Goal: Task Accomplishment & Management: Complete application form

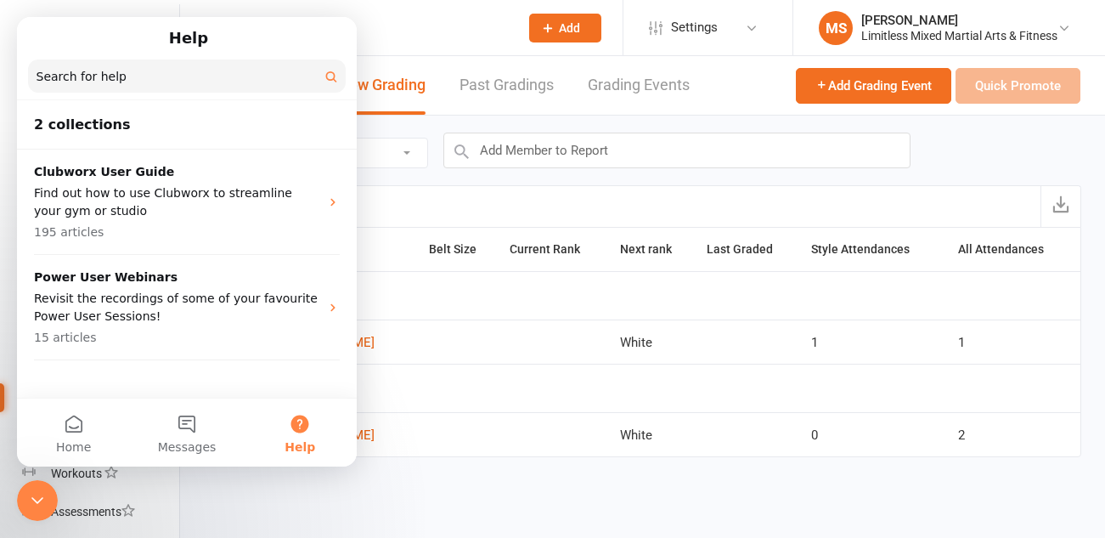
click at [43, 507] on icon "Close Intercom Messenger" at bounding box center [37, 500] width 20 height 20
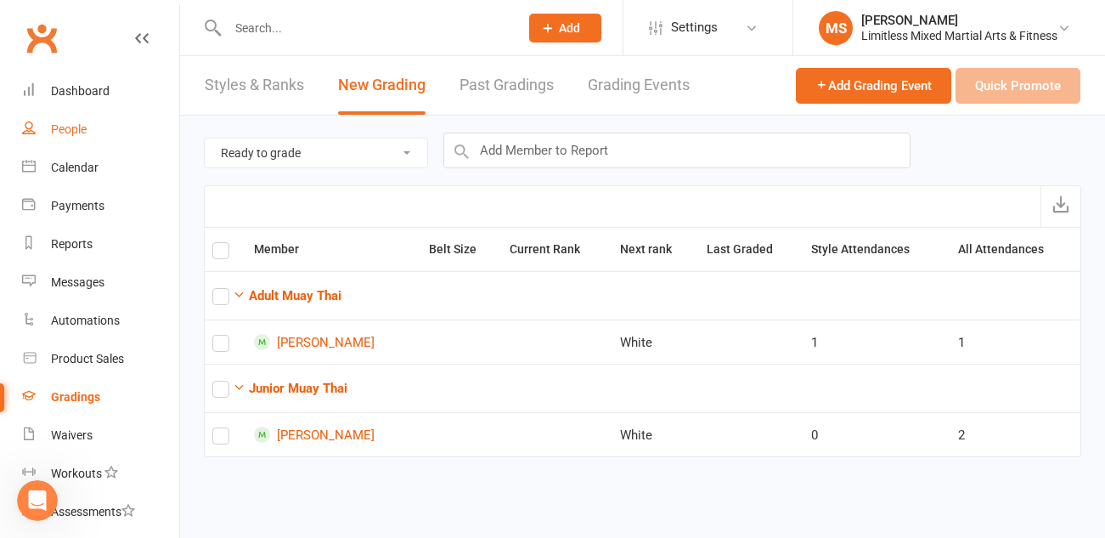
click at [77, 120] on link "People" at bounding box center [100, 129] width 157 height 38
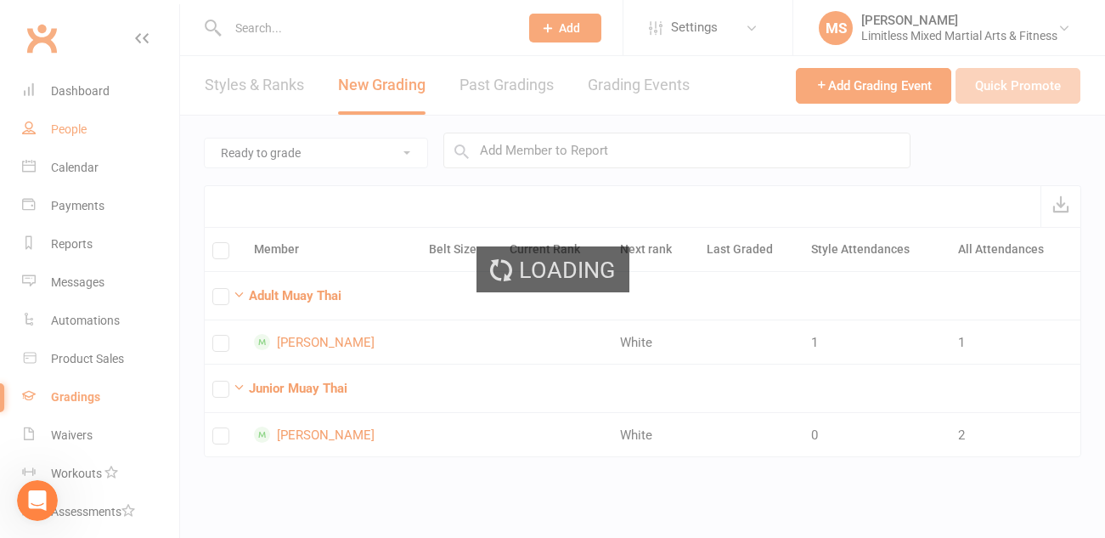
select select "100"
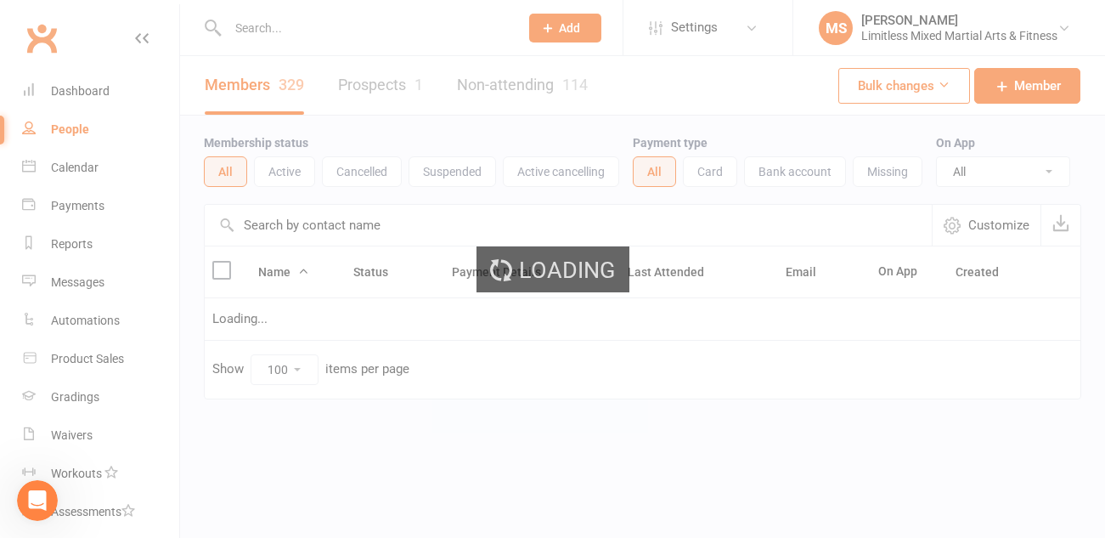
click at [564, 29] on span "Add" at bounding box center [569, 28] width 21 height 14
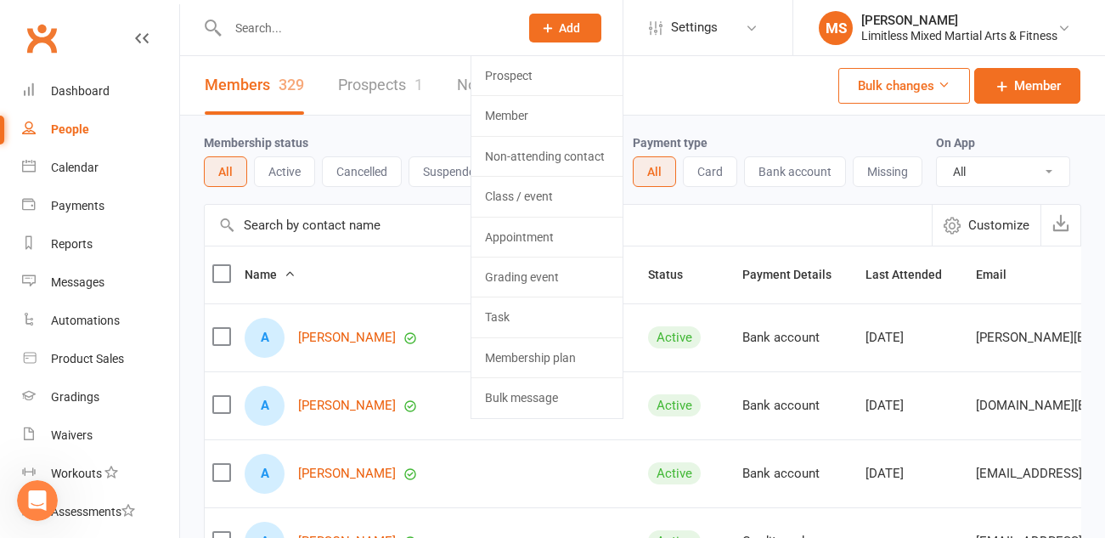
click at [565, 28] on span "Add" at bounding box center [569, 28] width 21 height 14
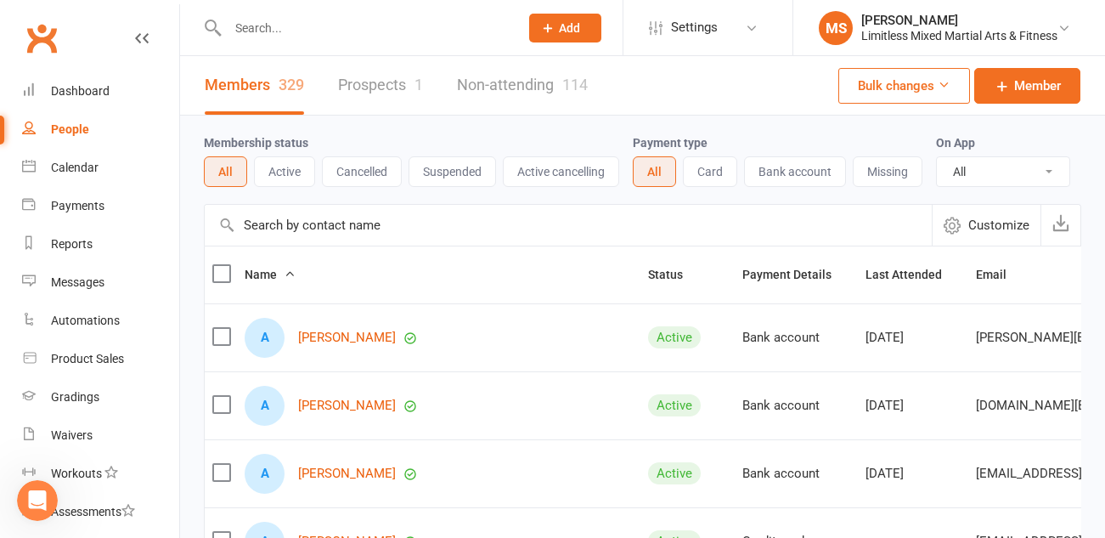
click at [565, 28] on span "Add" at bounding box center [569, 28] width 21 height 14
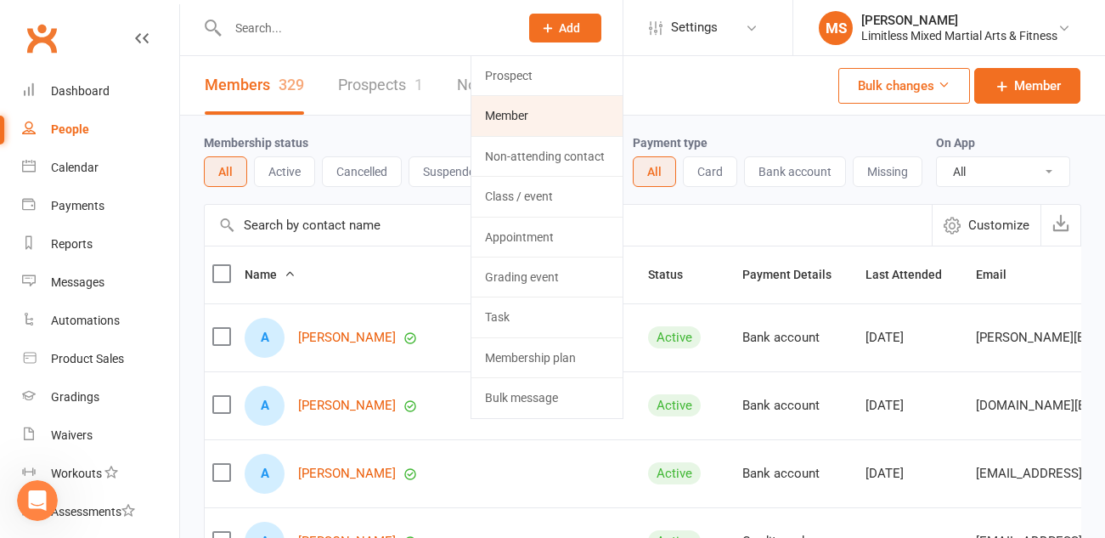
click at [527, 110] on link "Member" at bounding box center [546, 115] width 151 height 39
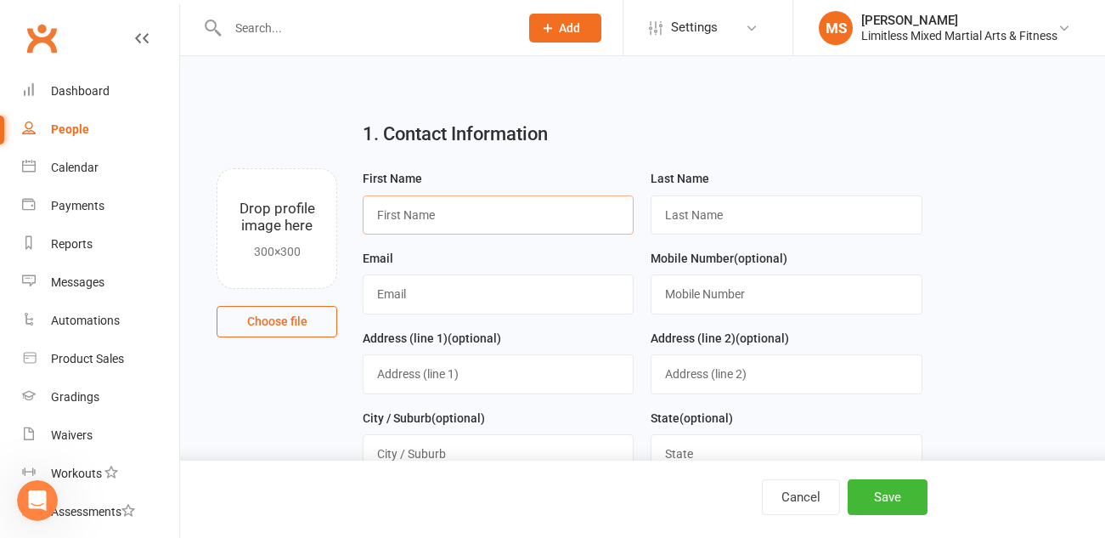
click at [425, 216] on input "text" at bounding box center [498, 214] width 271 height 39
type input "[PERSON_NAME]"
type input "King"
type input "[EMAIL_ADDRESS][DOMAIN_NAME]"
click at [688, 294] on input "text" at bounding box center [786, 293] width 271 height 39
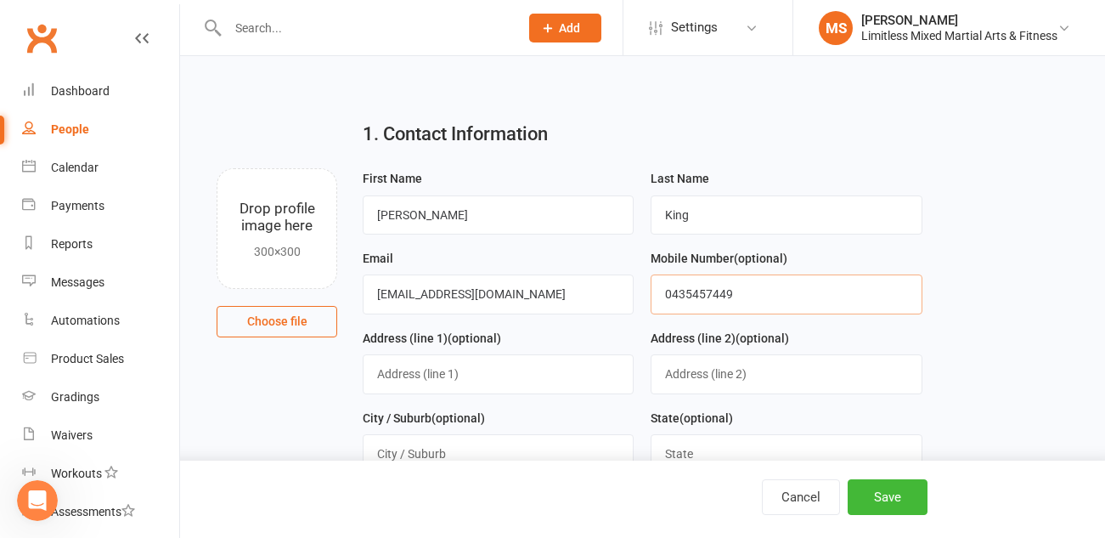
type input "0435457449"
click at [493, 383] on input "text" at bounding box center [498, 373] width 271 height 39
type input "[STREET_ADDRESS]"
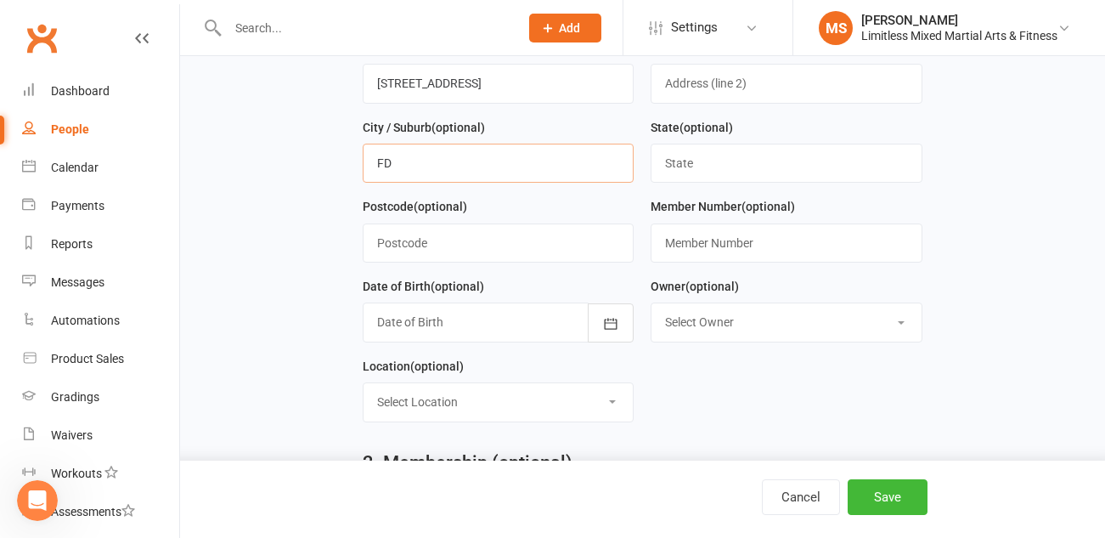
scroll to position [295, 0]
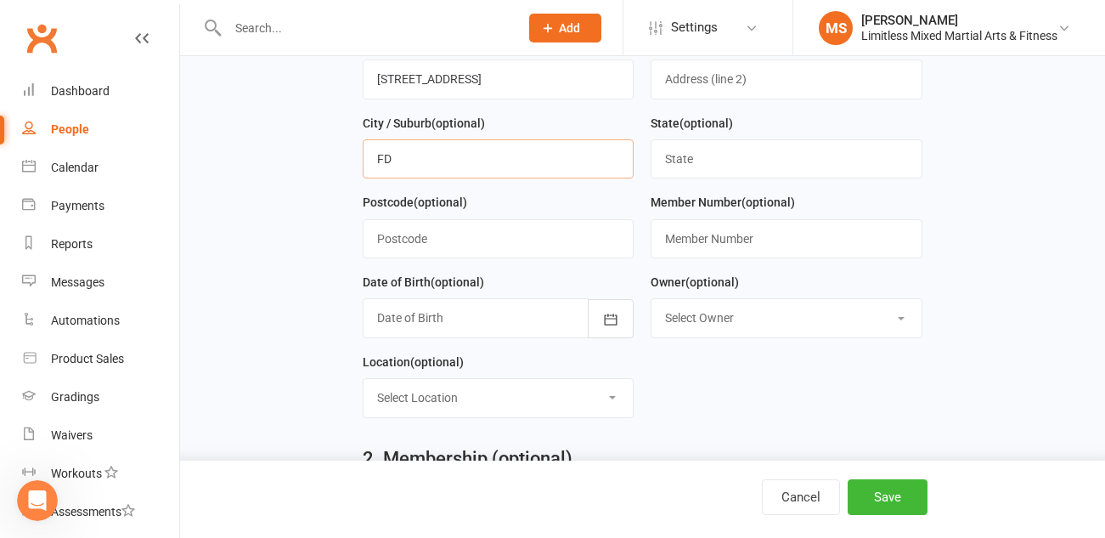
type input "F"
type input "DIGGERS REST"
type input "VIC"
type input "3437"
click at [552, 324] on div at bounding box center [498, 317] width 271 height 39
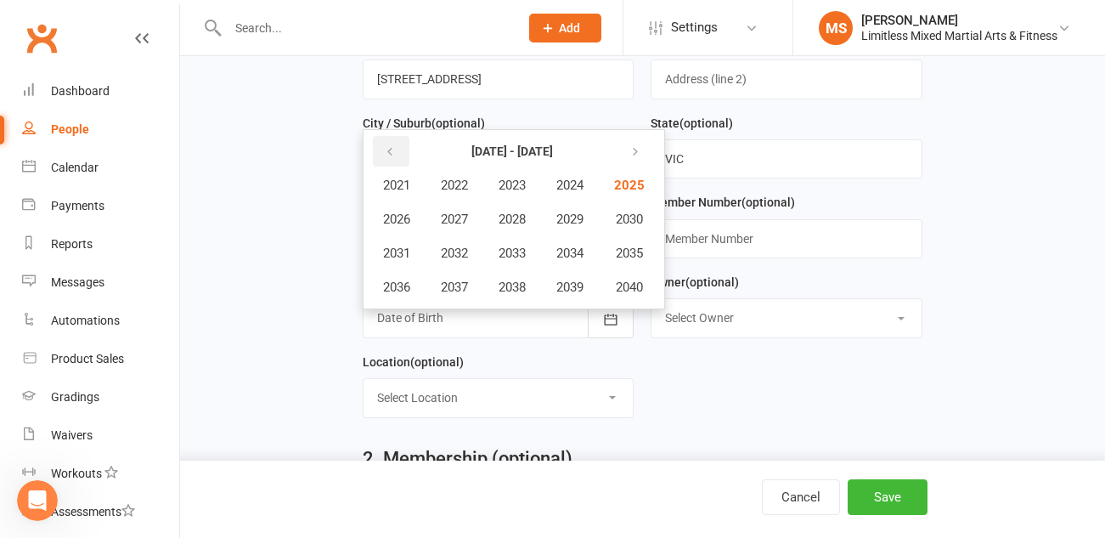
click at [389, 141] on button "button" at bounding box center [391, 151] width 37 height 31
click at [583, 290] on span "1999" at bounding box center [569, 286] width 27 height 15
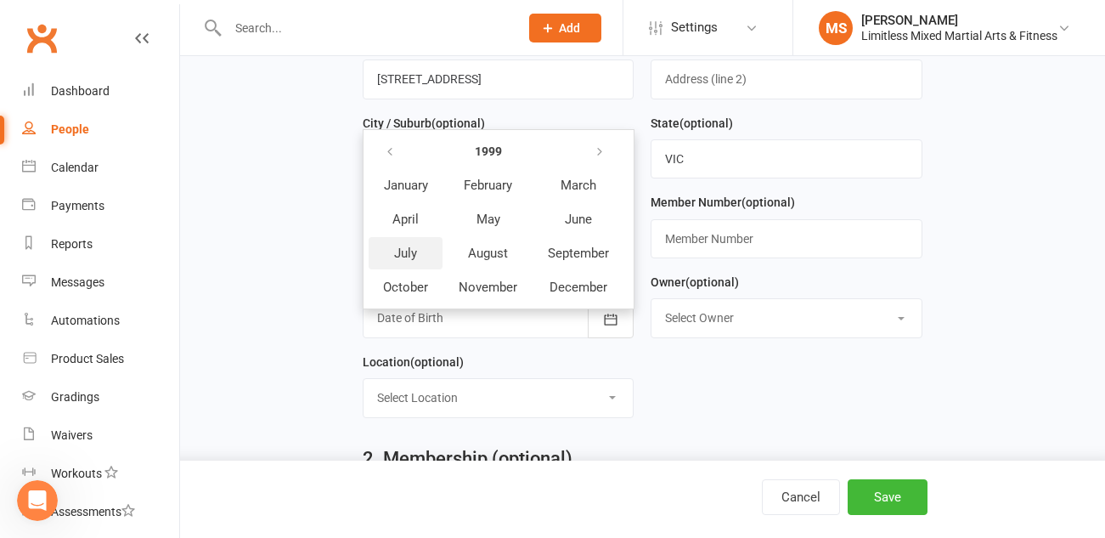
click at [417, 251] on span "July" at bounding box center [405, 252] width 23 height 15
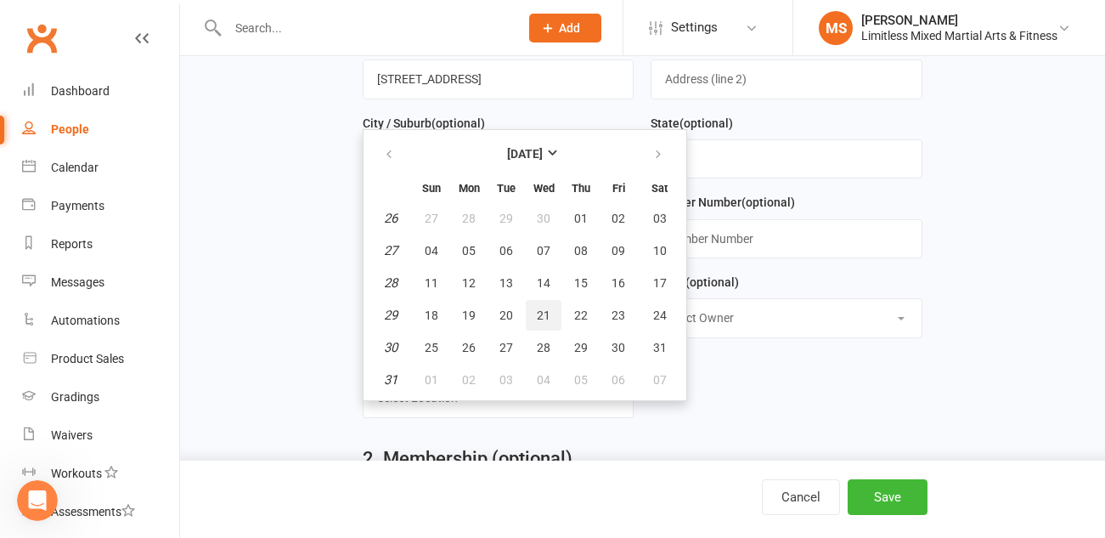
click at [538, 314] on span "21" at bounding box center [544, 315] width 14 height 14
type input "[DATE]"
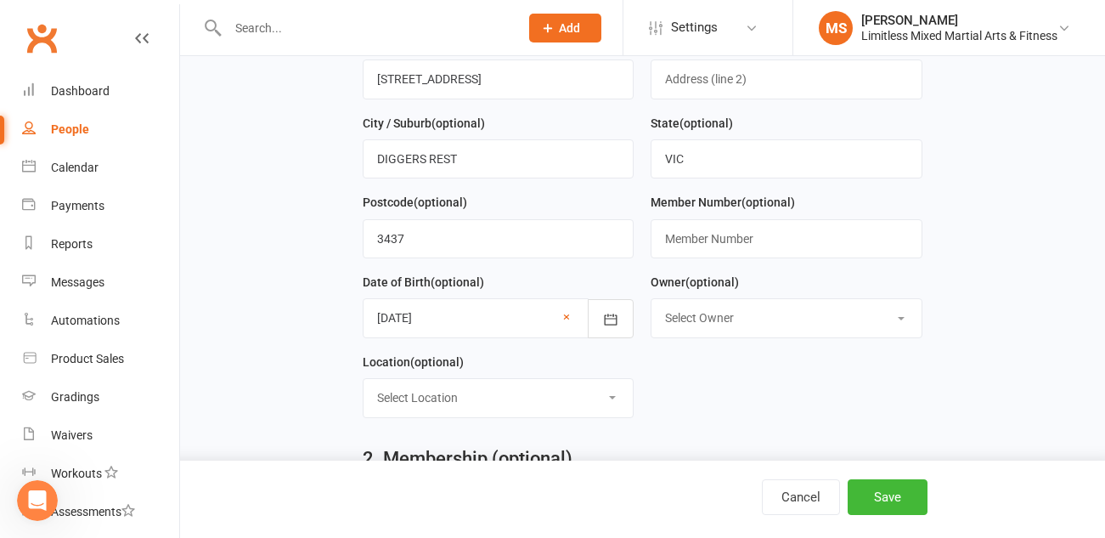
click at [723, 326] on select "Select Owner [PERSON_NAME] [PERSON_NAME] [PERSON_NAME] Info Limitless Mo Assafi…" at bounding box center [785, 317] width 269 height 37
select select "0"
click at [595, 397] on select "Select Location LIMITLESS [GEOGRAPHIC_DATA] [GEOGRAPHIC_DATA]" at bounding box center [497, 397] width 269 height 37
select select "0"
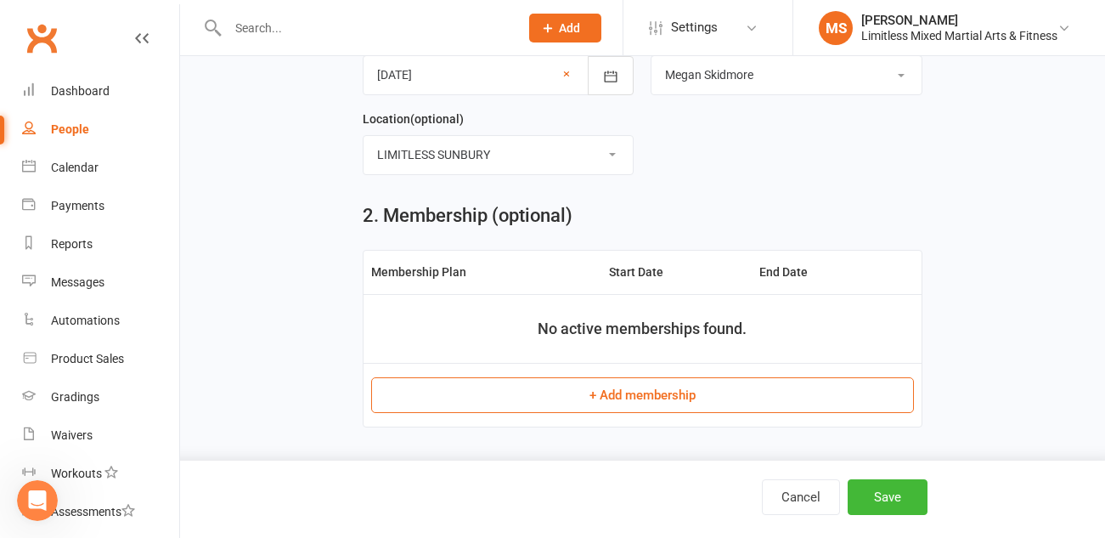
scroll to position [572, 0]
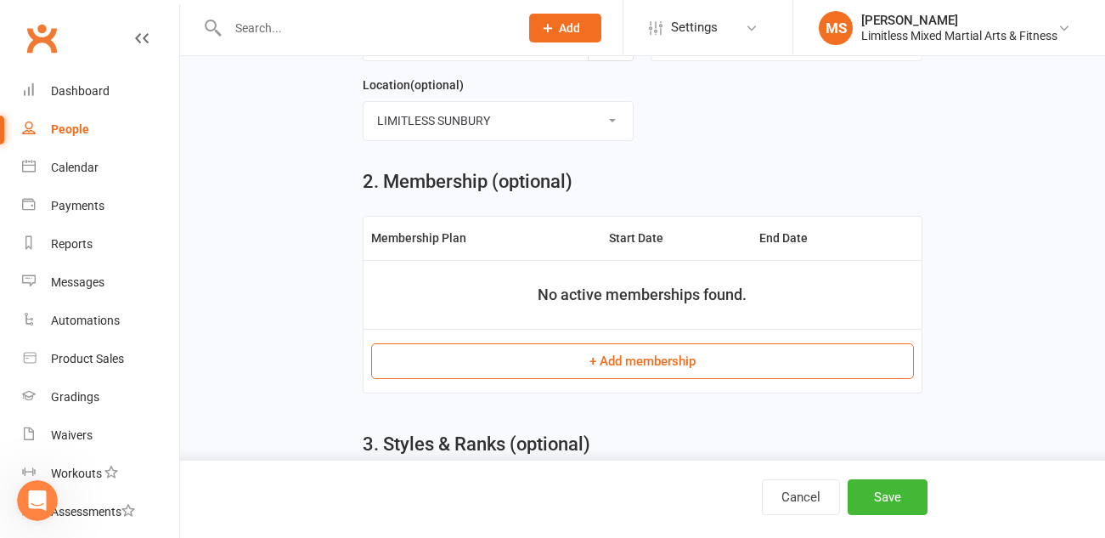
click at [620, 367] on button "+ Add membership" at bounding box center [642, 361] width 543 height 36
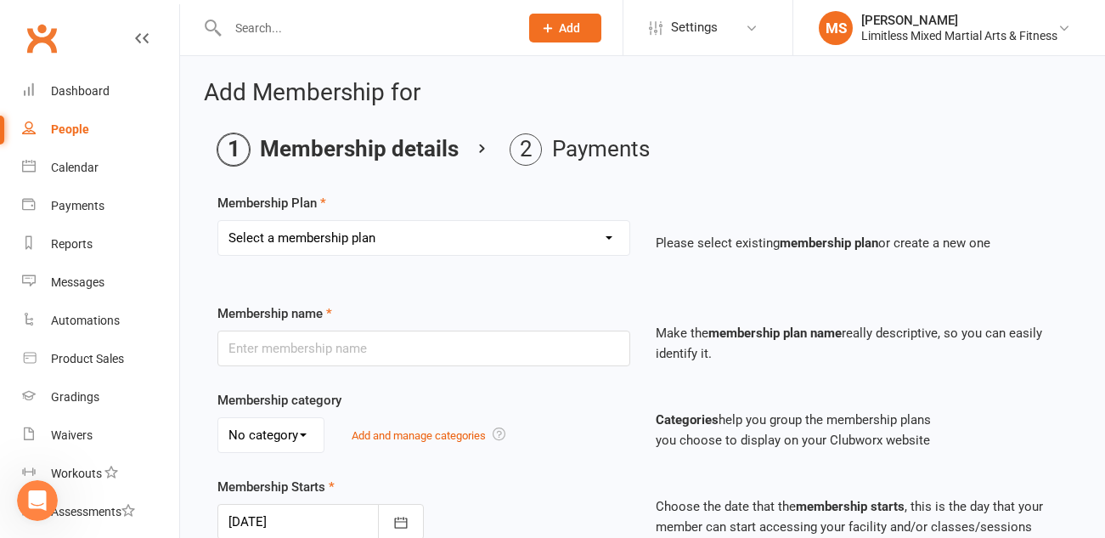
click at [492, 240] on select "Select a membership plan Create new Membership Plan Adult Full Membership Junio…" at bounding box center [423, 238] width 411 height 34
select select "1"
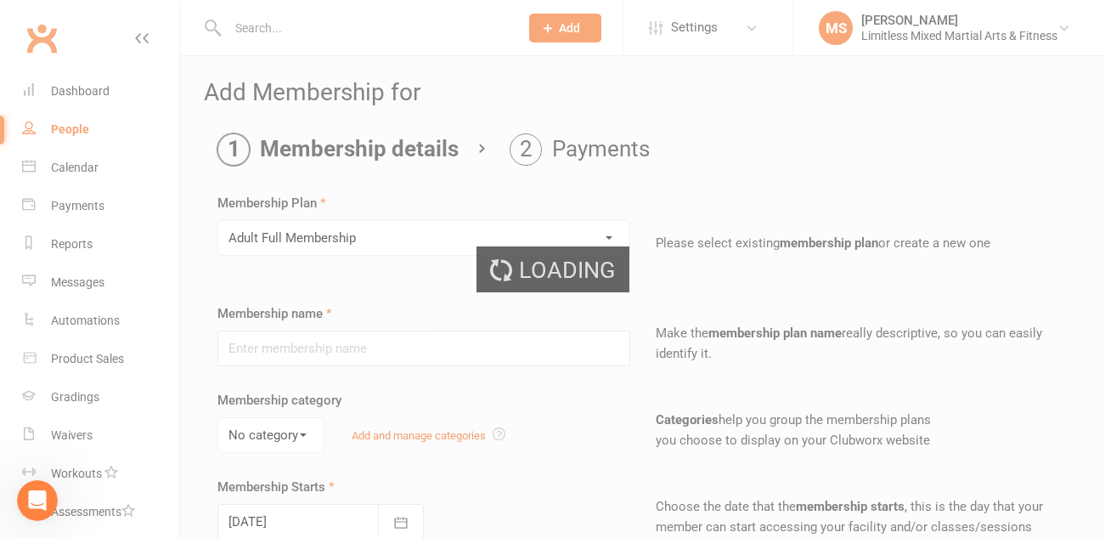
type input "Adult Full Membership"
type input "0"
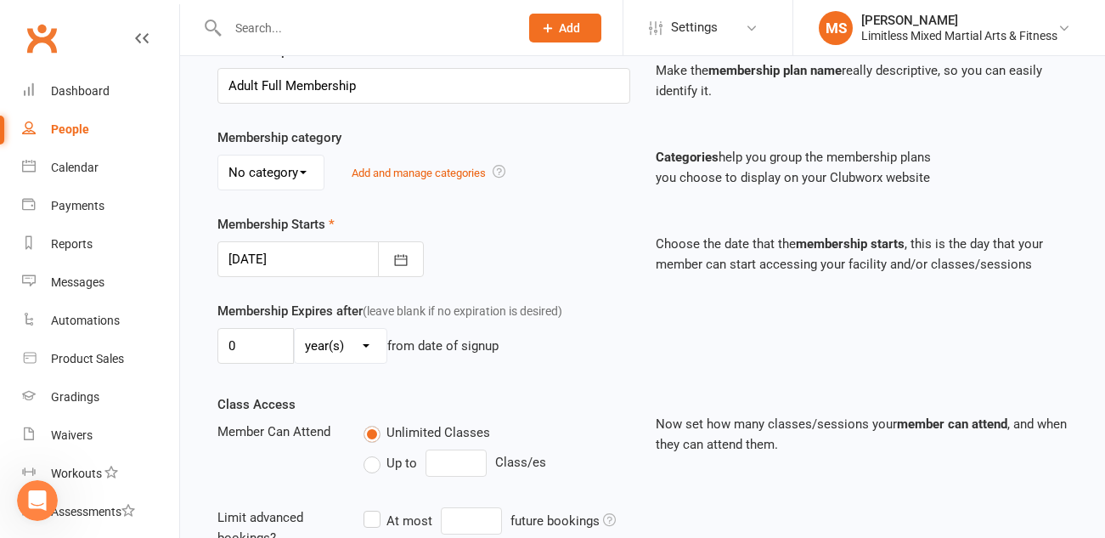
scroll to position [275, 0]
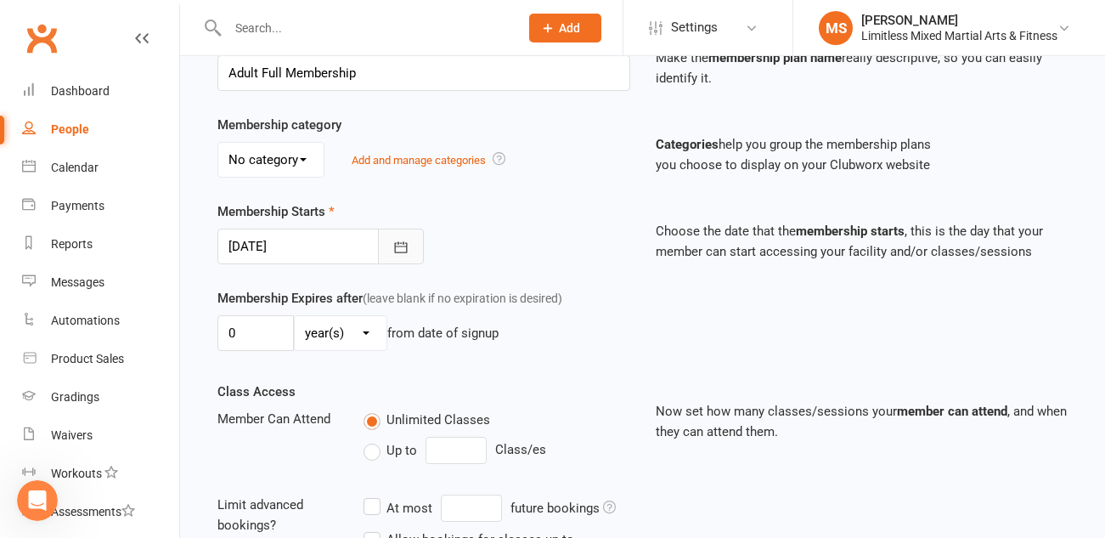
click at [392, 249] on icon "button" at bounding box center [400, 247] width 17 height 17
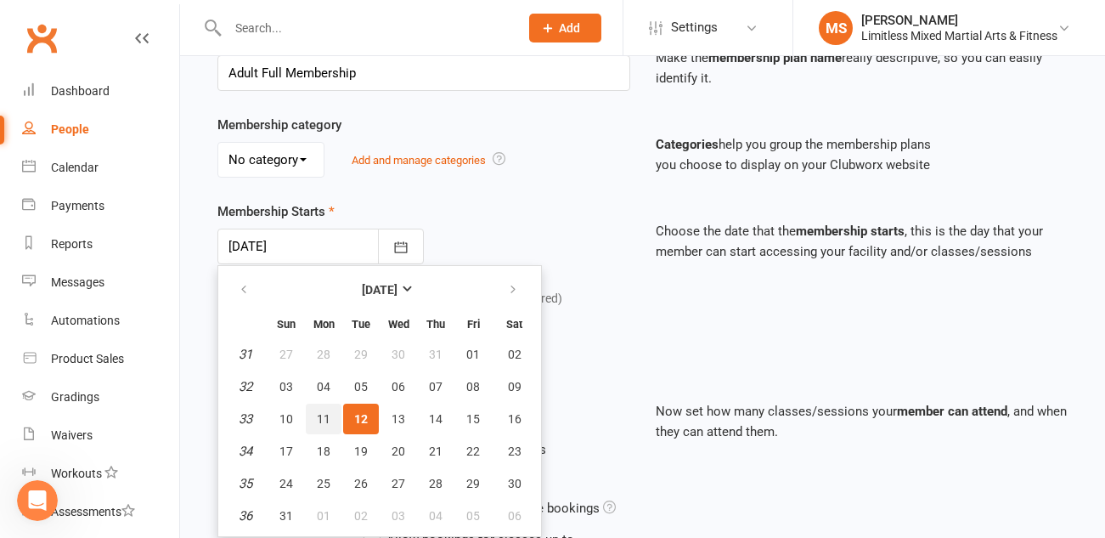
click at [327, 412] on span "11" at bounding box center [324, 419] width 14 height 14
type input "[DATE]"
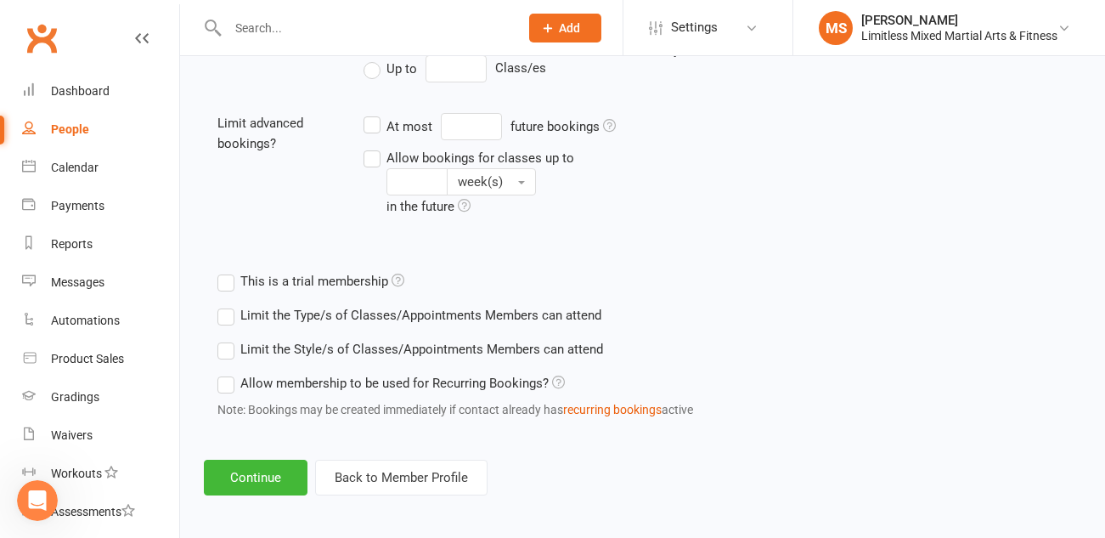
scroll to position [662, 0]
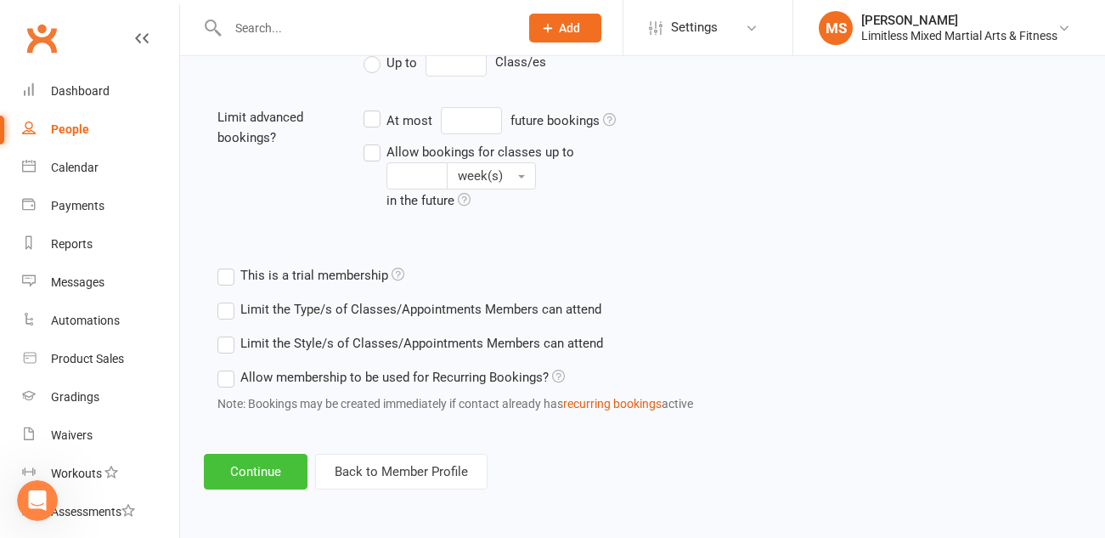
click at [249, 471] on button "Continue" at bounding box center [256, 472] width 104 height 36
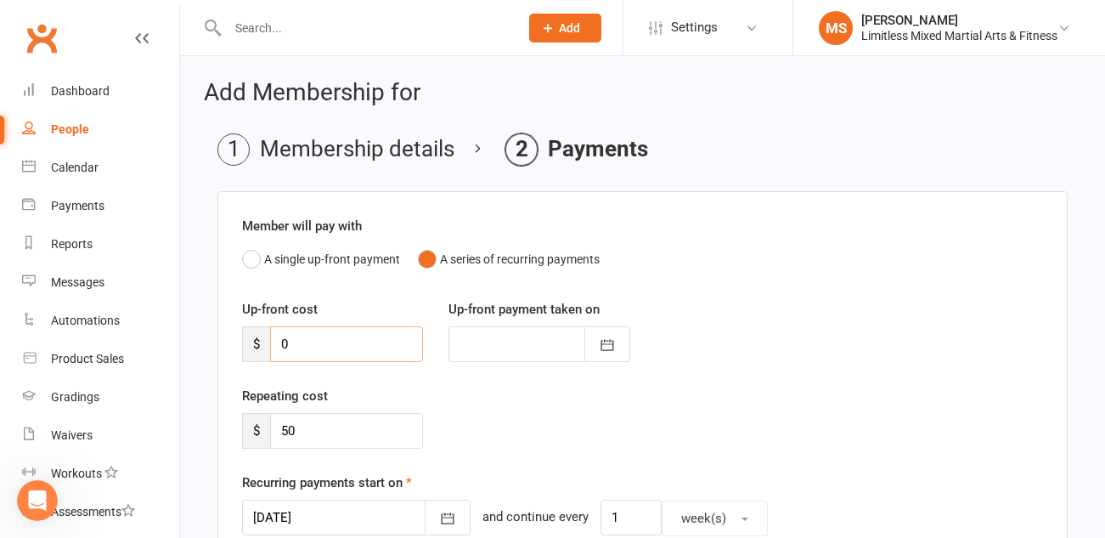
click at [296, 344] on input "0" at bounding box center [346, 344] width 153 height 36
type input "1"
type input "[DATE]"
type input "100"
click at [602, 346] on icon "button" at bounding box center [607, 344] width 17 height 17
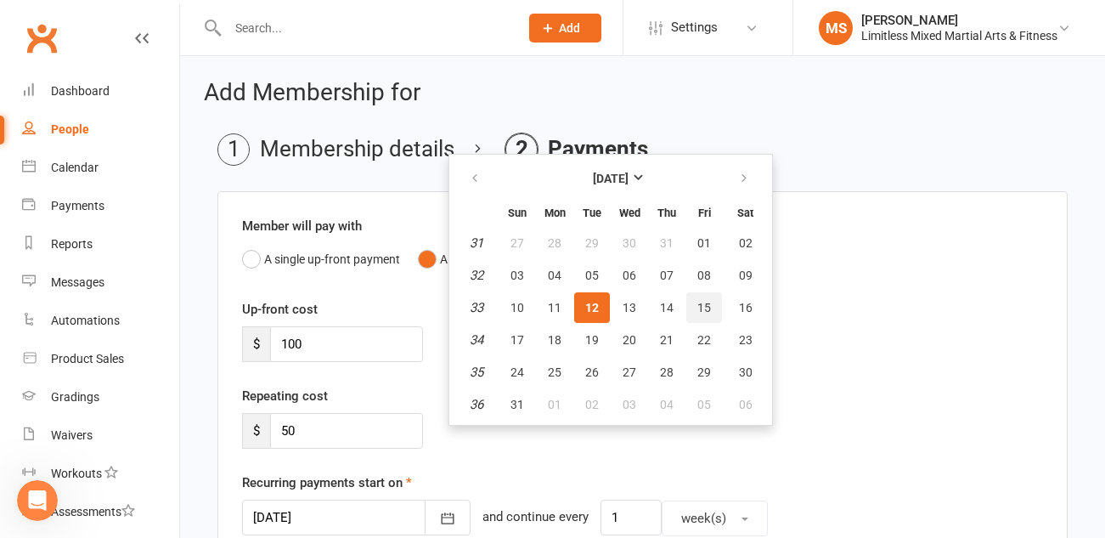
click at [697, 309] on span "15" at bounding box center [704, 308] width 14 height 14
type input "[DATE]"
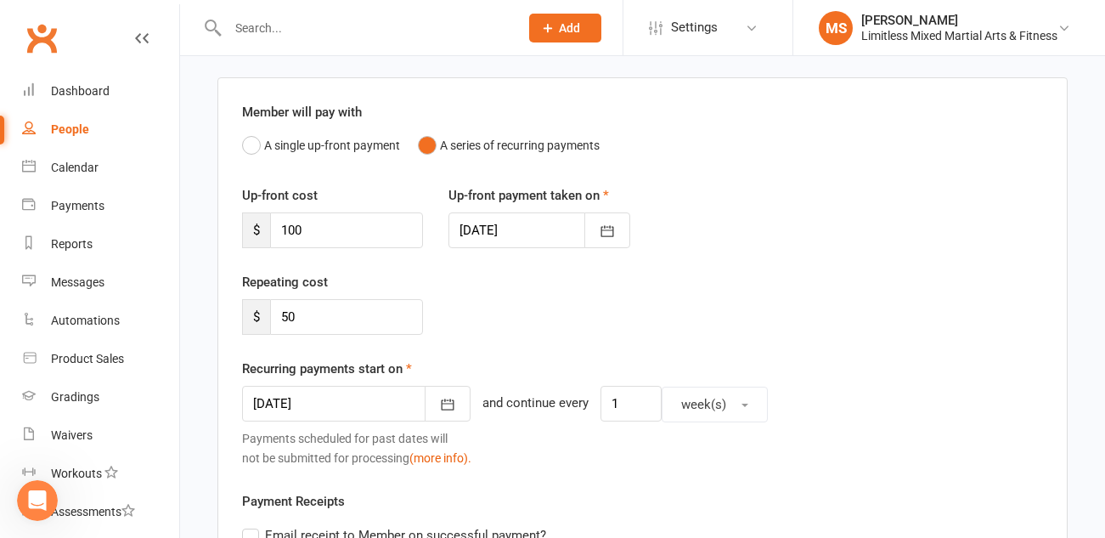
scroll to position [121, 0]
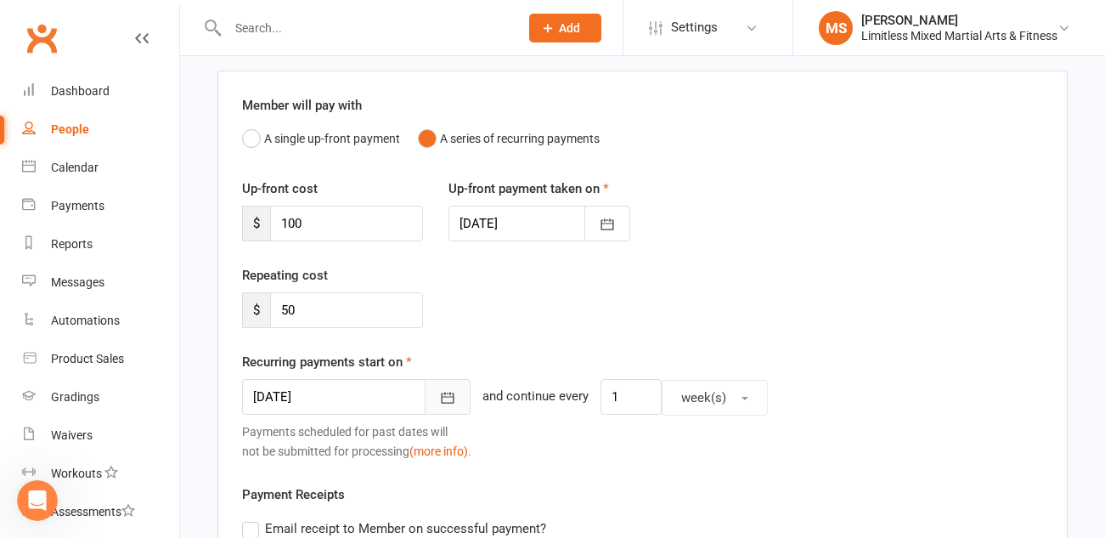
click at [439, 404] on icon "button" at bounding box center [447, 397] width 17 height 17
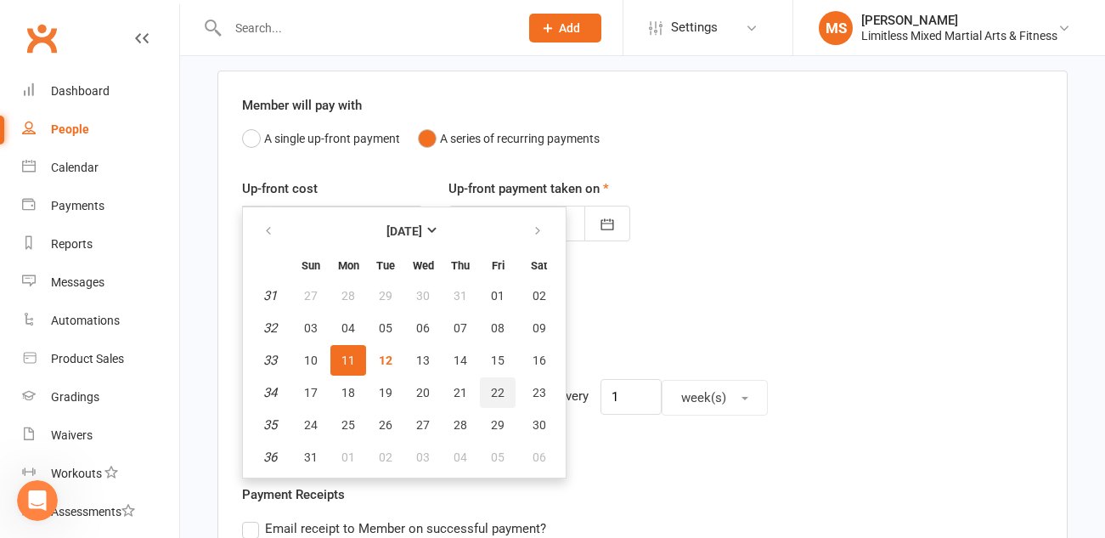
click at [504, 386] on button "22" at bounding box center [498, 392] width 36 height 31
type input "[DATE]"
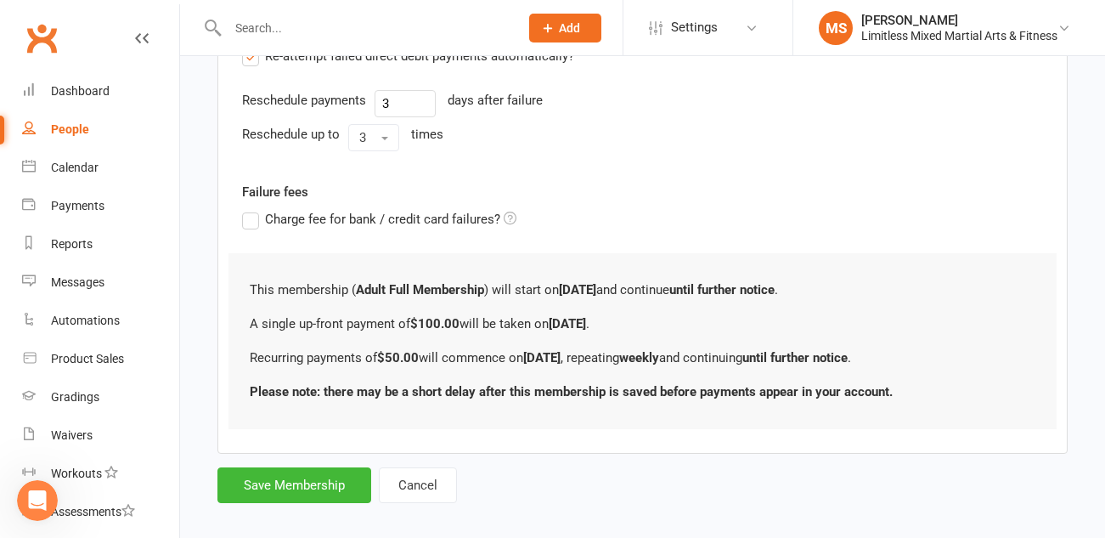
scroll to position [663, 0]
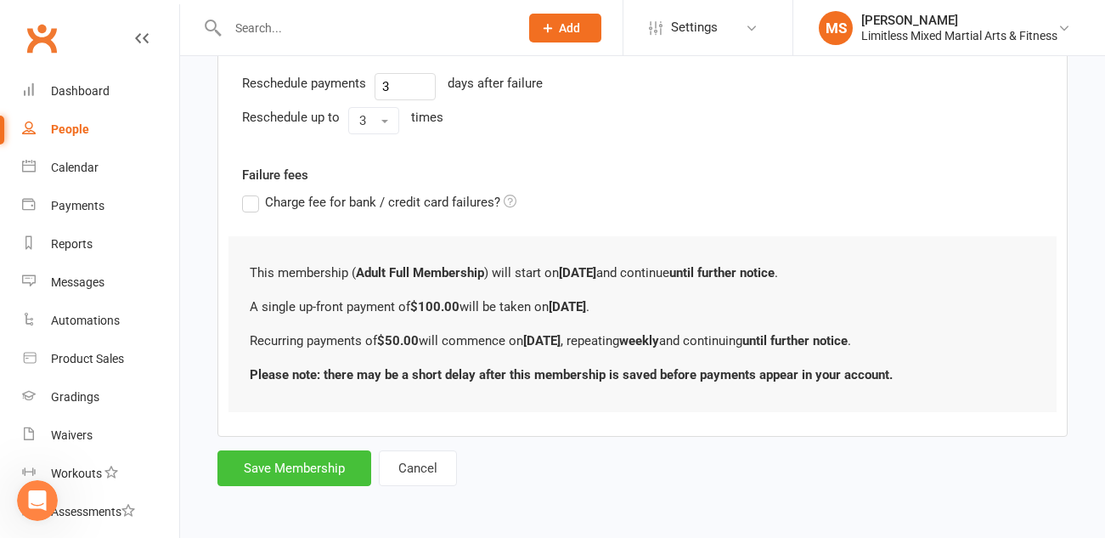
click at [318, 468] on button "Save Membership" at bounding box center [294, 468] width 154 height 36
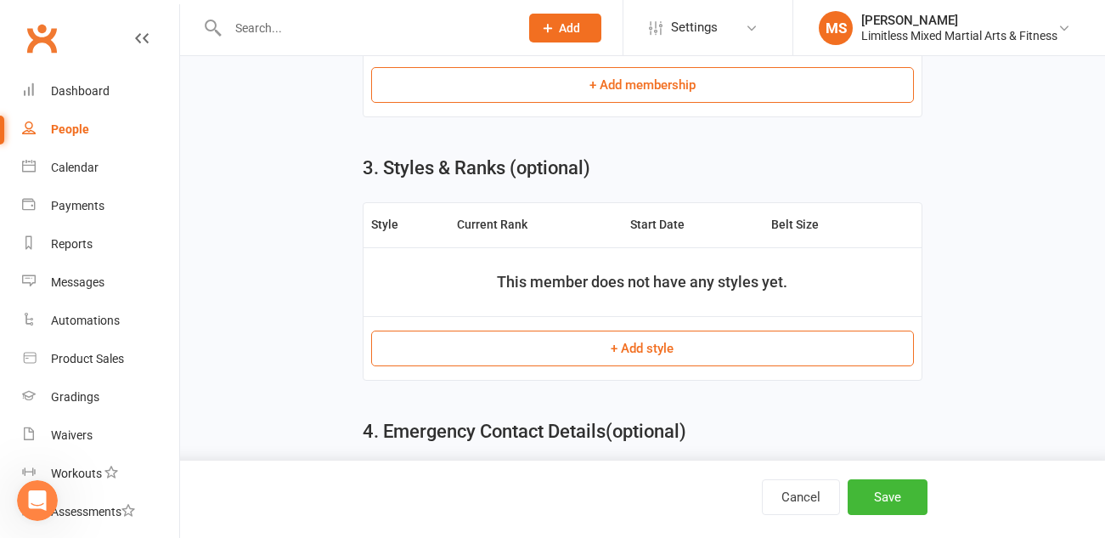
scroll to position [866, 0]
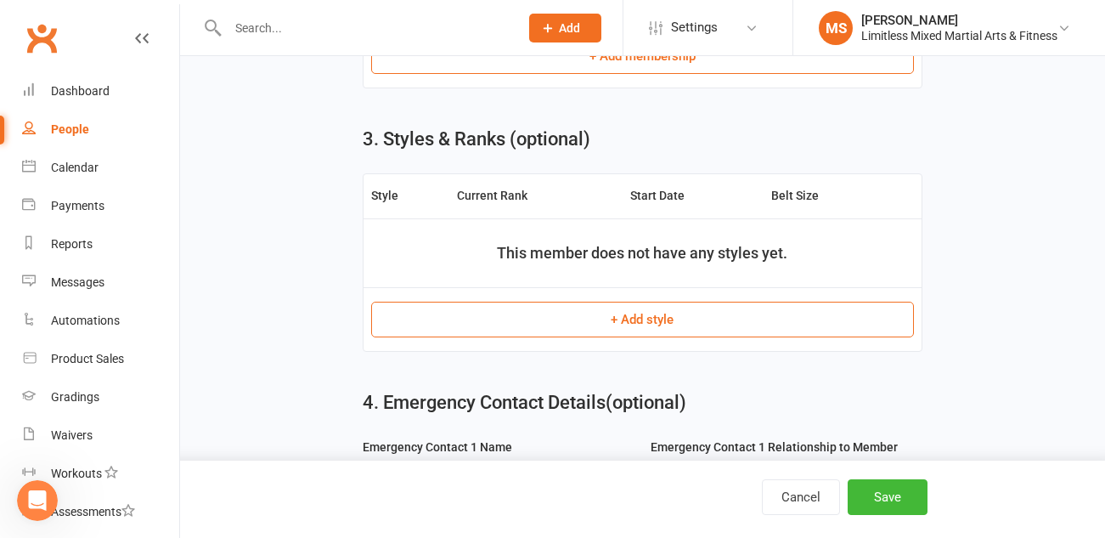
click at [632, 326] on button "+ Add style" at bounding box center [642, 320] width 543 height 36
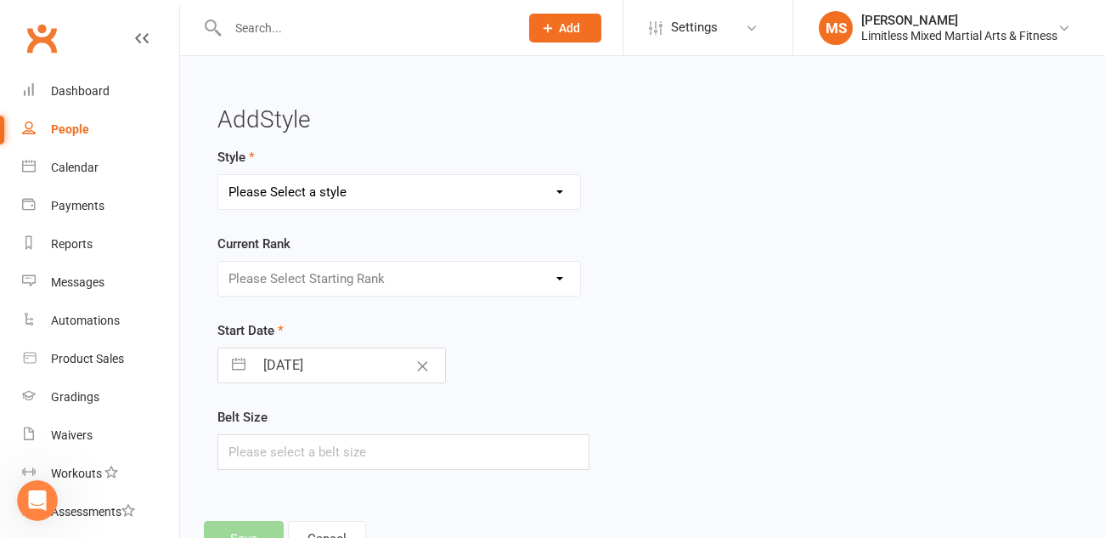
click at [522, 198] on select "Please Select a style Adult Jiu Jitsu Adult Muay Thai Junior Jiu Jitsu Junior M…" at bounding box center [399, 192] width 362 height 34
select select "3646"
click at [498, 277] on select "Please Select Starting Rank White White + 1 White + 2 White + 3 White + 4 Blue …" at bounding box center [399, 279] width 362 height 34
select select "43231"
click at [335, 362] on input "[DATE]" at bounding box center [349, 365] width 191 height 34
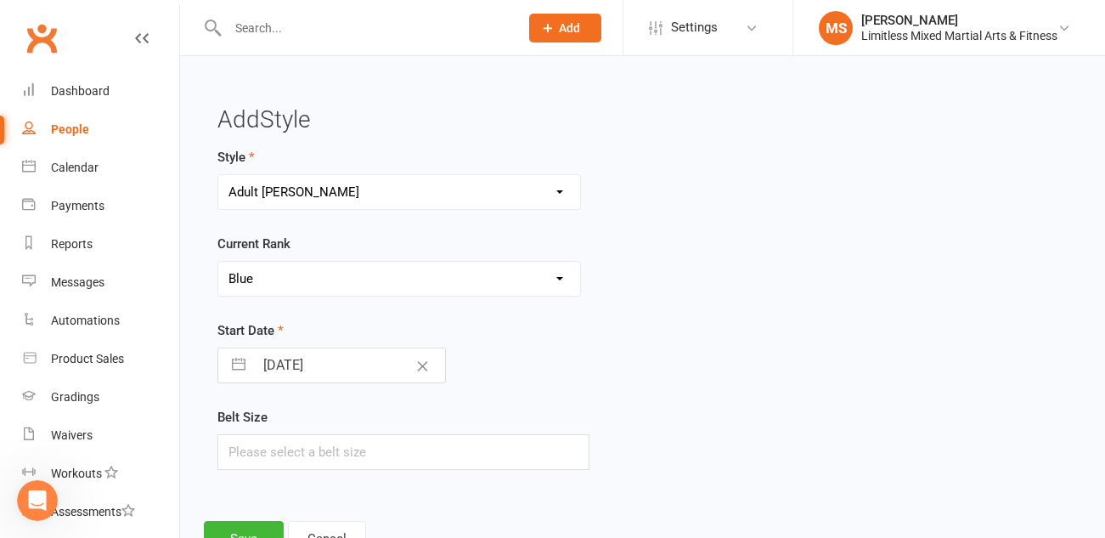
select select "6"
select select "2025"
select select "7"
select select "2025"
select select "8"
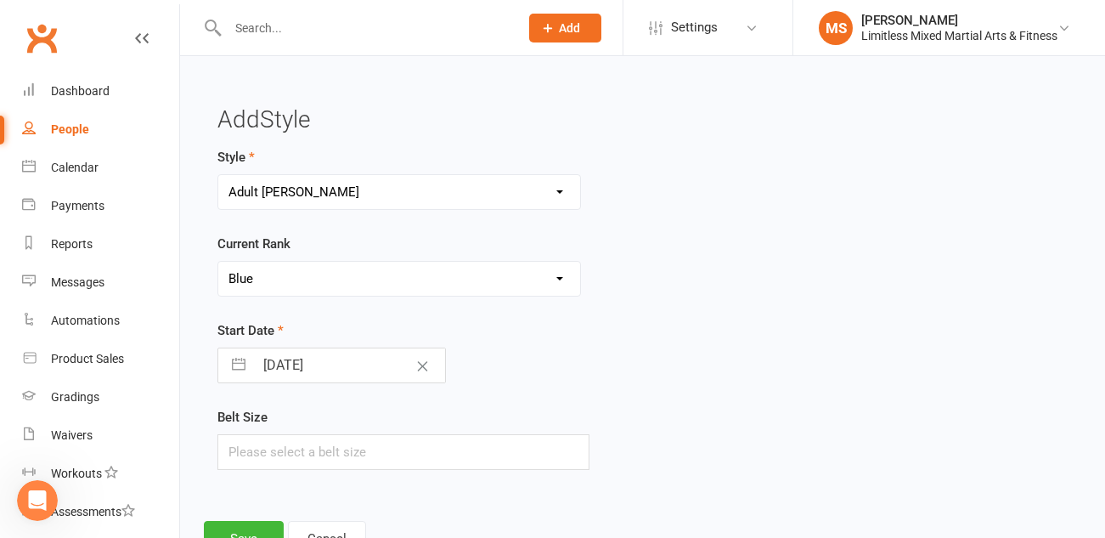
select select "2025"
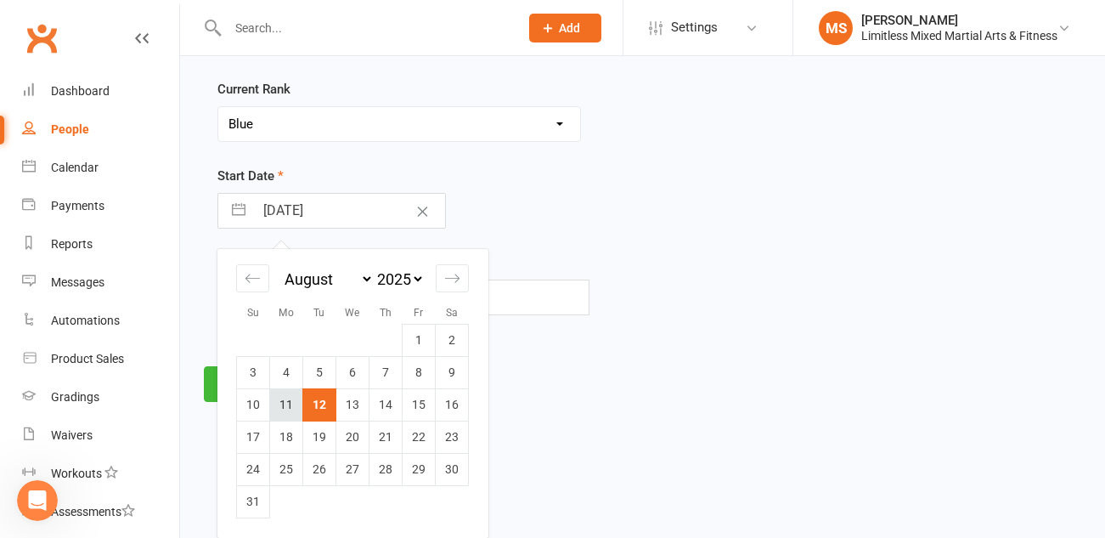
click at [293, 401] on td "11" at bounding box center [286, 404] width 33 height 32
type input "[DATE]"
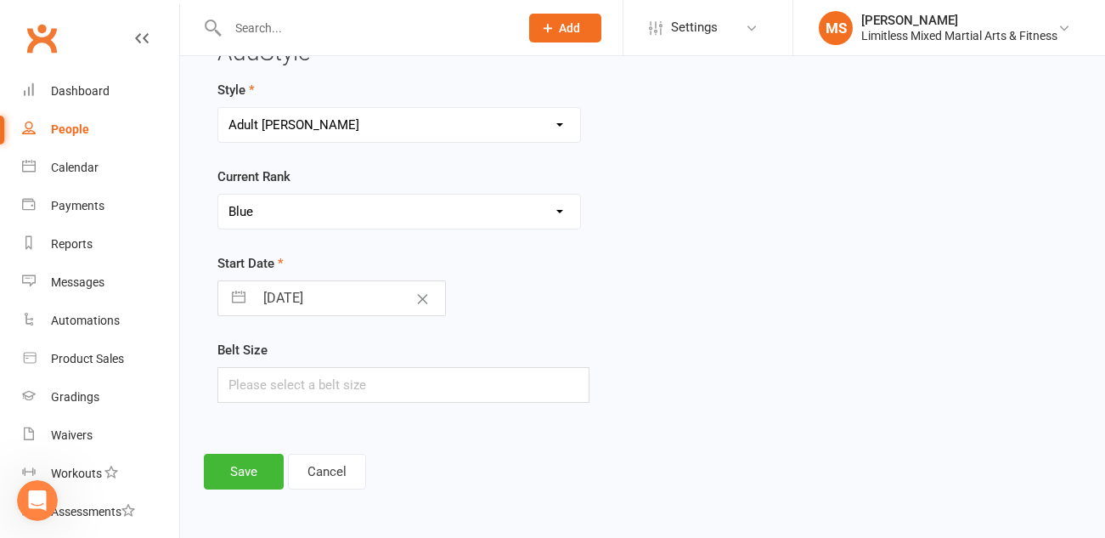
scroll to position [67, 0]
click at [316, 380] on input "text" at bounding box center [403, 385] width 372 height 36
type input "A2"
click at [238, 474] on button "Save" at bounding box center [244, 472] width 80 height 36
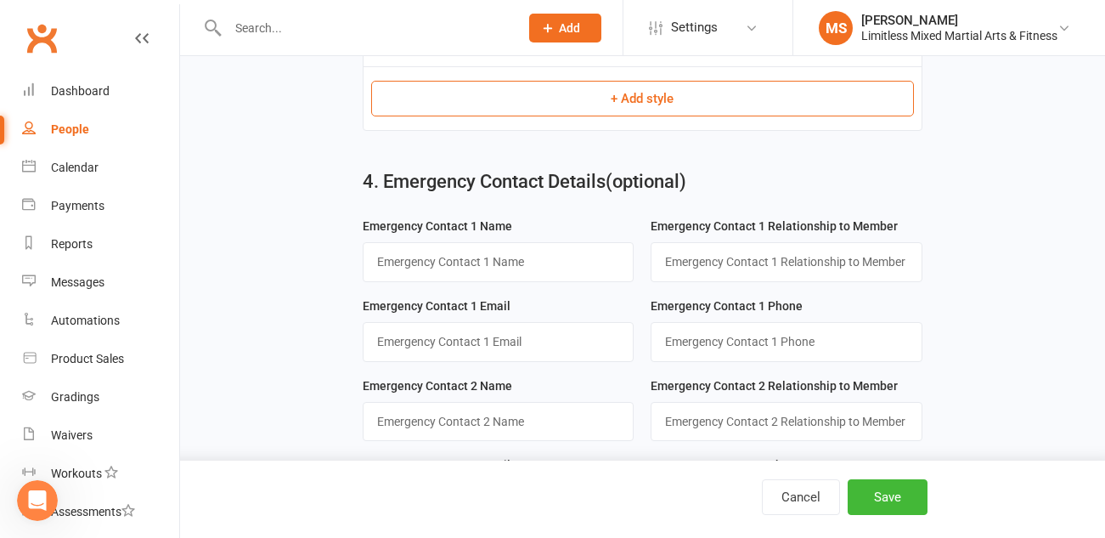
scroll to position [1078, 0]
click at [481, 272] on input "text" at bounding box center [498, 260] width 271 height 39
type input "Tylah"
type input "Partner"
click at [733, 352] on input "string" at bounding box center [786, 340] width 271 height 39
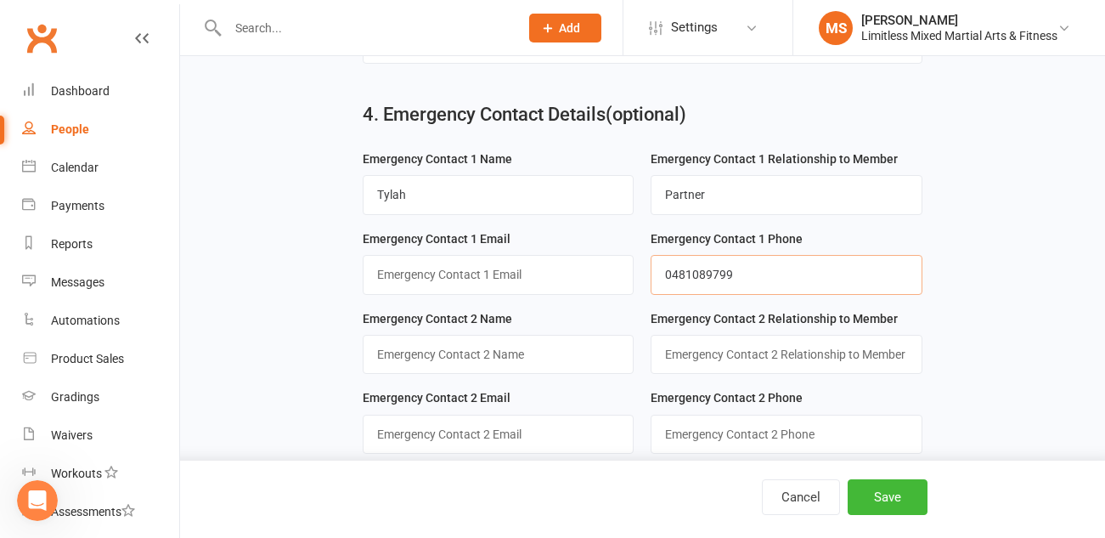
scroll to position [1173, 0]
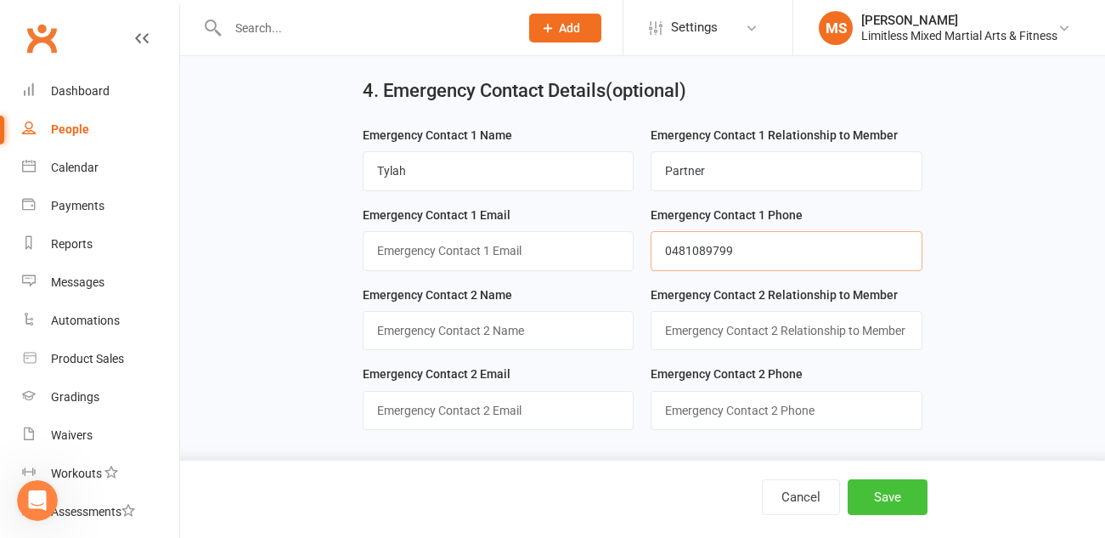
type input "0481089799"
click at [888, 500] on button "Save" at bounding box center [888, 497] width 80 height 36
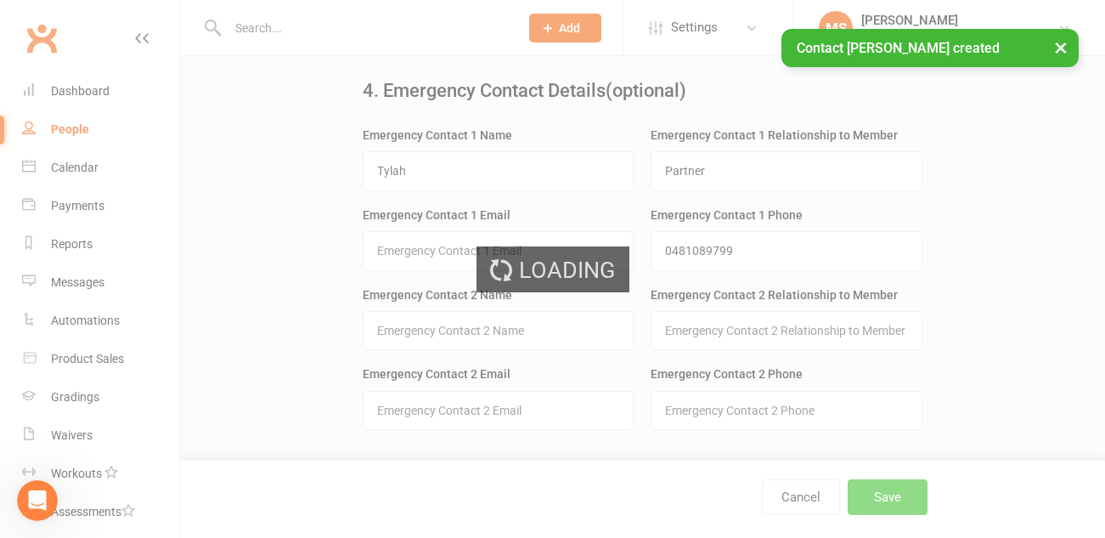
scroll to position [0, 0]
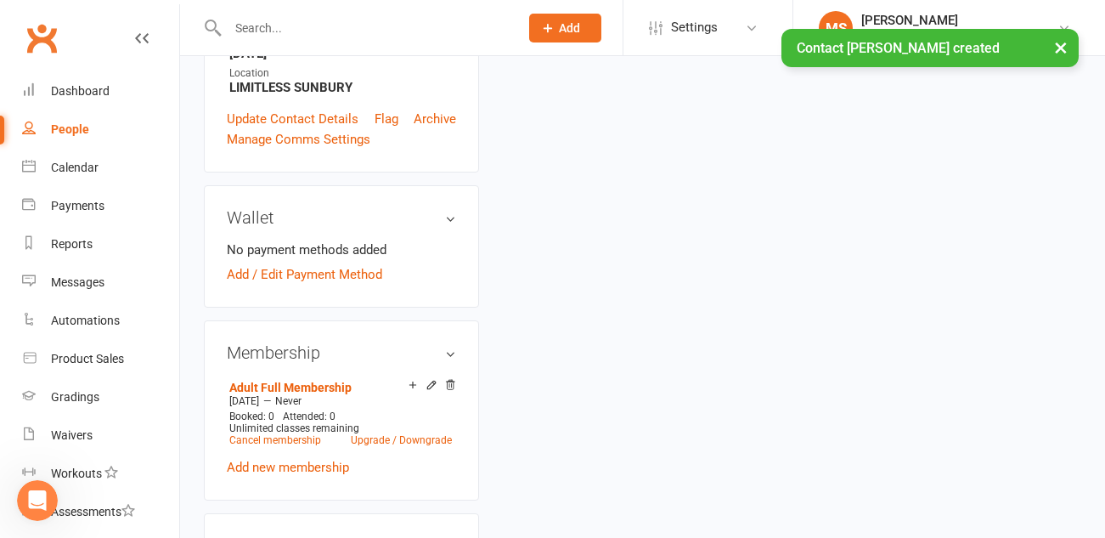
scroll to position [545, 0]
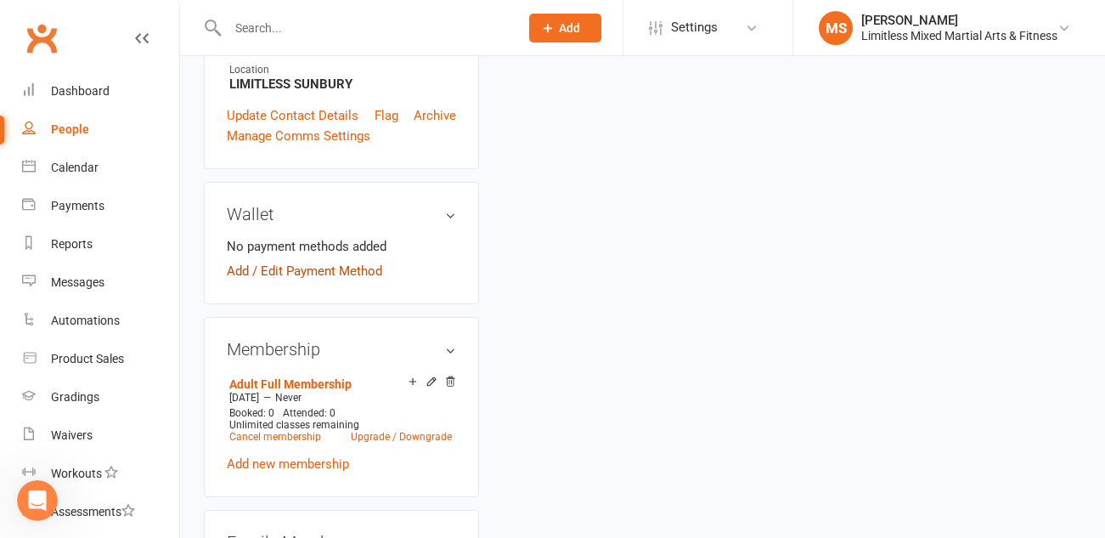
click at [364, 261] on link "Add / Edit Payment Method" at bounding box center [304, 271] width 155 height 20
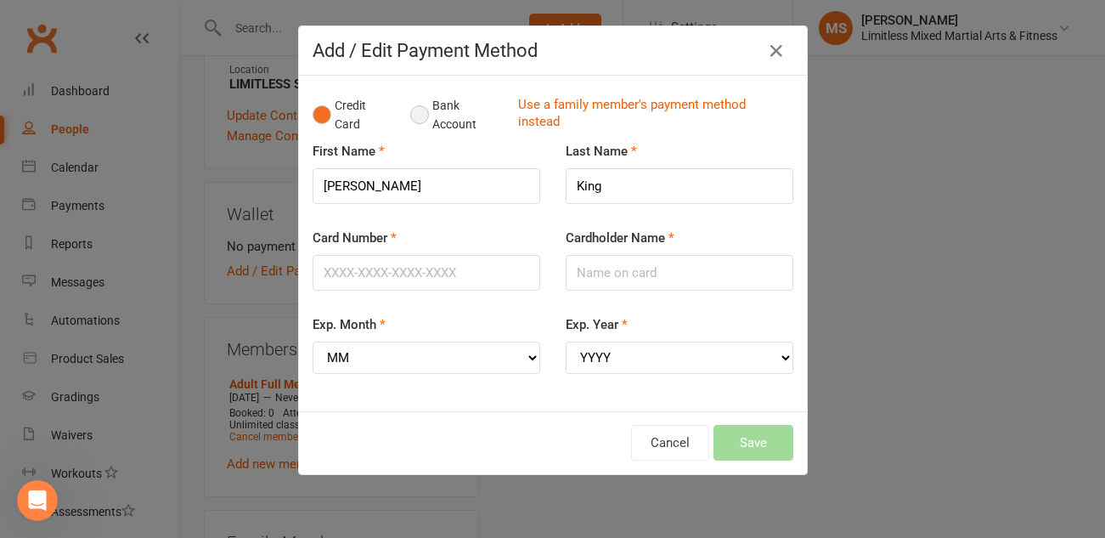
click at [421, 116] on button "Bank Account" at bounding box center [457, 115] width 94 height 52
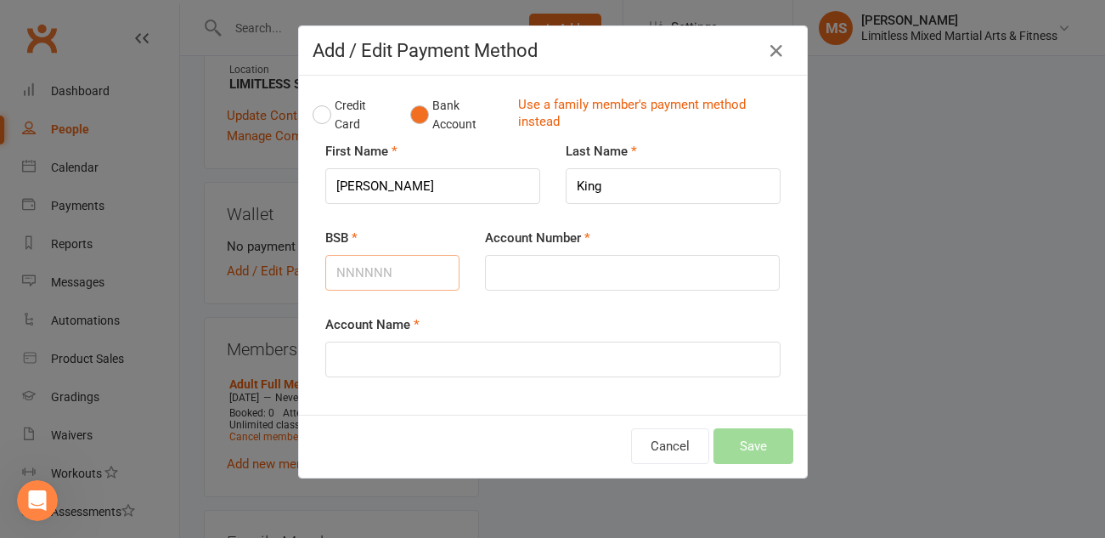
click at [373, 265] on input "BSB" at bounding box center [392, 273] width 135 height 36
type input "013711"
click at [529, 281] on input "Account Number" at bounding box center [632, 273] width 295 height 36
type input "797370841"
click at [471, 366] on input "Account Name" at bounding box center [552, 359] width 455 height 36
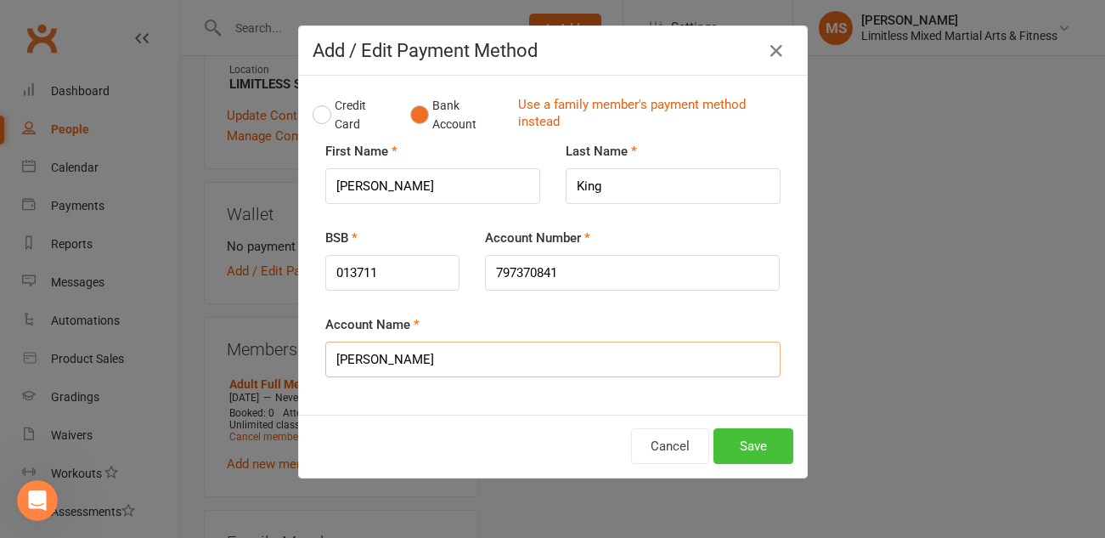
type input "[PERSON_NAME]"
click at [762, 437] on button "Save" at bounding box center [753, 446] width 80 height 36
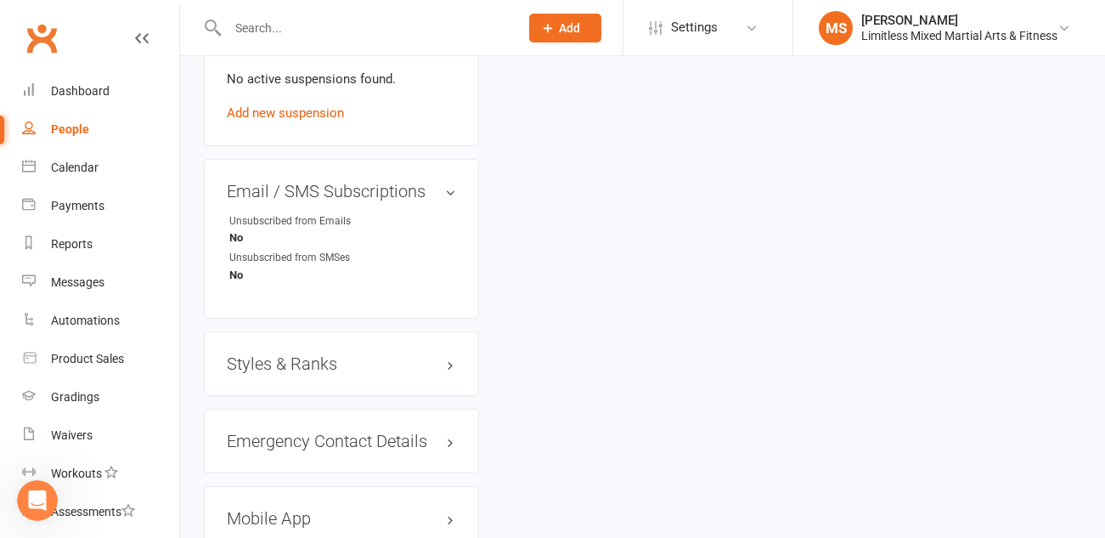
scroll to position [1235, 0]
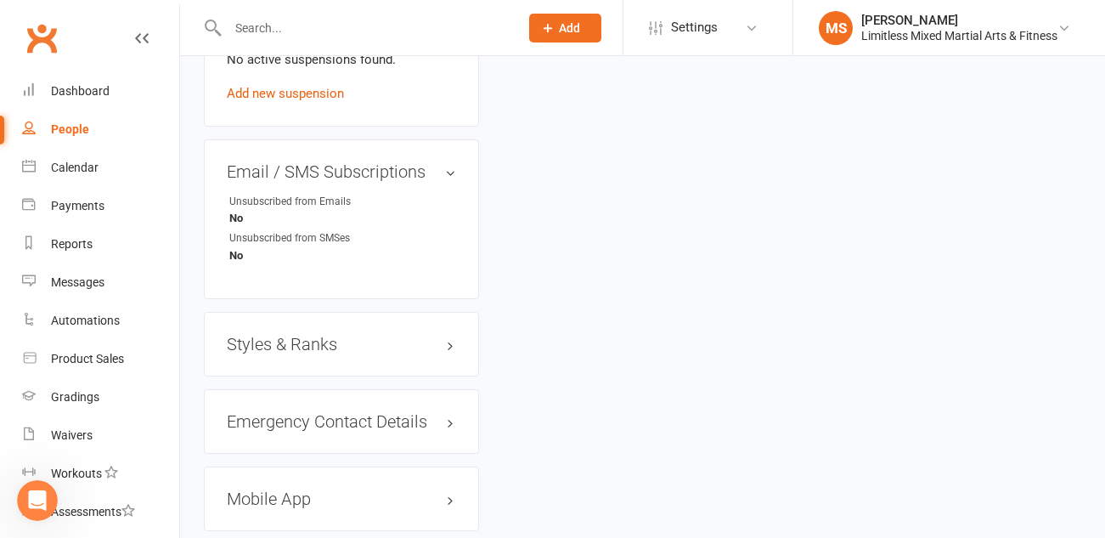
click at [333, 335] on h3 "Styles & Ranks" at bounding box center [341, 344] width 229 height 19
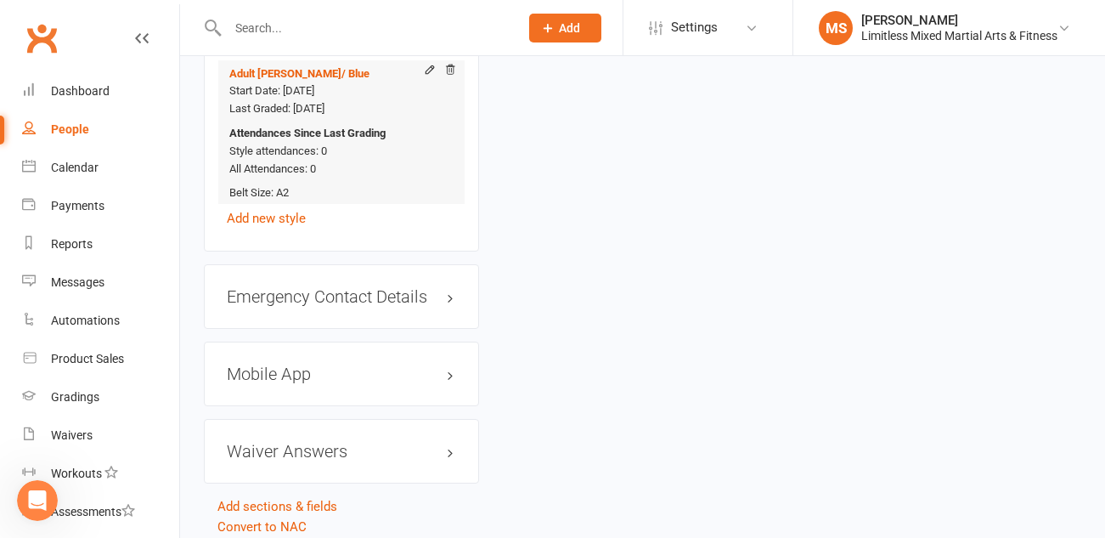
scroll to position [1554, 0]
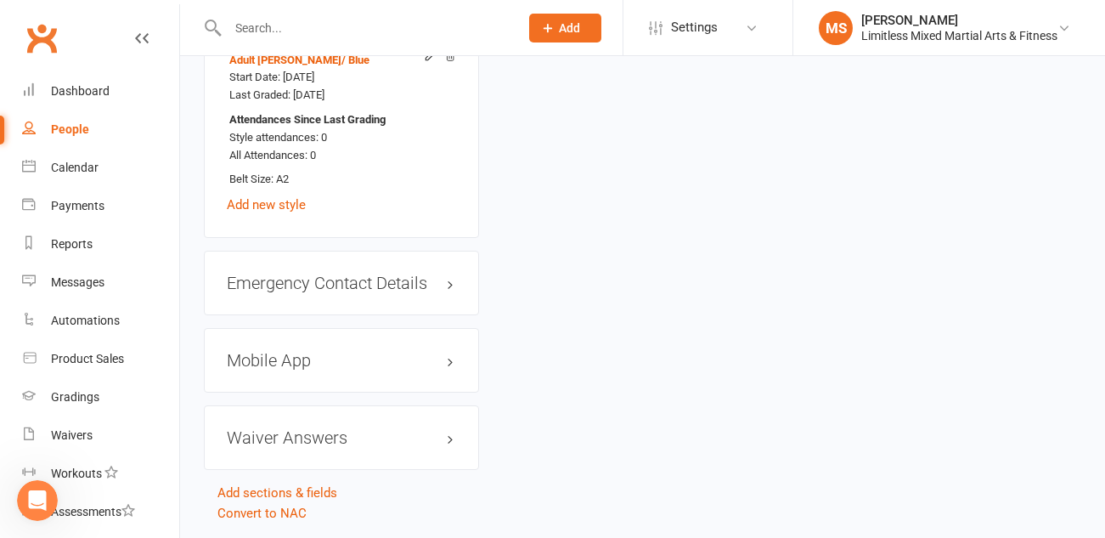
click at [322, 351] on h3 "Mobile App" at bounding box center [341, 360] width 229 height 19
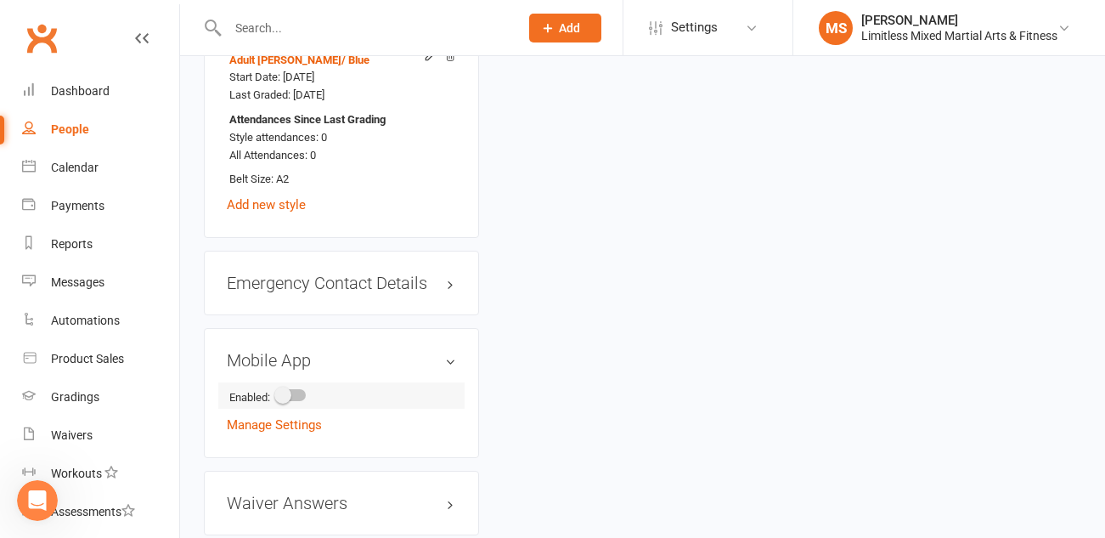
click at [290, 386] on span at bounding box center [282, 394] width 17 height 17
click at [277, 392] on input "checkbox" at bounding box center [277, 392] width 0 height 0
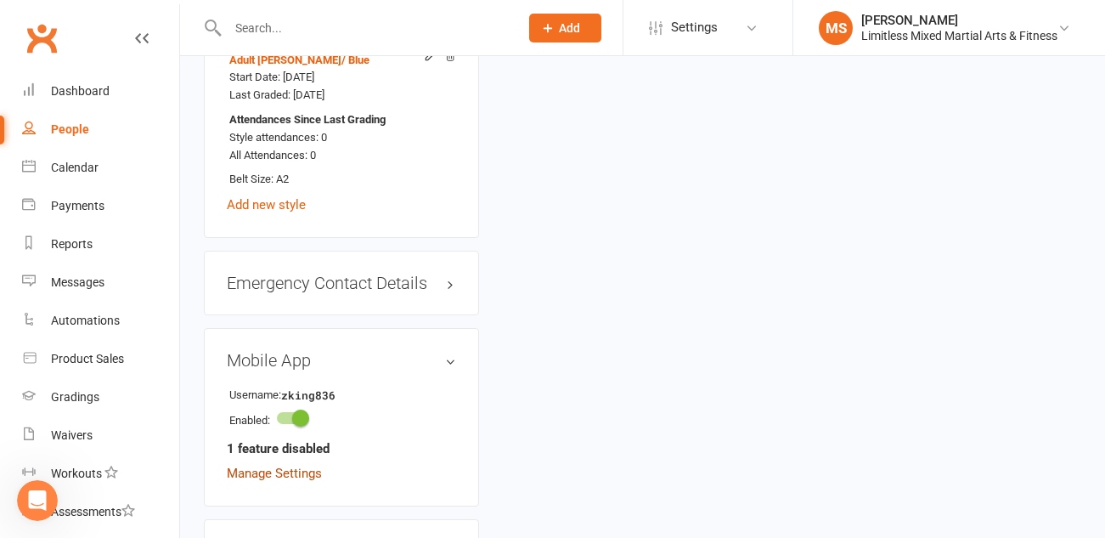
click at [301, 465] on link "Manage Settings" at bounding box center [274, 472] width 95 height 15
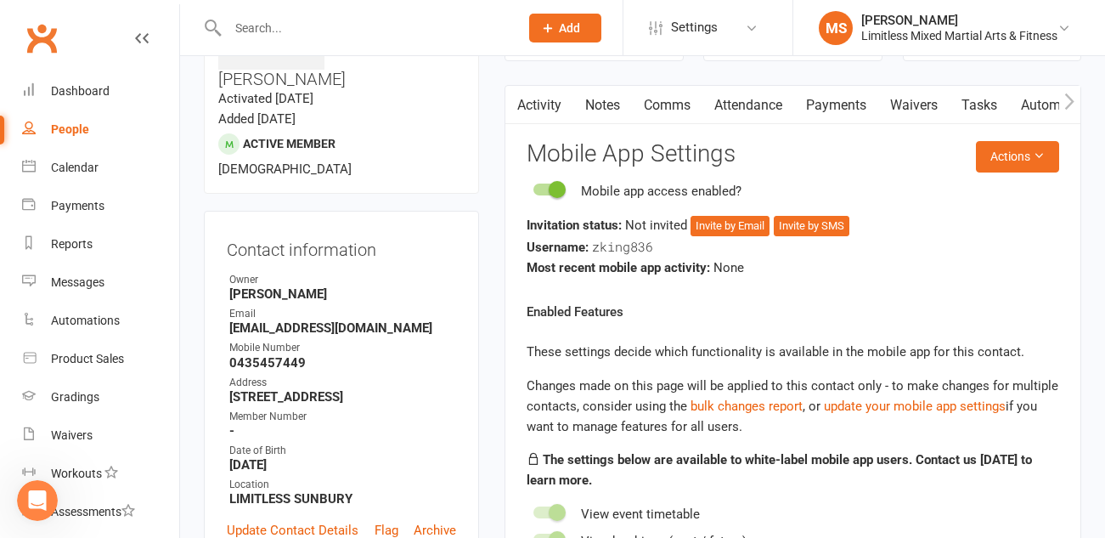
scroll to position [130, 0]
click at [714, 224] on button "Invite by Email" at bounding box center [729, 227] width 79 height 20
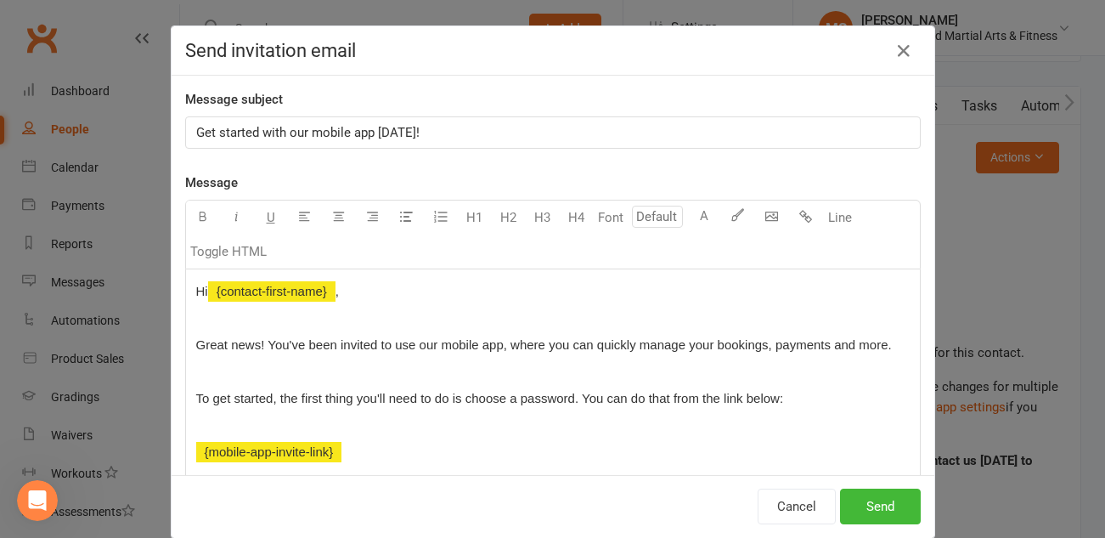
click at [200, 131] on span "Get started with our mobile app [DATE]!" at bounding box center [307, 132] width 223 height 15
click at [787, 349] on span "Great news! You've been invited to use our mobile app, where you can quickly ma…" at bounding box center [544, 344] width 696 height 14
click at [891, 506] on button "Send" at bounding box center [880, 506] width 81 height 36
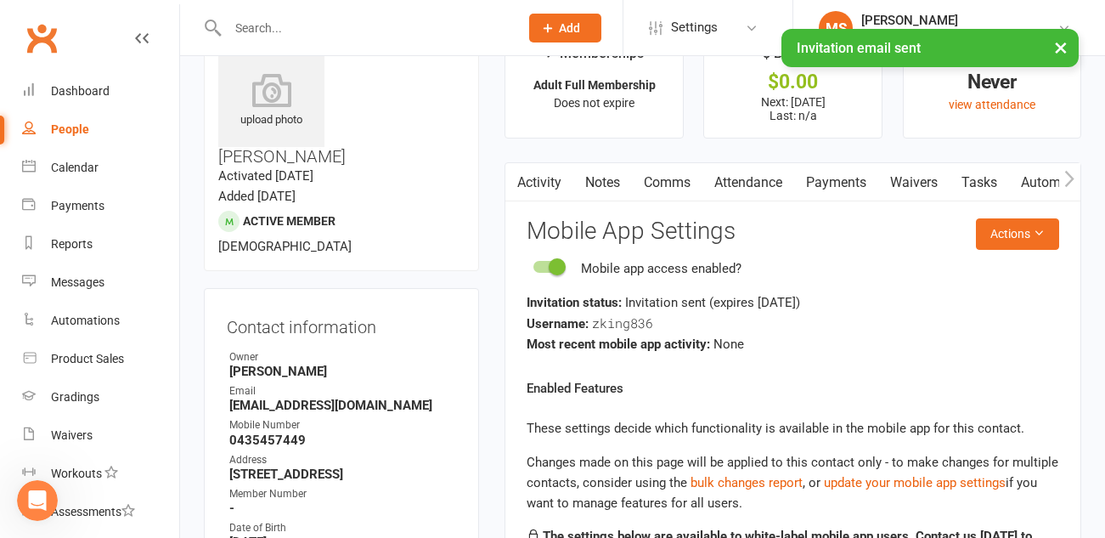
scroll to position [0, 0]
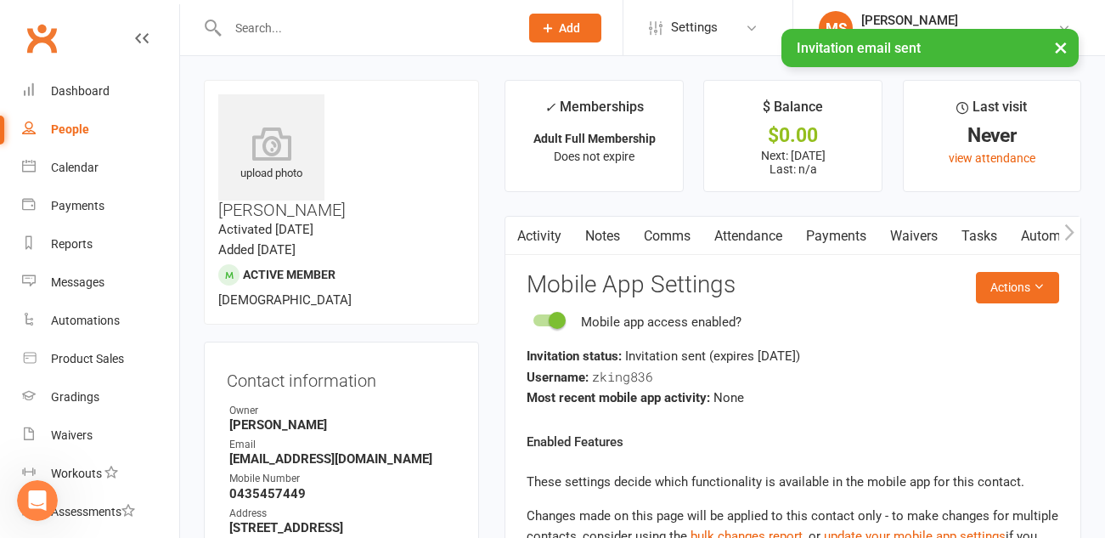
click at [755, 229] on link "Attendance" at bounding box center [748, 236] width 92 height 39
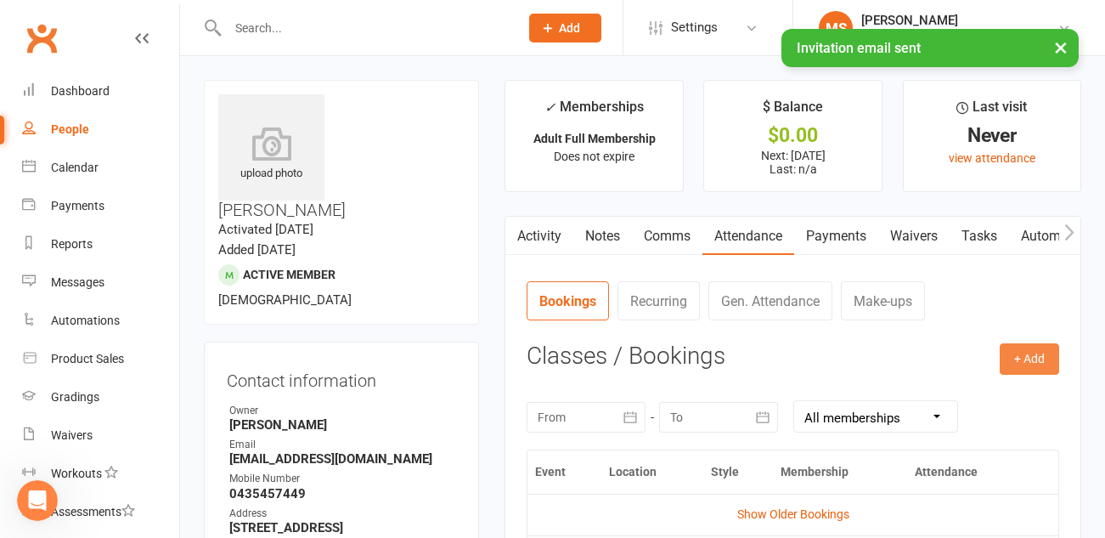
click at [1014, 355] on button "+ Add" at bounding box center [1029, 358] width 59 height 31
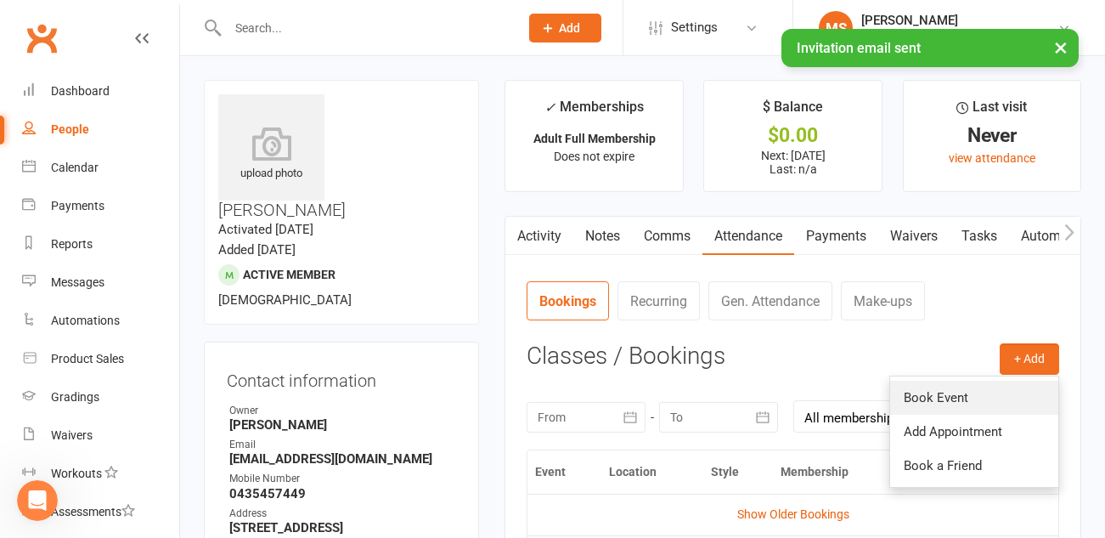
click at [954, 392] on link "Book Event" at bounding box center [974, 397] width 168 height 34
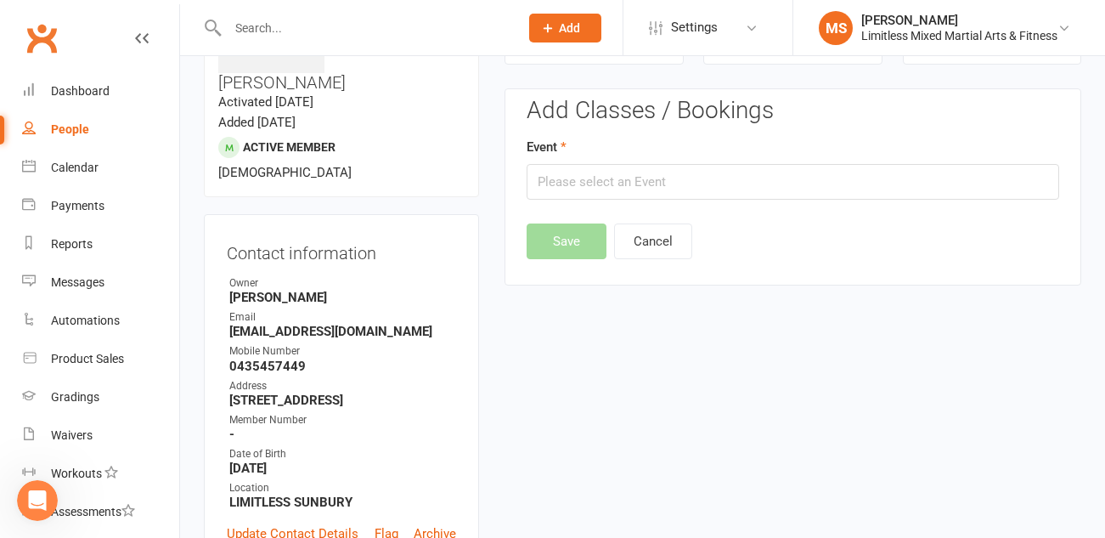
scroll to position [130, 0]
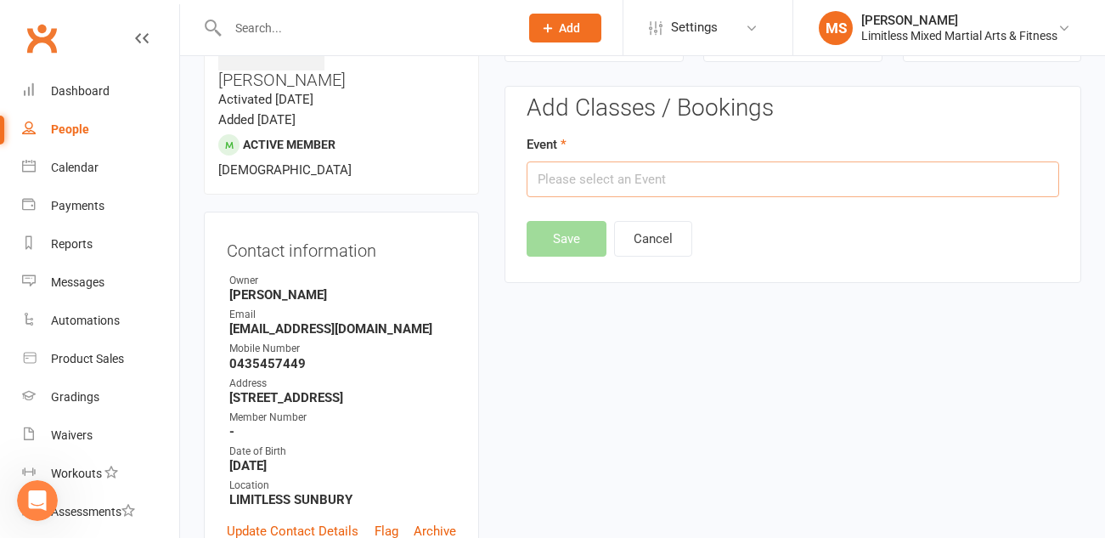
click at [685, 179] on input "text" at bounding box center [793, 179] width 533 height 36
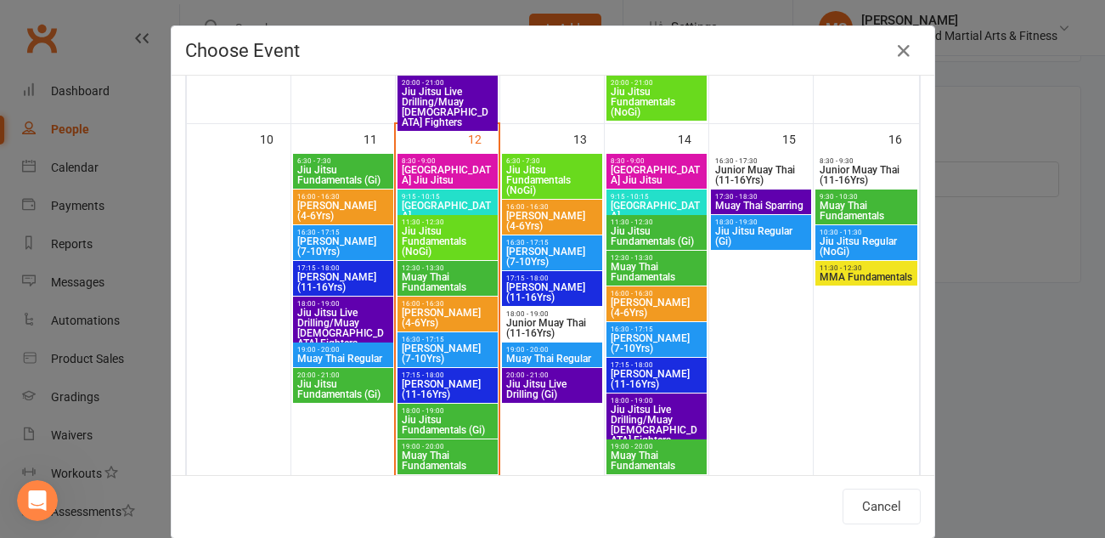
scroll to position [867, 0]
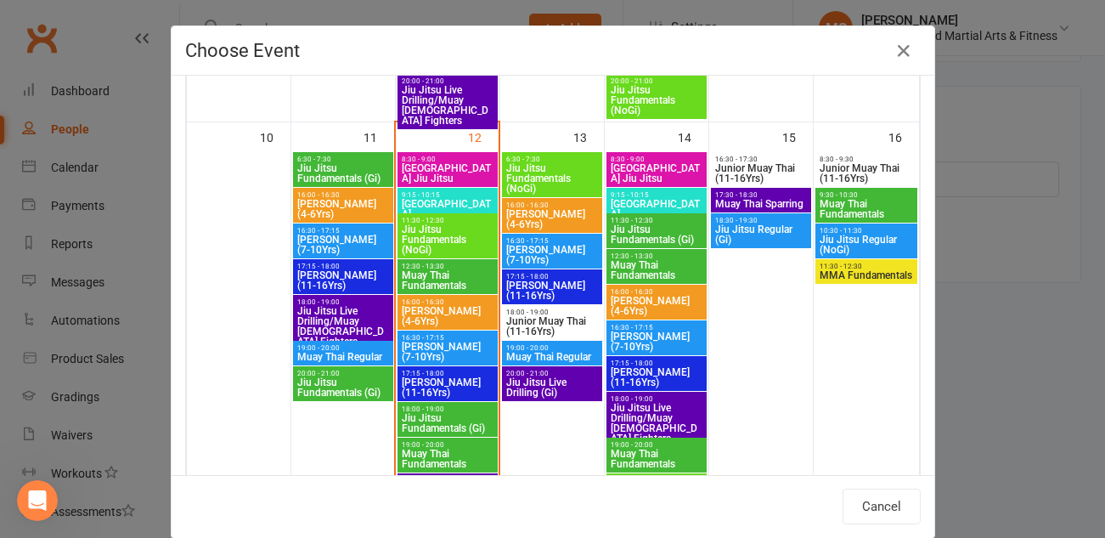
click at [336, 318] on span "Jiu Jitsu Live Drilling/Muay [DEMOGRAPHIC_DATA] Fighters" at bounding box center [342, 326] width 93 height 41
type input "Jiu Jitsu Live Drilling/Muay [DEMOGRAPHIC_DATA] Fighters - [DATE] 6:00:00 PM"
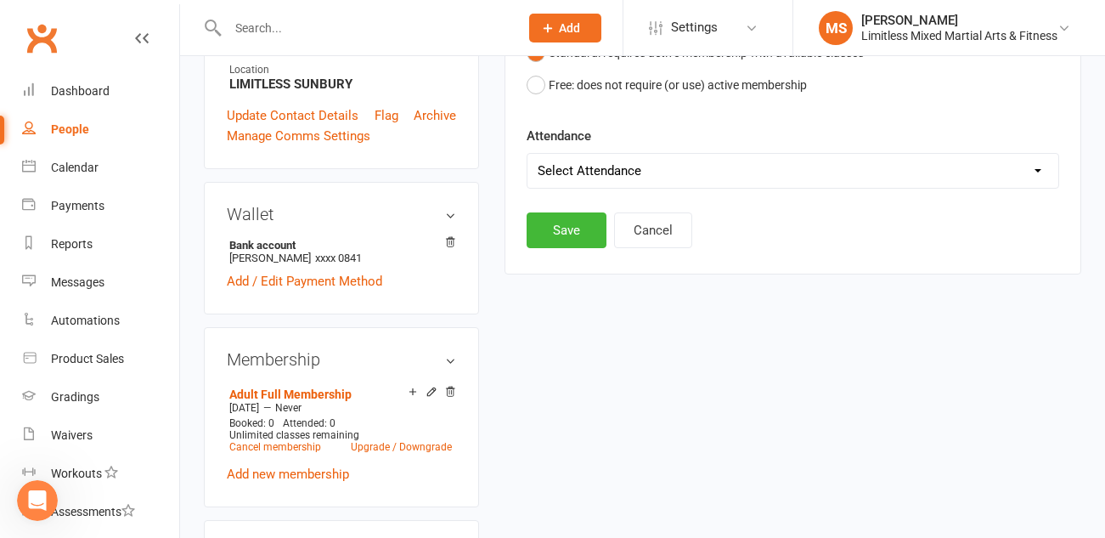
scroll to position [571, 0]
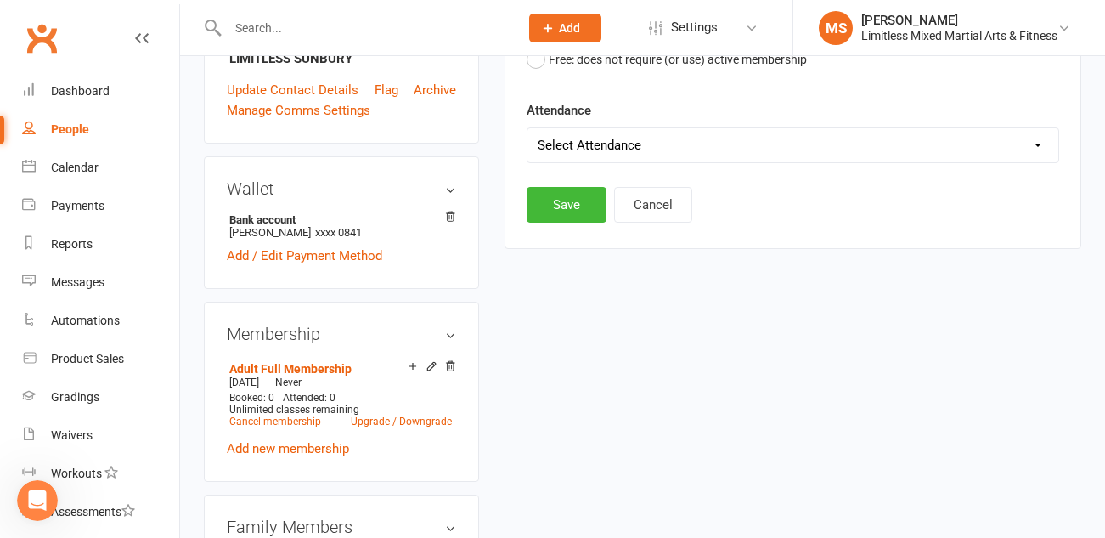
click at [668, 141] on select "Select Attendance Attended Absent" at bounding box center [792, 145] width 531 height 34
select select "0"
click at [576, 210] on button "Save" at bounding box center [567, 205] width 80 height 36
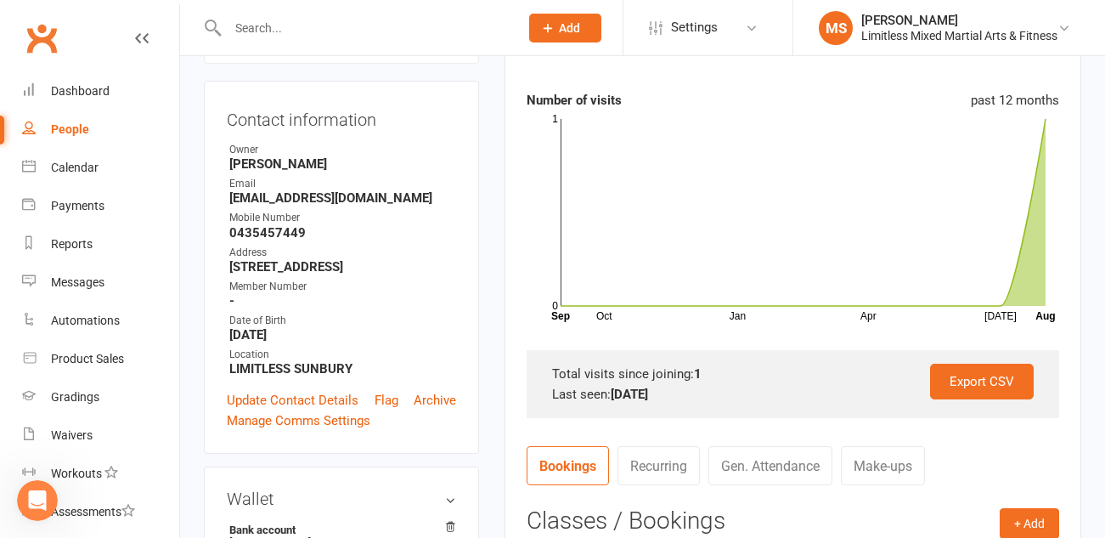
scroll to position [0, 0]
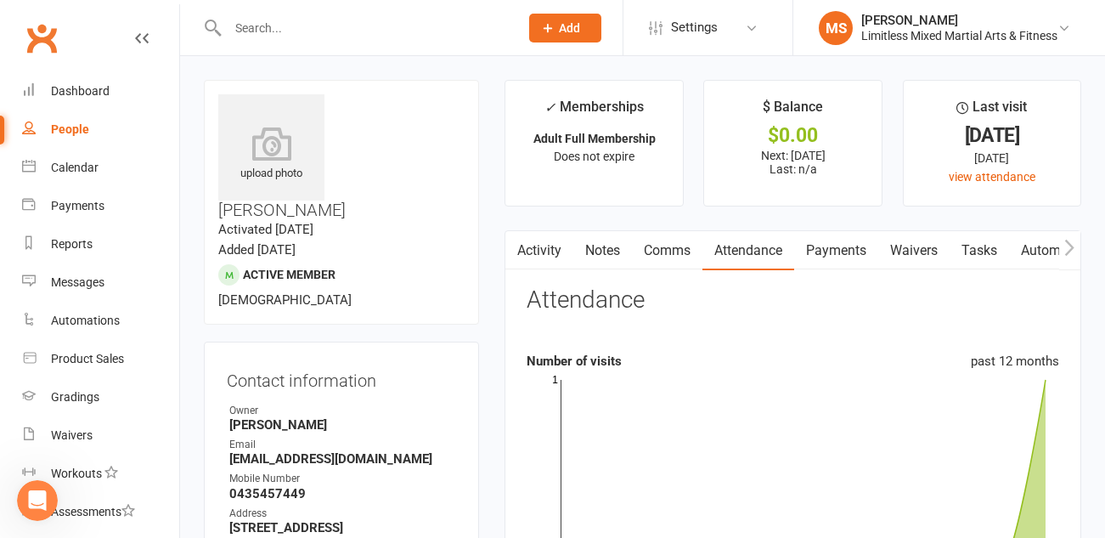
click at [76, 131] on div "People" at bounding box center [70, 129] width 38 height 14
select select "100"
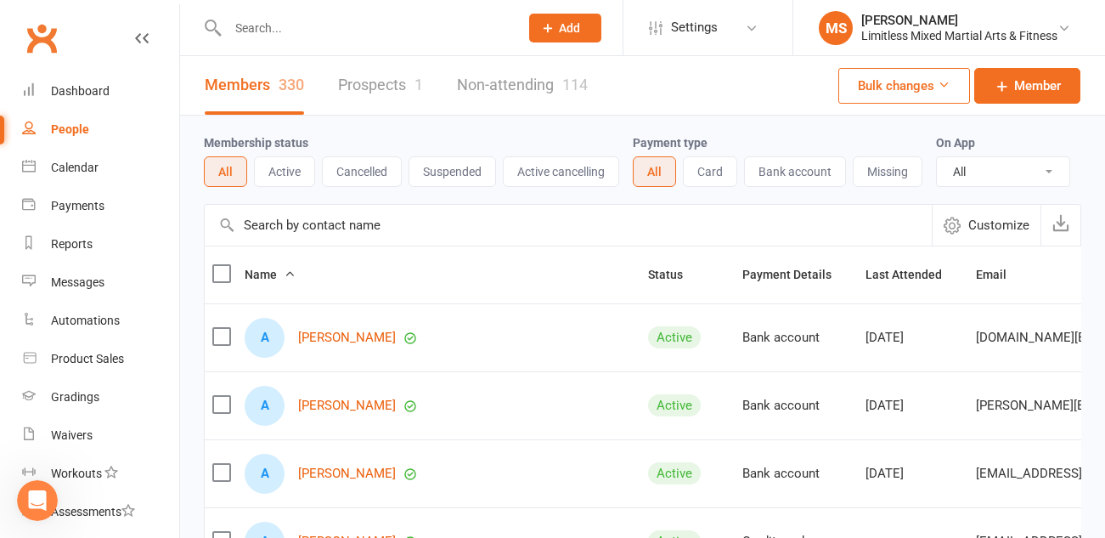
click at [569, 28] on span "Add" at bounding box center [569, 28] width 21 height 14
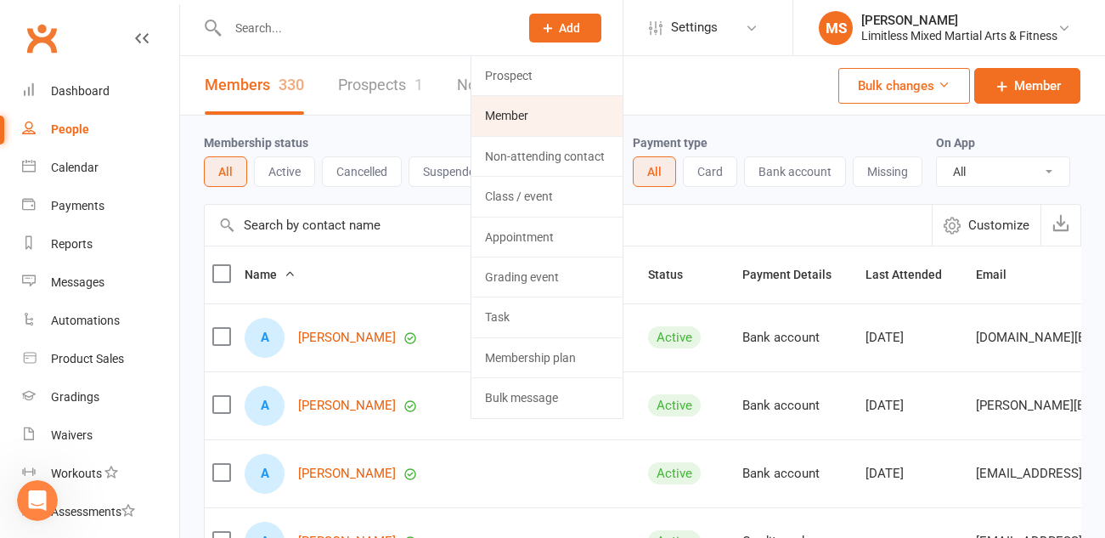
click at [551, 109] on link "Member" at bounding box center [546, 115] width 151 height 39
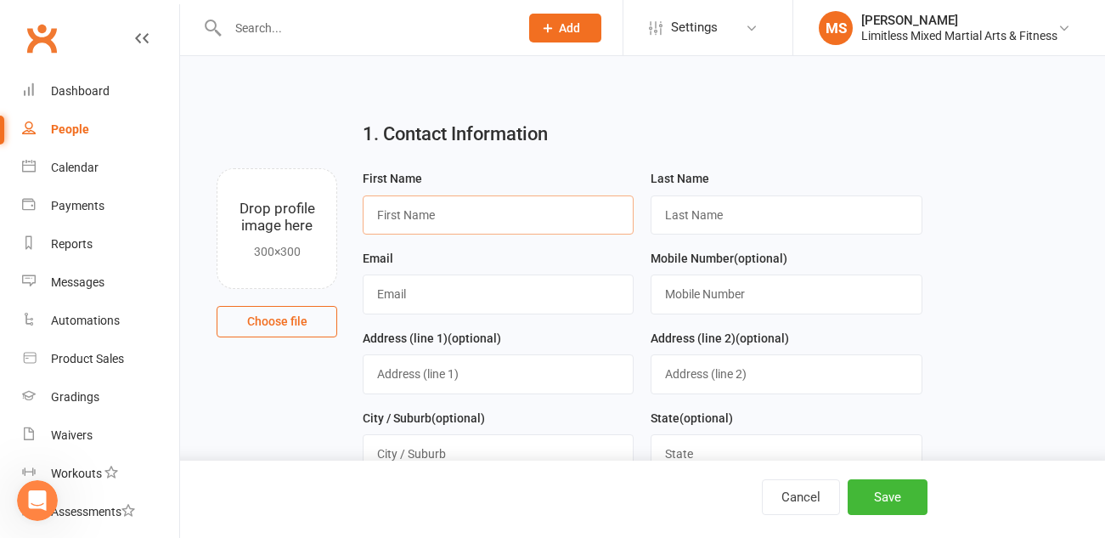
click at [397, 218] on input "text" at bounding box center [498, 214] width 271 height 39
type input "Ben"
type input "[PERSON_NAME]"
click at [391, 296] on input "text" at bounding box center [498, 293] width 271 height 39
type input "[EMAIL_ADDRESS][PERSON_NAME][DOMAIN_NAME]"
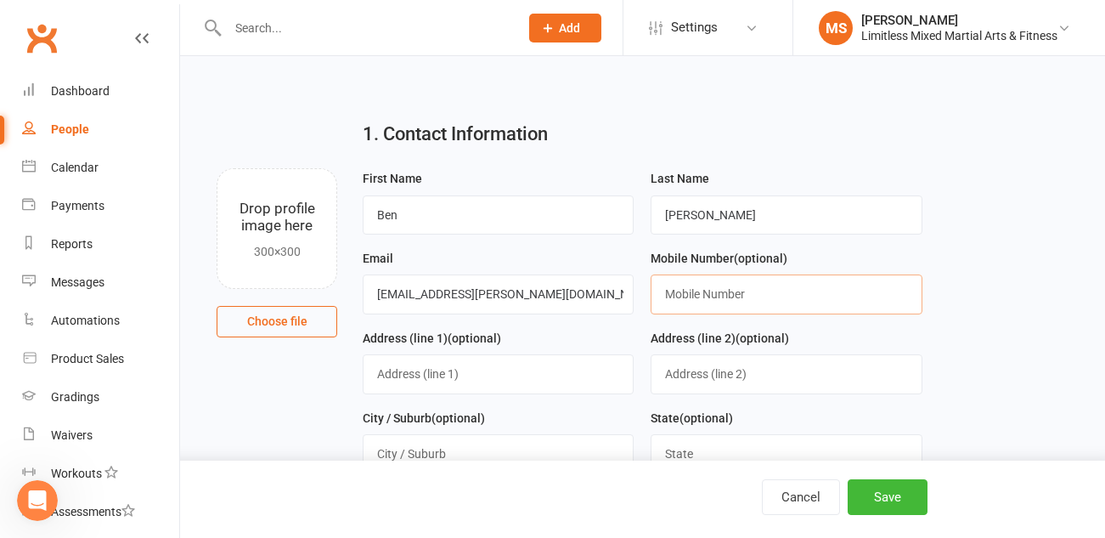
click at [725, 292] on input "text" at bounding box center [786, 293] width 271 height 39
type input "0434542047"
click at [538, 376] on input "text" at bounding box center [498, 373] width 271 height 39
type input "4"
click at [781, 374] on input "text" at bounding box center [786, 373] width 271 height 39
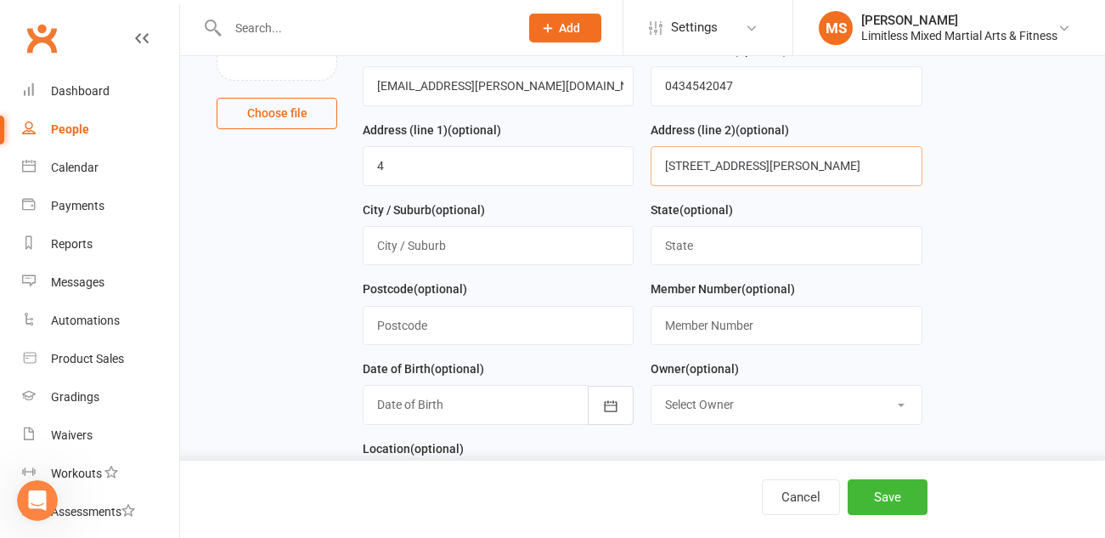
scroll to position [248, 0]
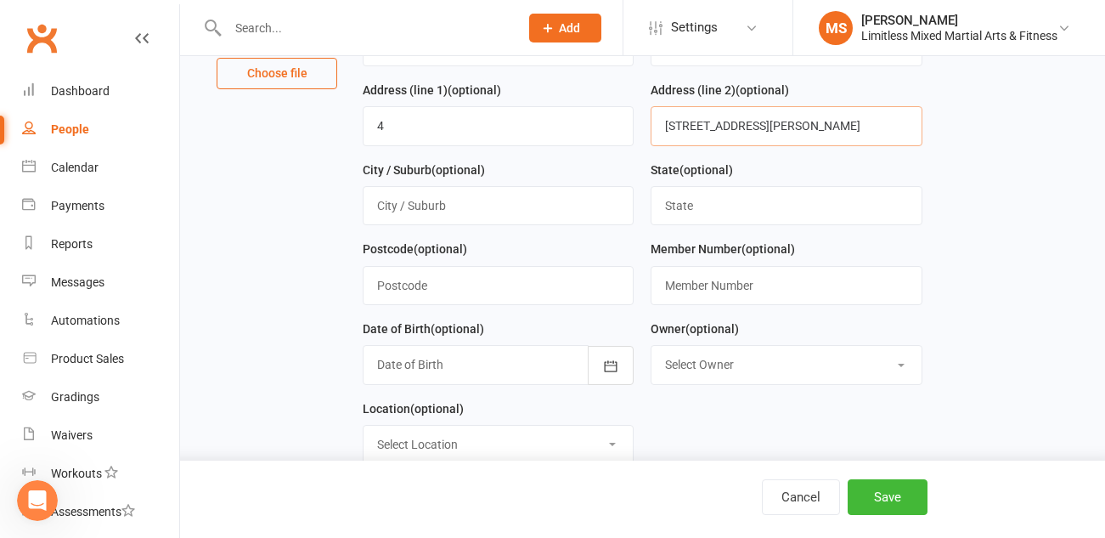
type input "[STREET_ADDRESS][PERSON_NAME]"
click at [487, 212] on input "text" at bounding box center [498, 205] width 271 height 39
type input "GISBORNE"
click at [716, 206] on input "text" at bounding box center [786, 205] width 271 height 39
type input "VIC"
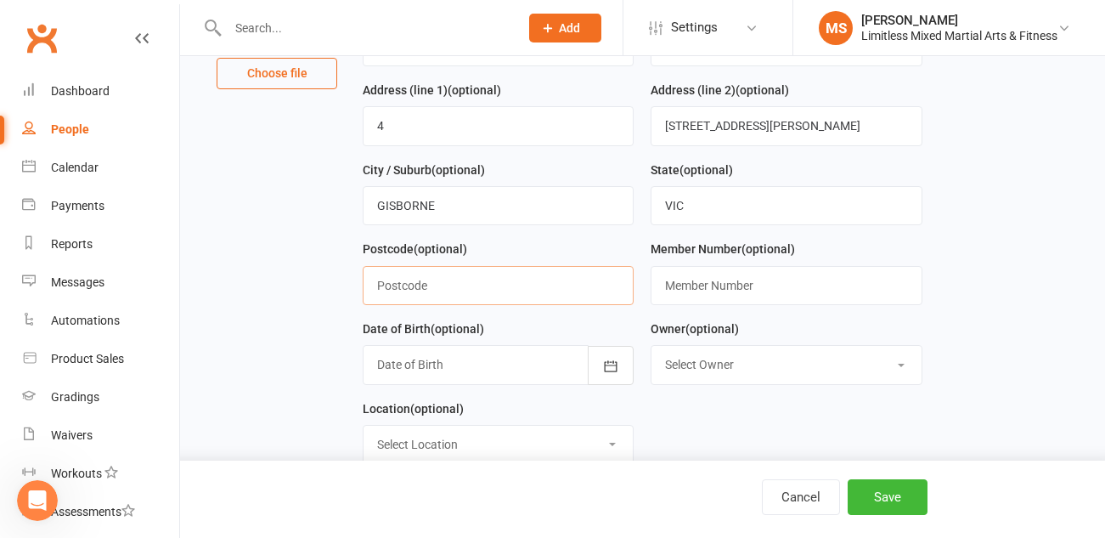
click at [510, 293] on input "text" at bounding box center [498, 285] width 271 height 39
type input "3437"
click at [482, 366] on div at bounding box center [498, 364] width 271 height 39
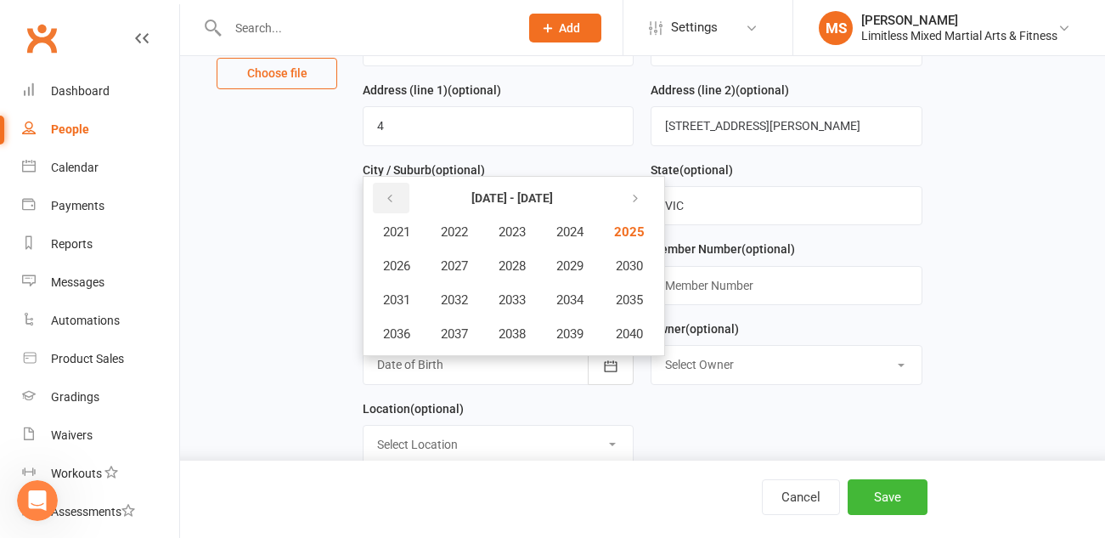
click at [386, 197] on icon "button" at bounding box center [390, 199] width 12 height 14
click at [567, 268] on span "1989" at bounding box center [569, 265] width 27 height 15
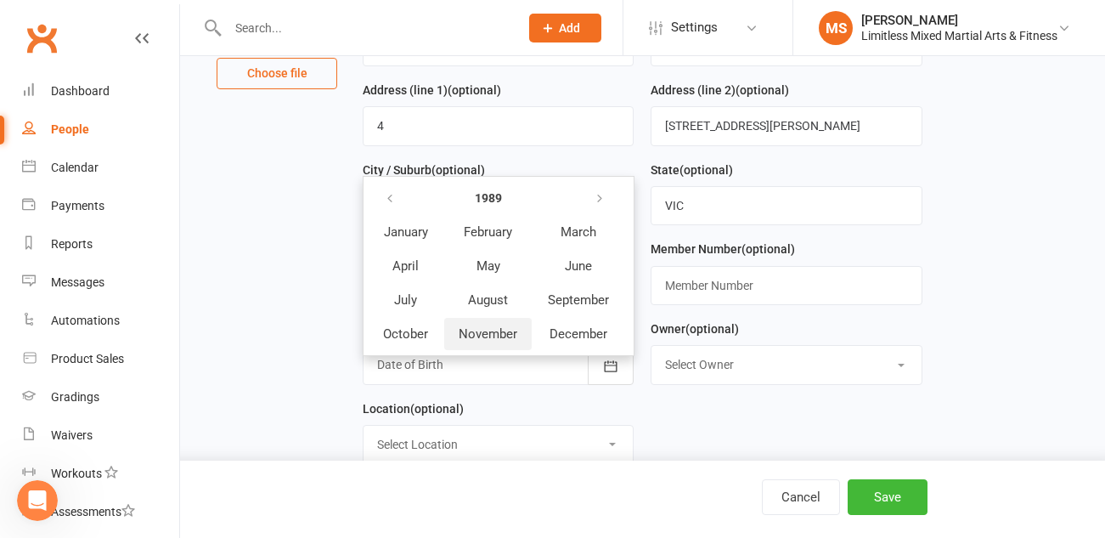
click at [482, 332] on span "November" at bounding box center [488, 333] width 59 height 15
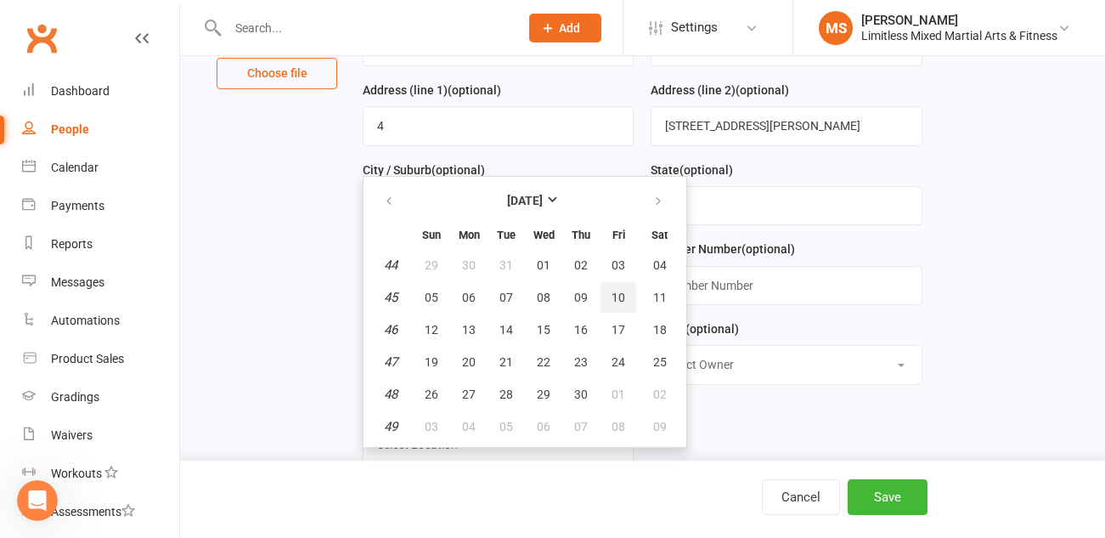
click at [621, 296] on span "10" at bounding box center [618, 297] width 14 height 14
type input "[DATE]"
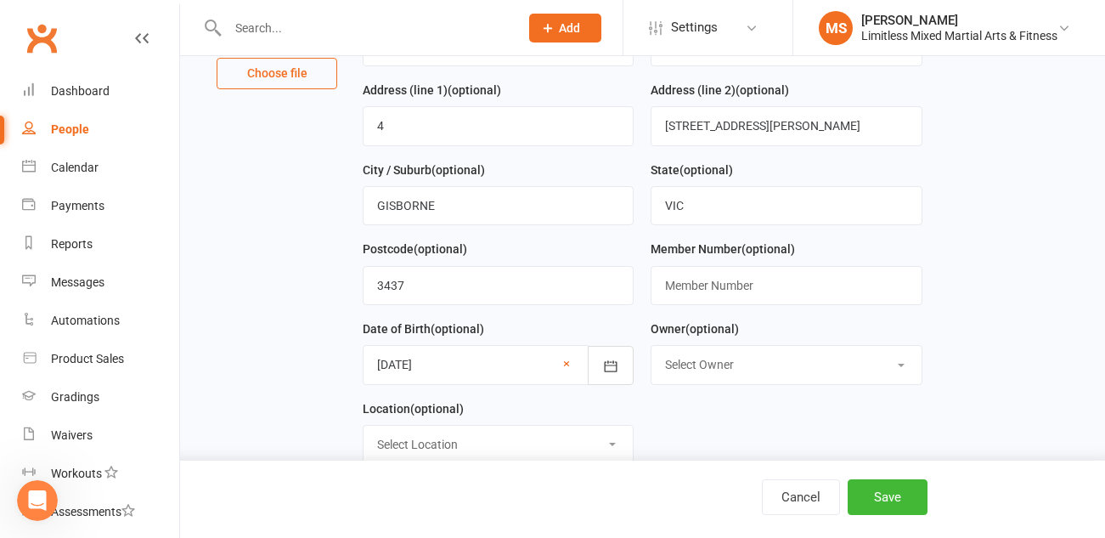
click at [689, 374] on select "Select Owner [PERSON_NAME] [PERSON_NAME] [PERSON_NAME] Info Limitless Mo Assafi…" at bounding box center [785, 364] width 269 height 37
select select "0"
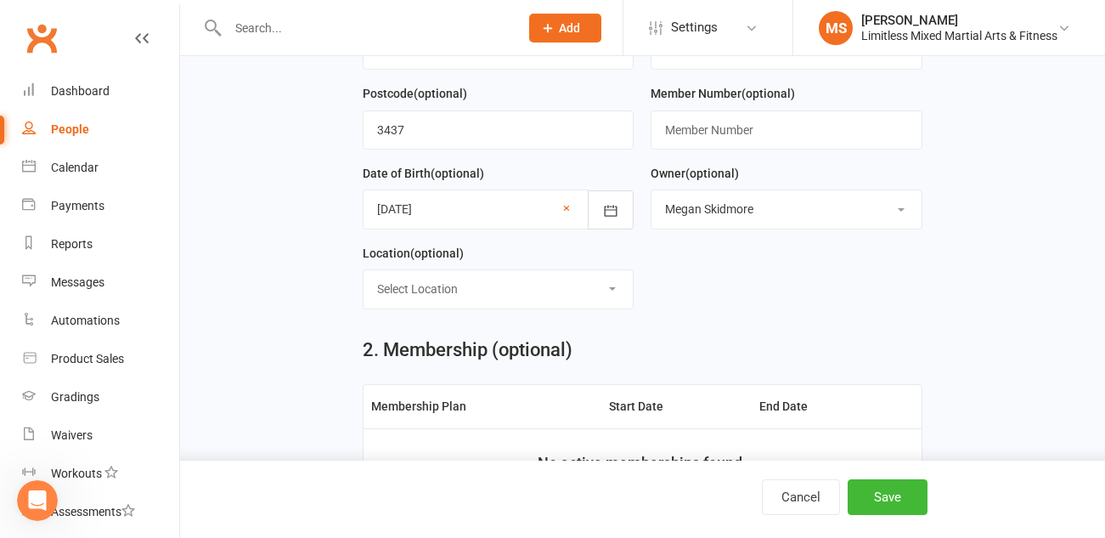
scroll to position [409, 0]
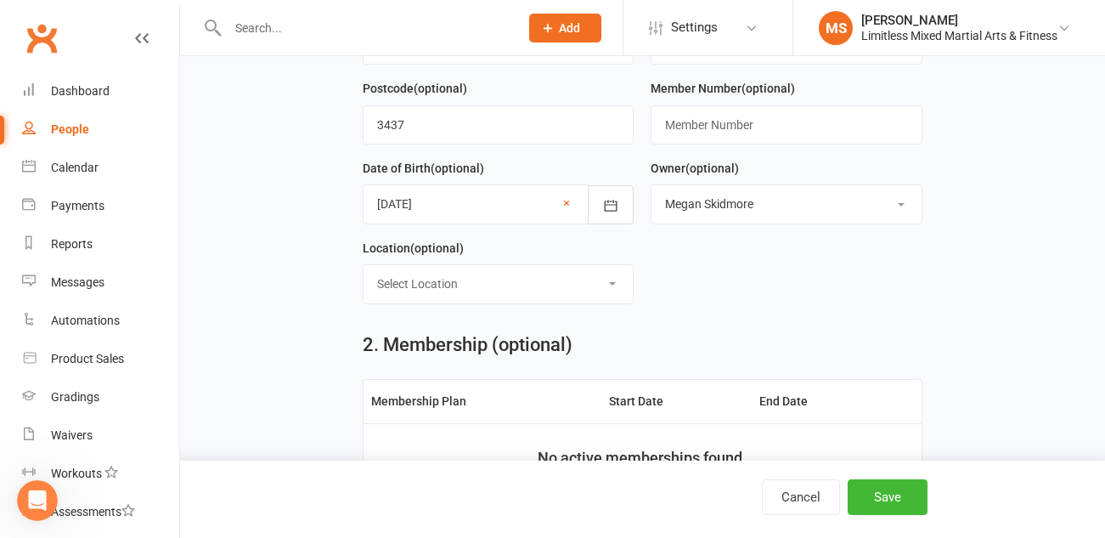
click at [577, 294] on select "Select Location LIMITLESS [GEOGRAPHIC_DATA] [GEOGRAPHIC_DATA]" at bounding box center [497, 283] width 269 height 37
select select "0"
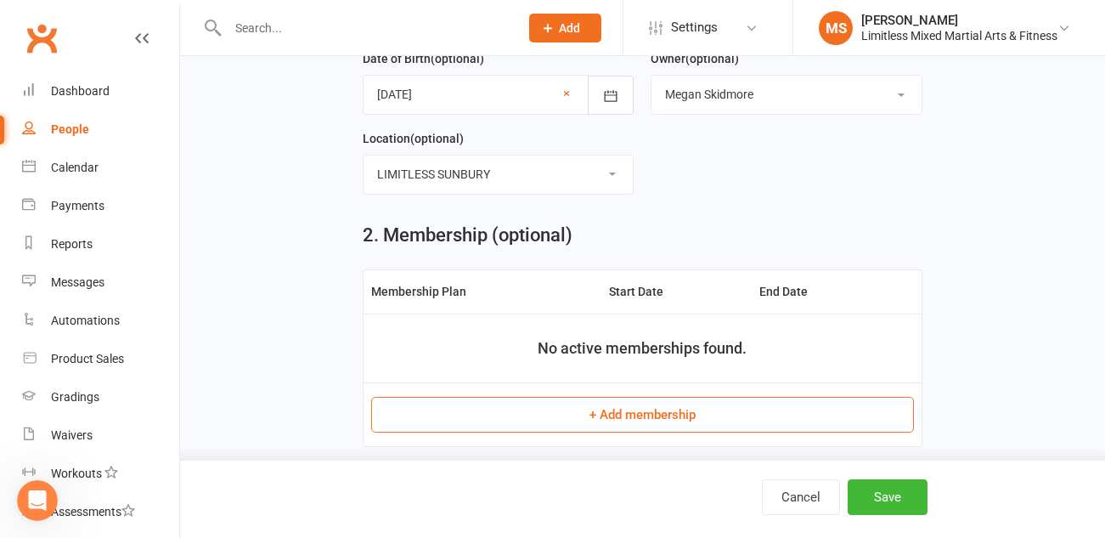
scroll to position [589, 0]
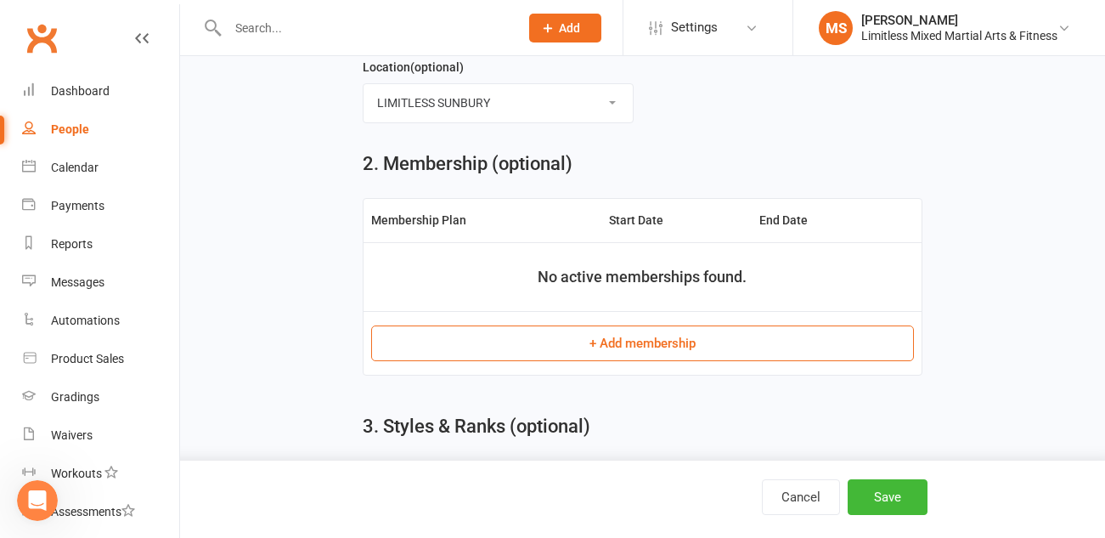
click at [632, 347] on button "+ Add membership" at bounding box center [642, 343] width 543 height 36
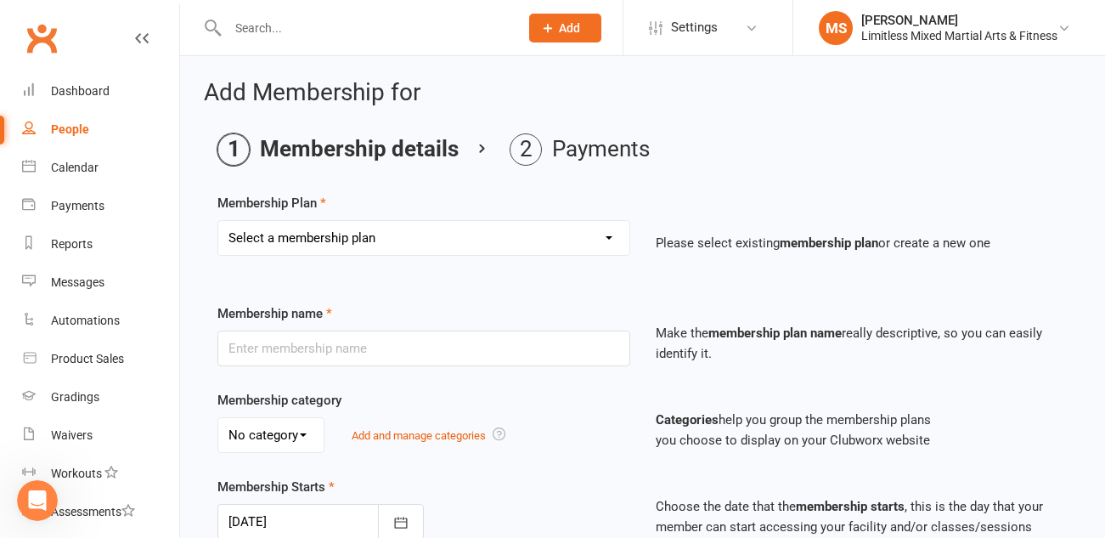
click at [491, 225] on select "Select a membership plan Create new Membership Plan Adult Full Membership Junio…" at bounding box center [423, 238] width 411 height 34
select select "1"
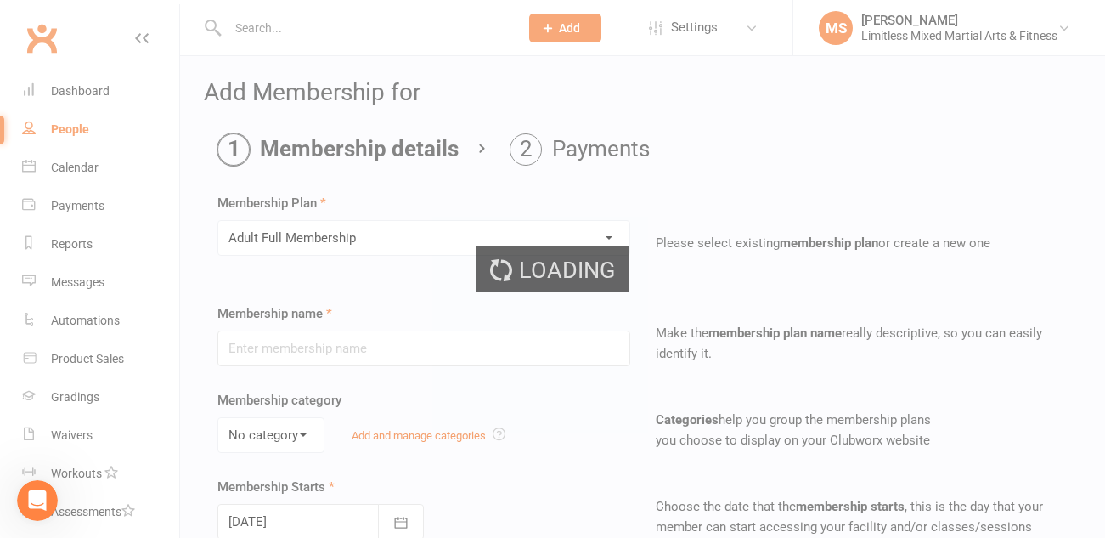
type input "Adult Full Membership"
type input "0"
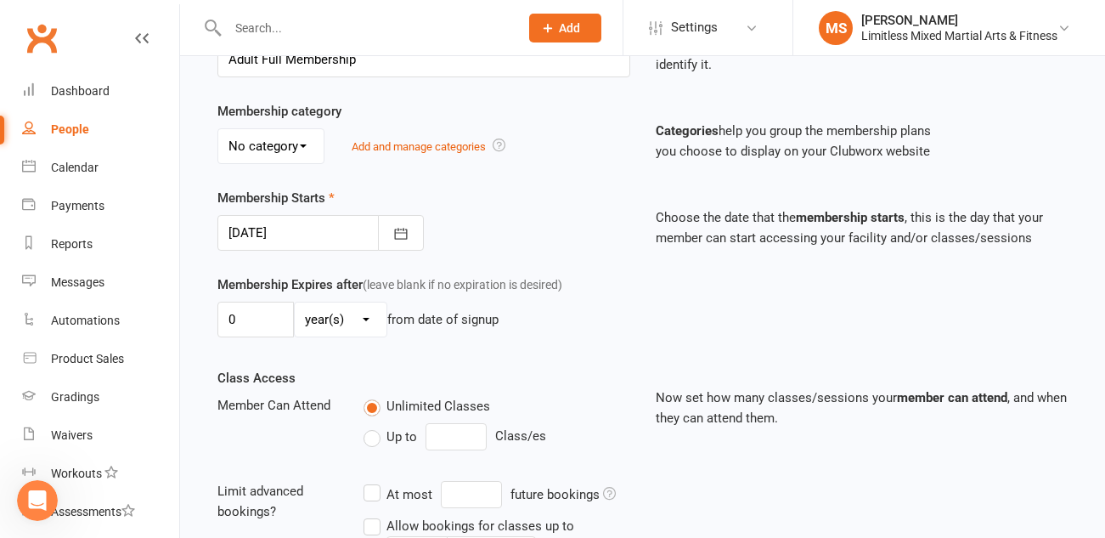
scroll to position [295, 0]
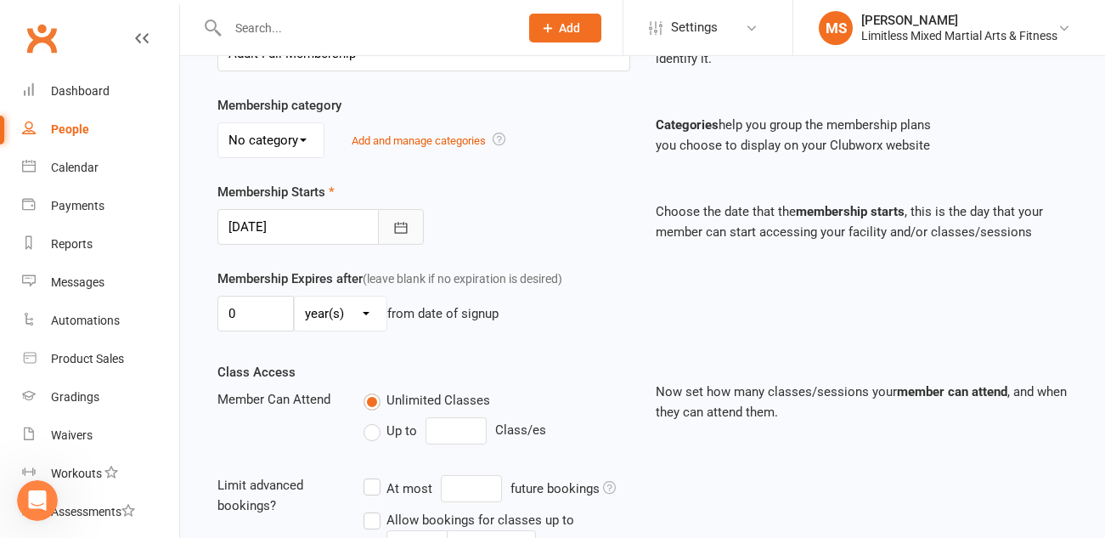
click at [395, 234] on icon "button" at bounding box center [400, 227] width 17 height 17
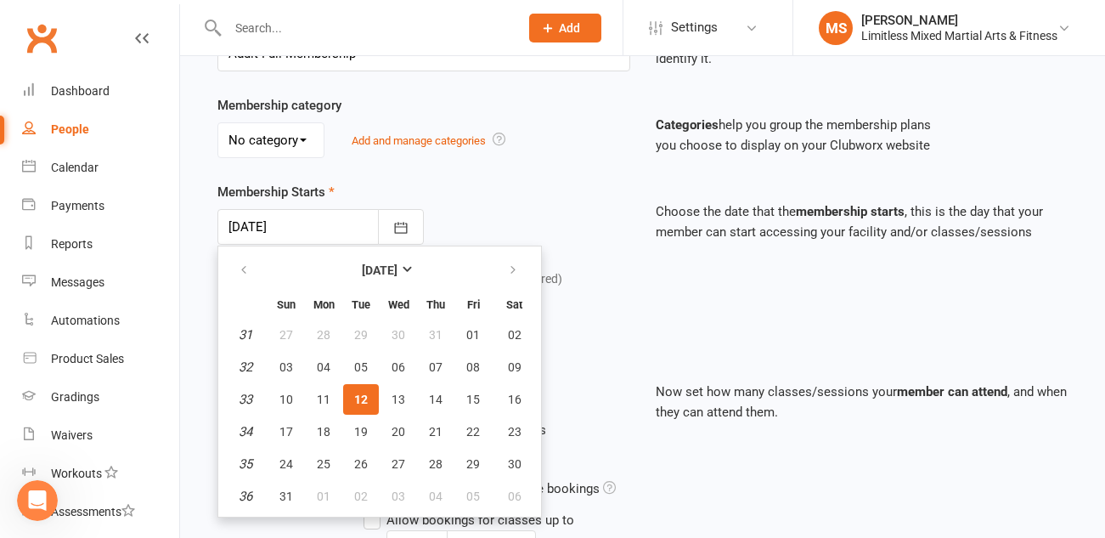
click at [508, 201] on div "Membership Starts [DATE] [DATE] Sun Mon Tue Wed Thu Fri Sat 31 27 28 29 30 31 0…" at bounding box center [424, 213] width 438 height 63
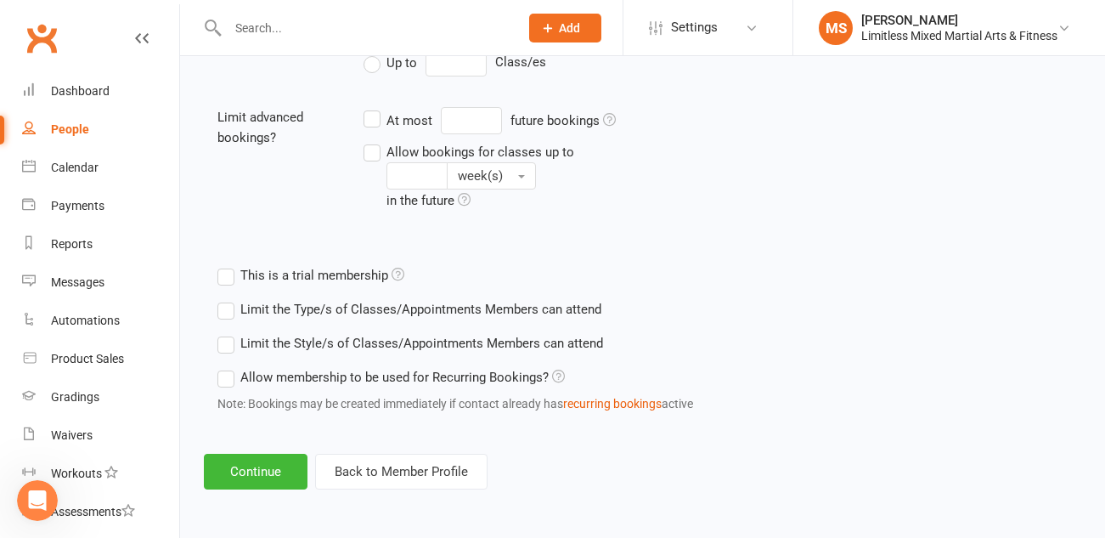
scroll to position [662, 0]
click at [285, 476] on button "Continue" at bounding box center [256, 472] width 104 height 36
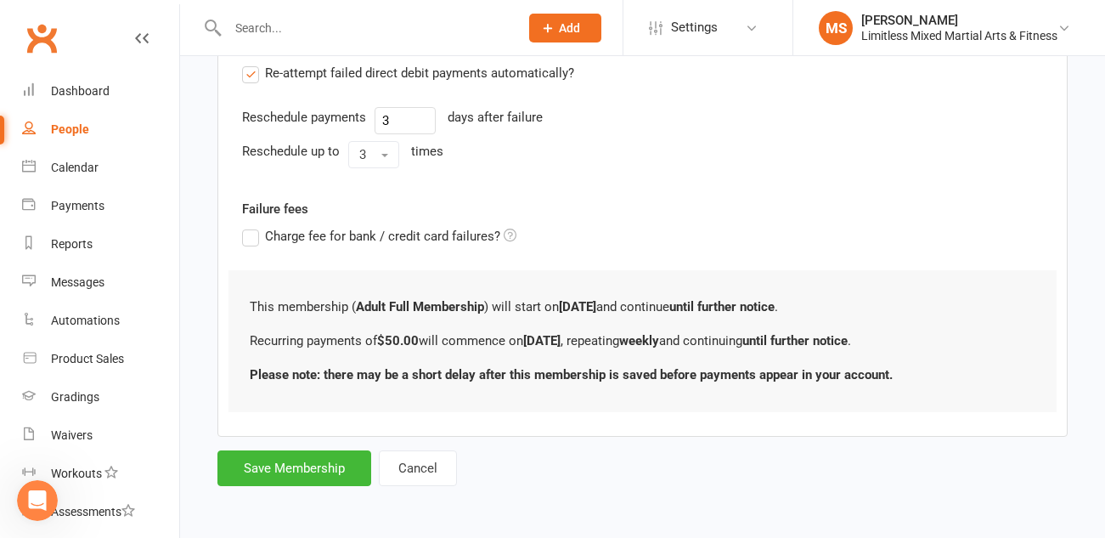
scroll to position [0, 0]
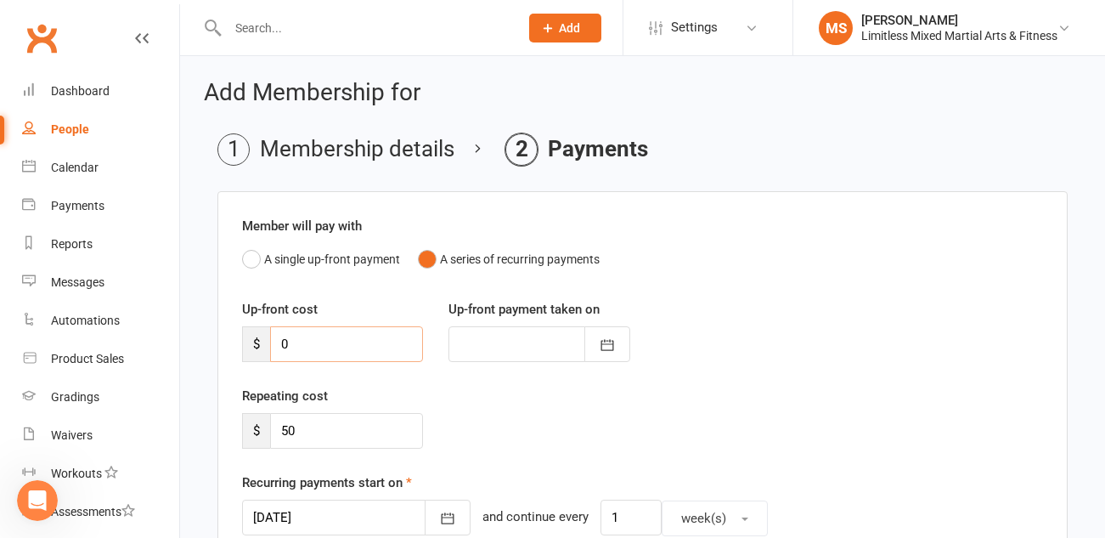
click at [347, 351] on input "0" at bounding box center [346, 344] width 153 height 36
type input "1"
type input "[DATE]"
type input "100"
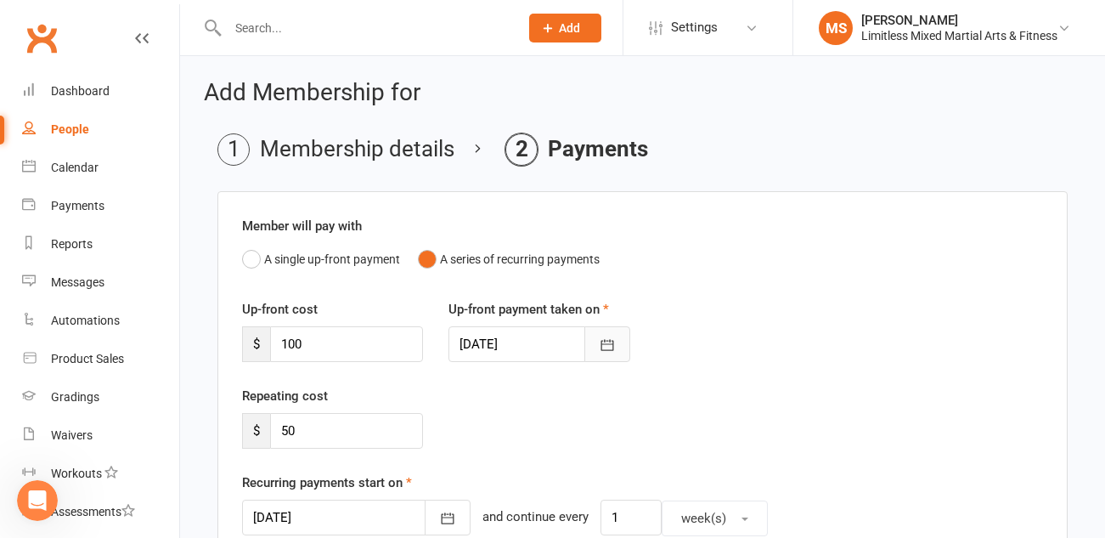
click at [617, 352] on button "button" at bounding box center [607, 344] width 46 height 36
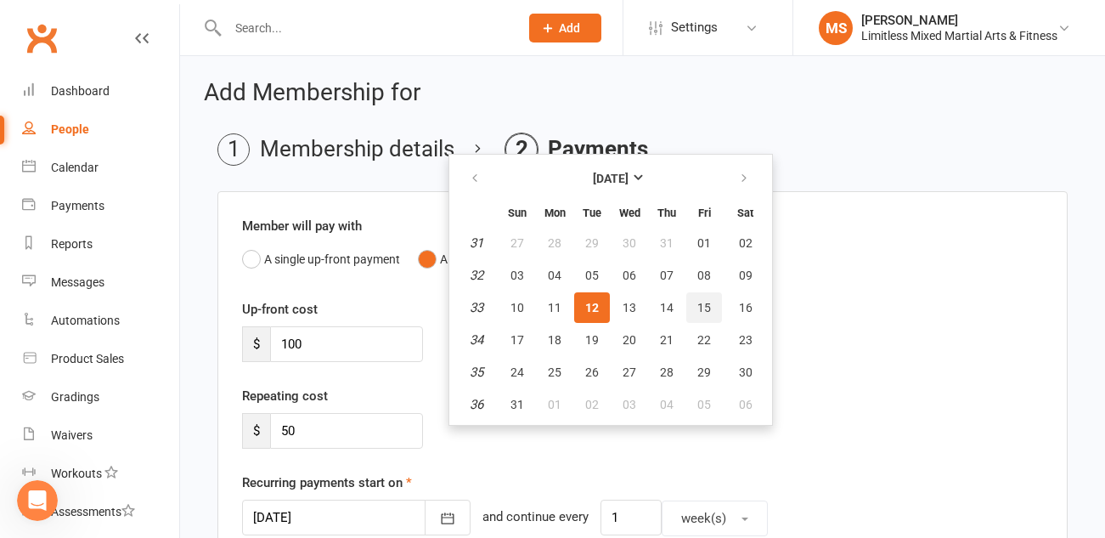
click at [701, 307] on span "15" at bounding box center [704, 308] width 14 height 14
type input "[DATE]"
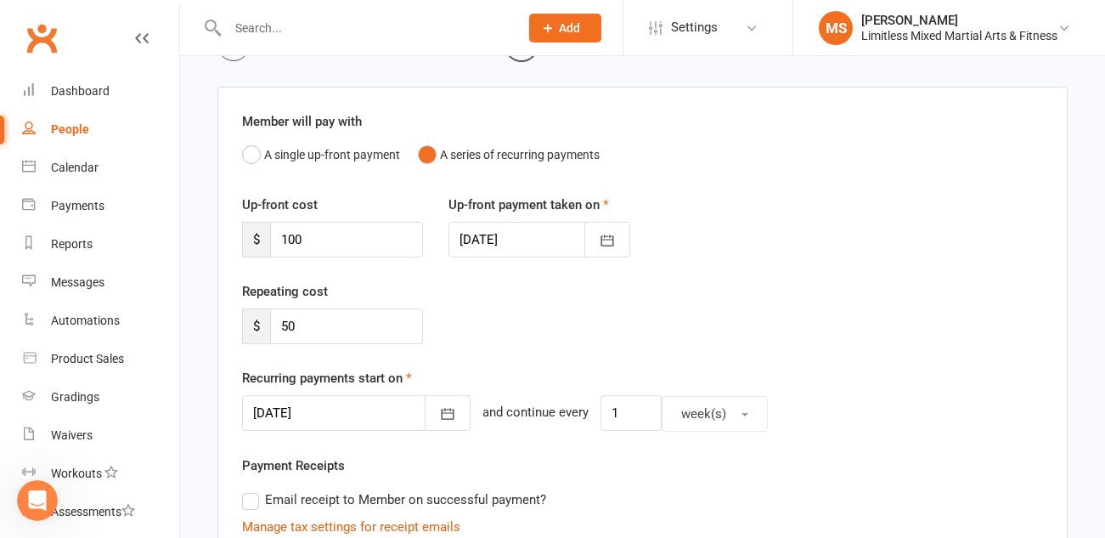
scroll to position [106, 0]
click at [425, 403] on button "button" at bounding box center [448, 411] width 46 height 36
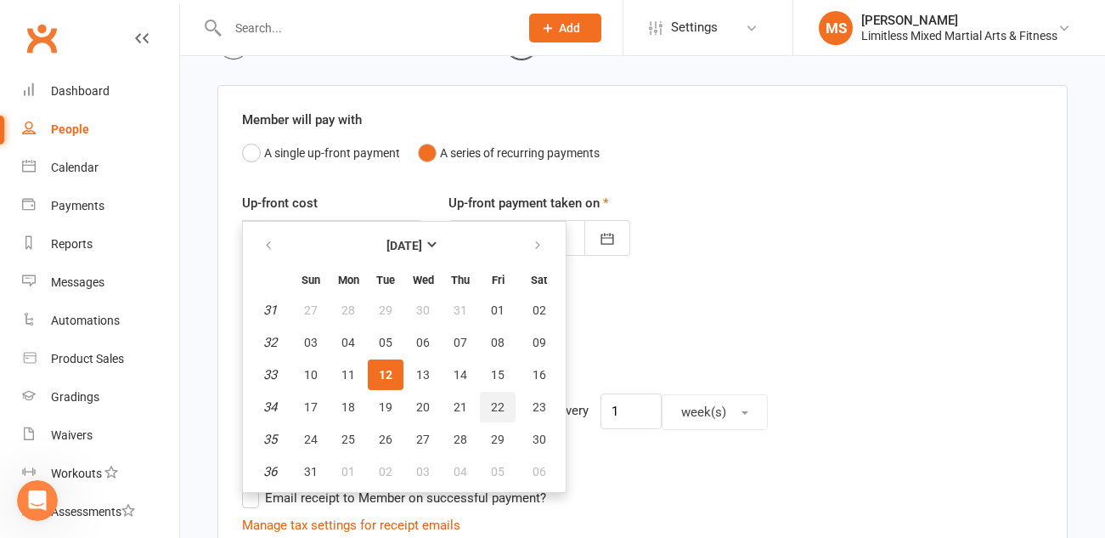
click at [495, 398] on button "22" at bounding box center [498, 407] width 36 height 31
type input "[DATE]"
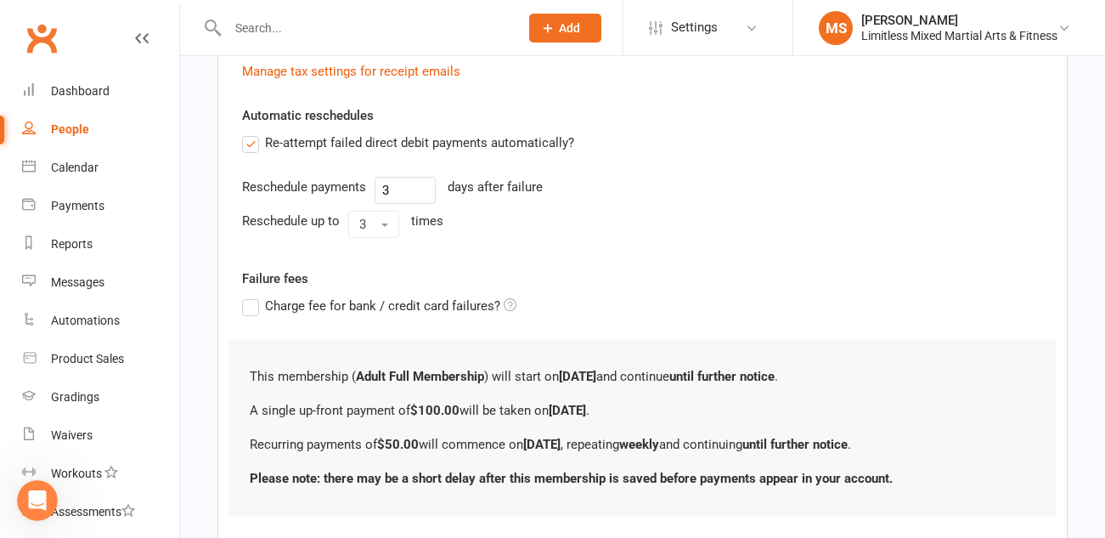
scroll to position [663, 0]
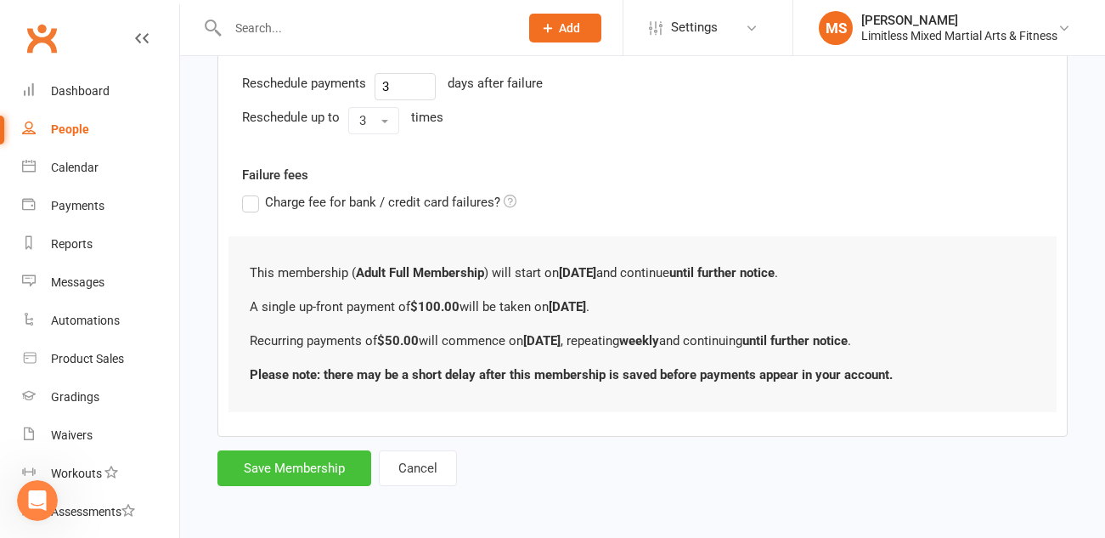
click at [324, 469] on button "Save Membership" at bounding box center [294, 468] width 154 height 36
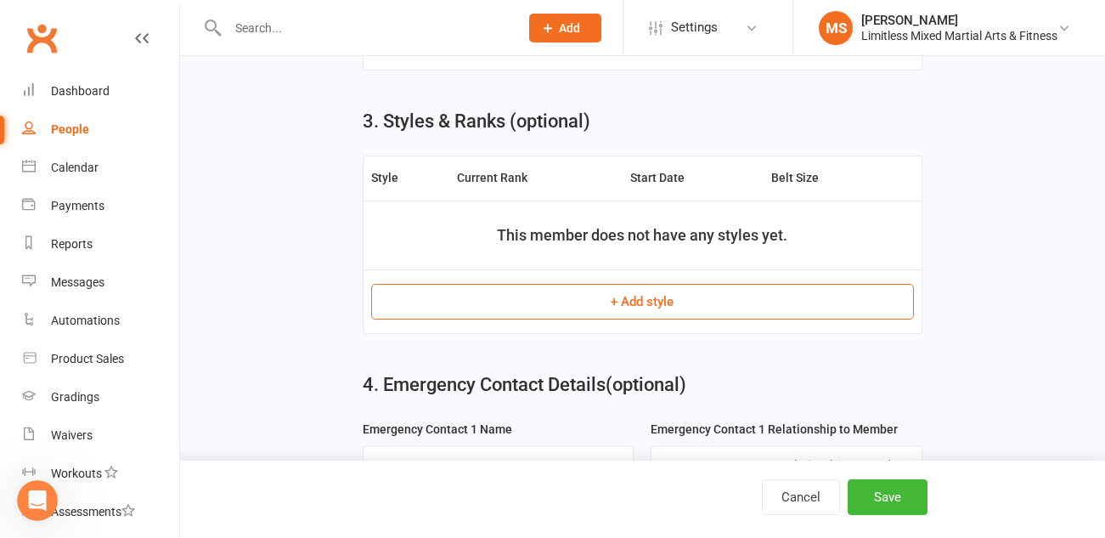
scroll to position [911, 0]
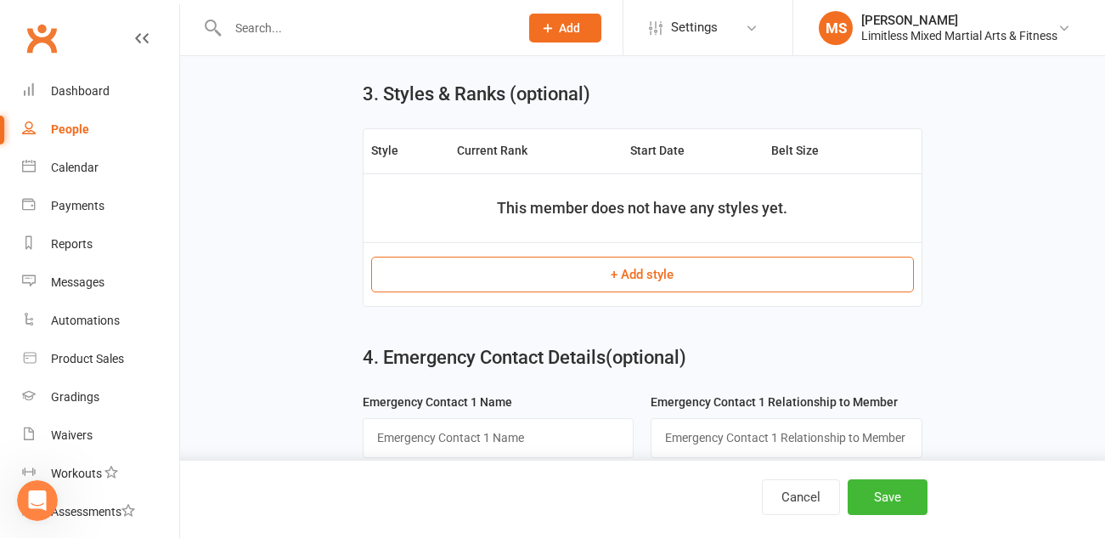
click at [651, 281] on button "+ Add style" at bounding box center [642, 274] width 543 height 36
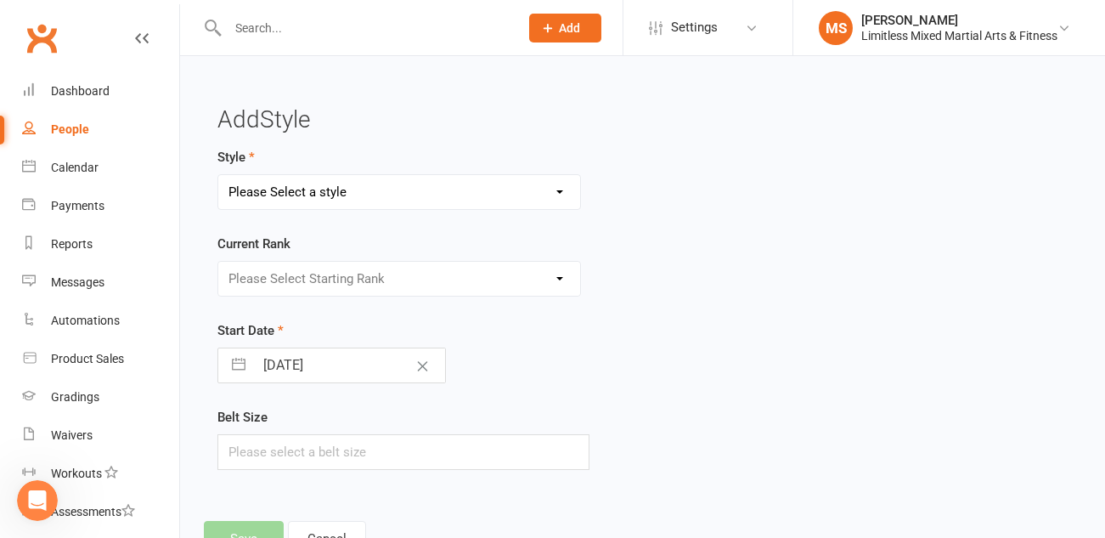
click at [426, 189] on select "Please Select a style Adult Jiu Jitsu Adult Muay Thai Junior Jiu Jitsu Junior M…" at bounding box center [399, 192] width 362 height 34
select select "3646"
click at [384, 282] on select "Please Select Starting Rank White White + 1 White + 2 White + 3 White + 4 Blue …" at bounding box center [399, 279] width 362 height 34
select select "43226"
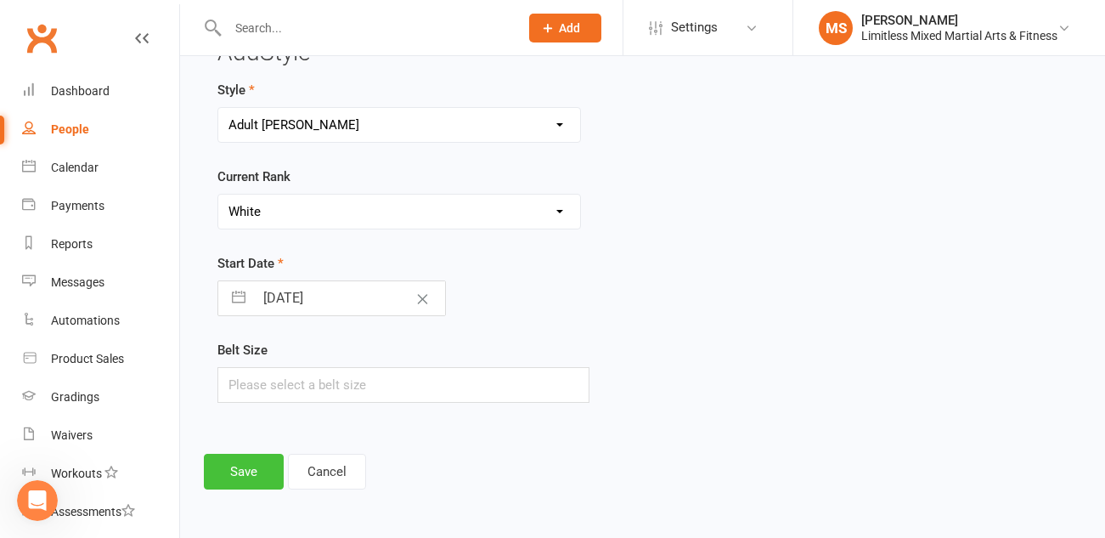
click at [241, 476] on button "Save" at bounding box center [244, 472] width 80 height 36
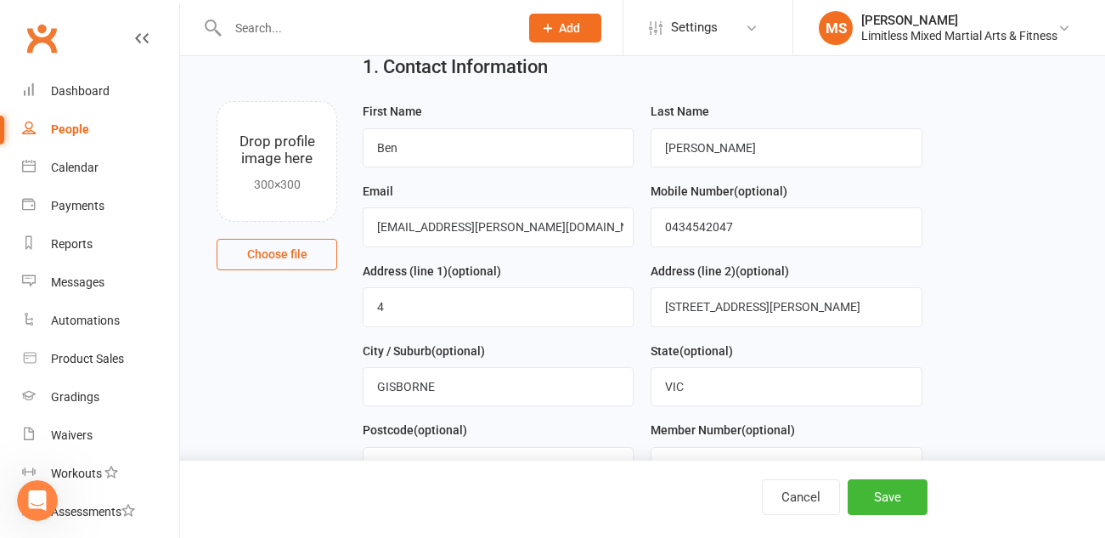
scroll to position [982, 0]
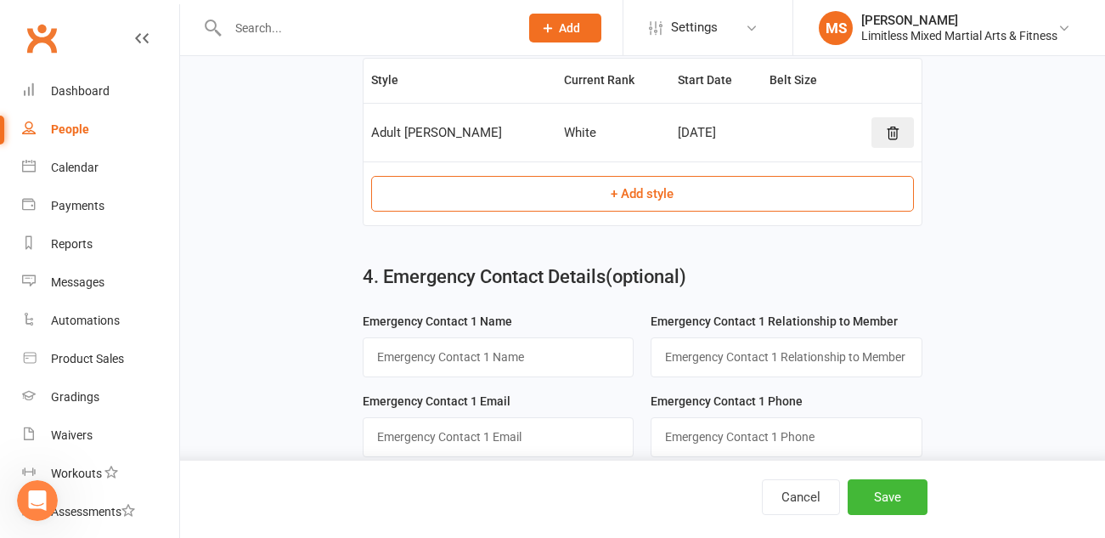
click at [648, 197] on button "+ Add style" at bounding box center [642, 194] width 543 height 36
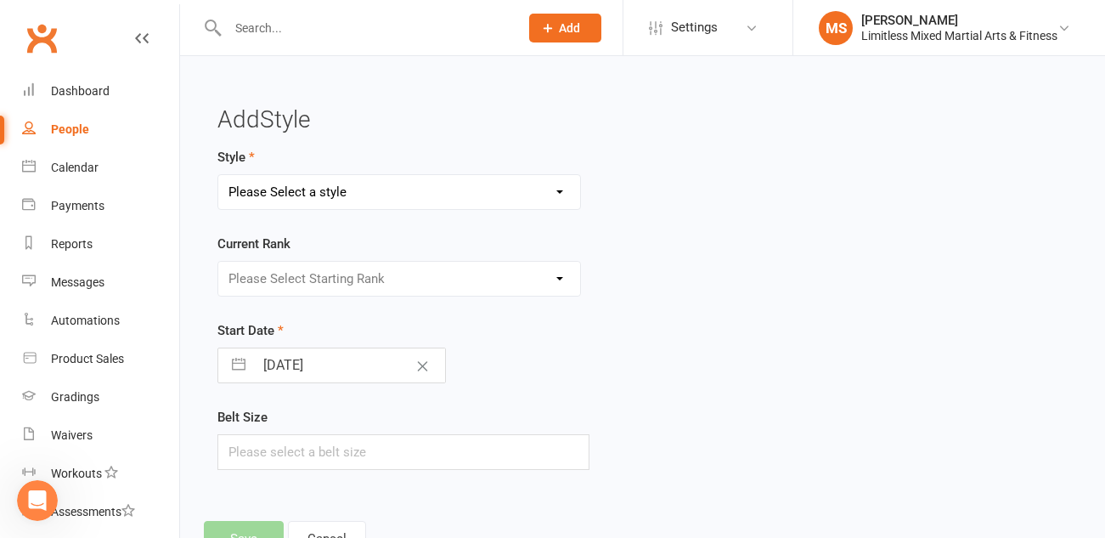
click at [388, 192] on select "Please Select a style Adult Jiu Jitsu Adult Muay Thai Junior Jiu Jitsu Junior M…" at bounding box center [399, 192] width 362 height 34
select select "3660"
click at [401, 272] on select "Please Select Starting Rank White" at bounding box center [399, 279] width 362 height 34
select select "43295"
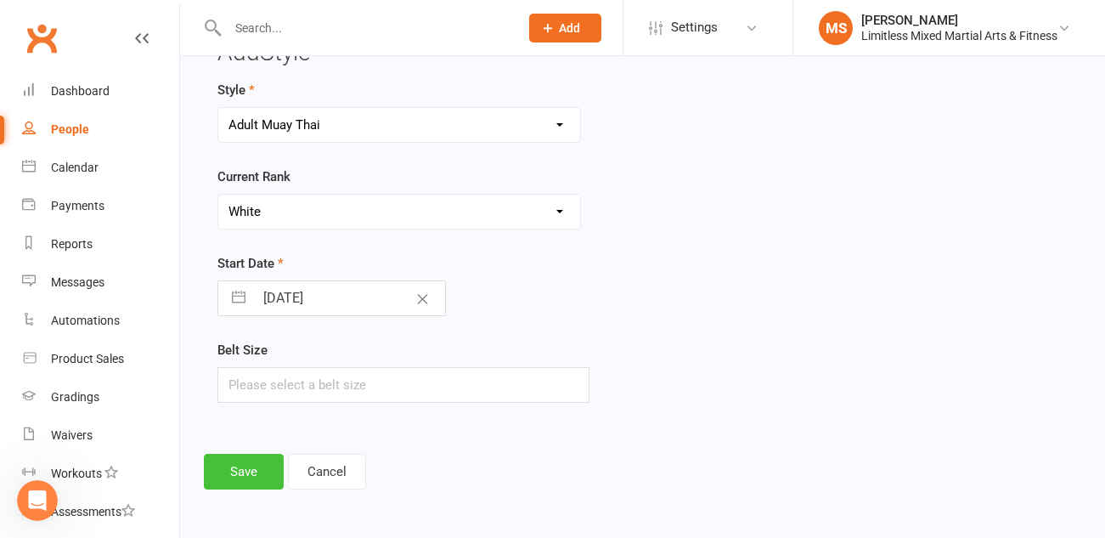
click at [261, 471] on button "Save" at bounding box center [244, 472] width 80 height 36
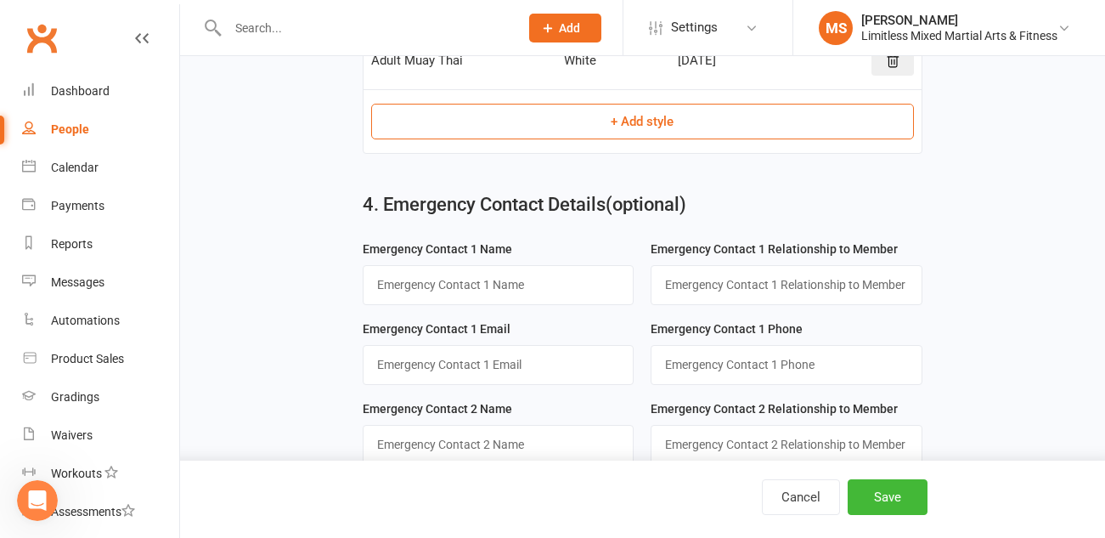
scroll to position [1139, 0]
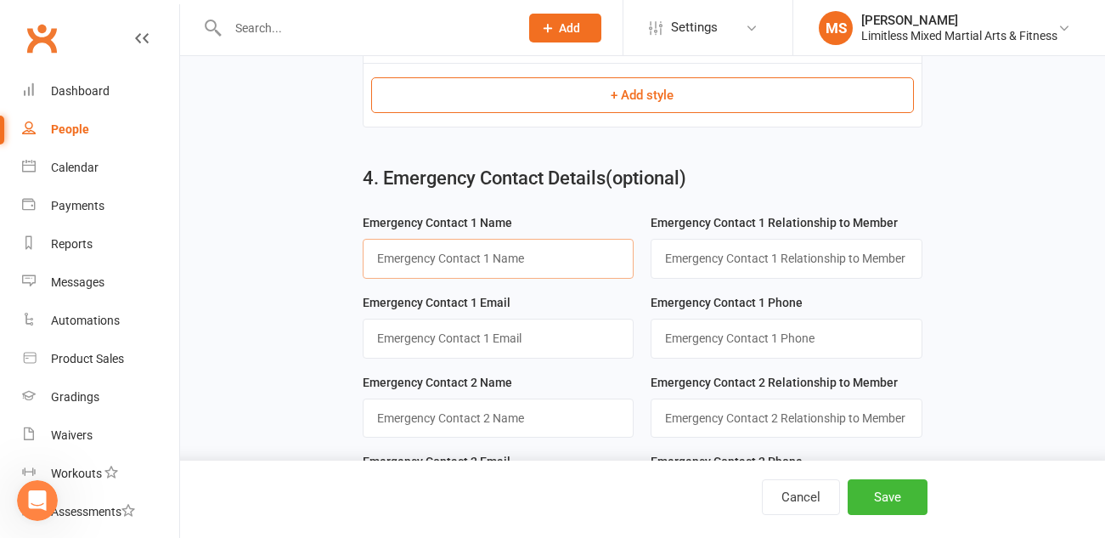
click at [509, 265] on input "text" at bounding box center [498, 258] width 271 height 39
type input "[PERSON_NAME]"
click at [768, 262] on input "text" at bounding box center [786, 258] width 271 height 39
type input "Wife"
click at [803, 335] on input "string" at bounding box center [786, 337] width 271 height 39
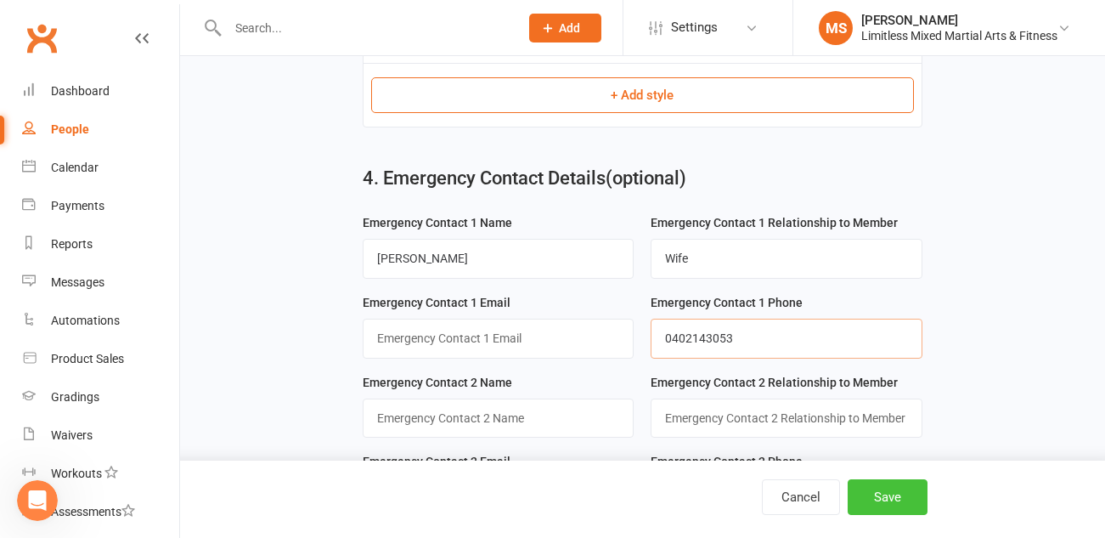
type input "0402143053"
click at [893, 491] on button "Save" at bounding box center [888, 497] width 80 height 36
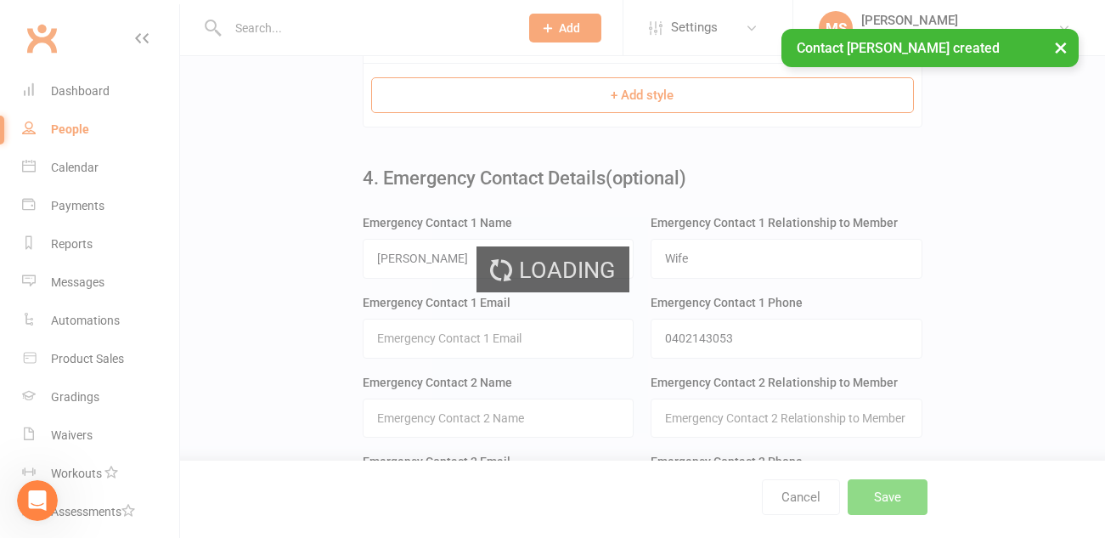
scroll to position [0, 0]
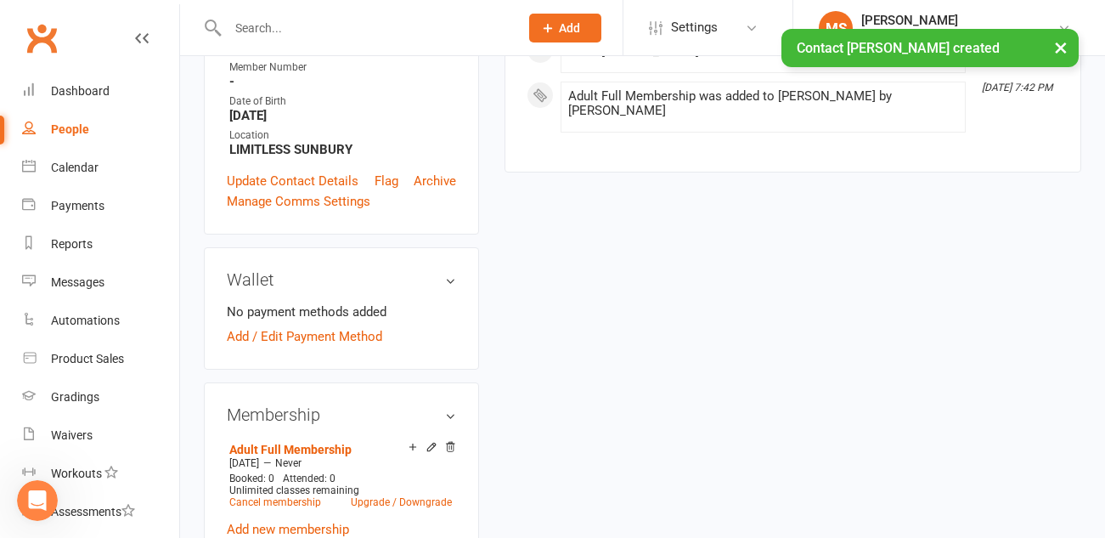
scroll to position [512, 0]
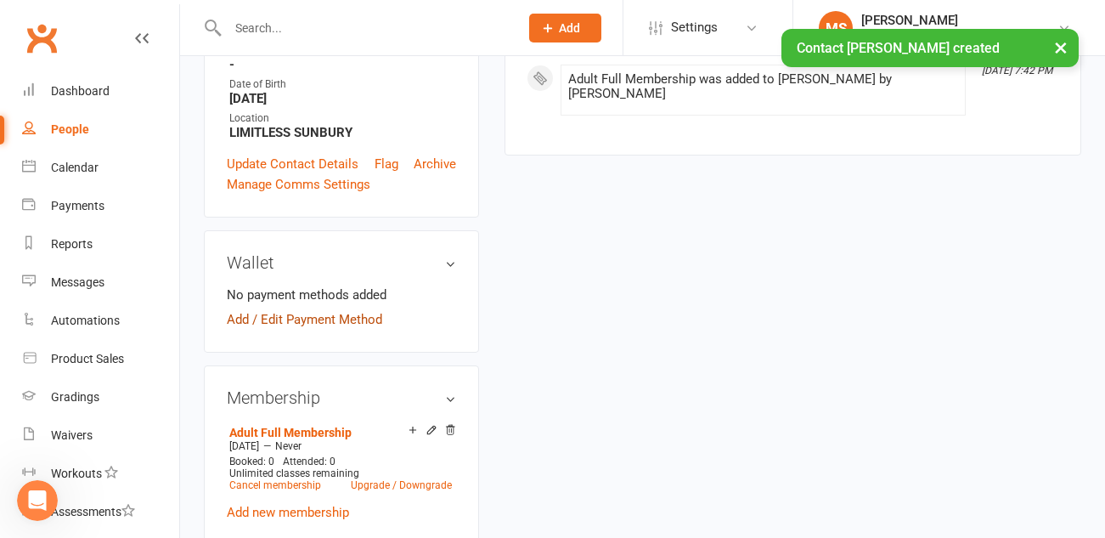
click at [340, 309] on link "Add / Edit Payment Method" at bounding box center [304, 319] width 155 height 20
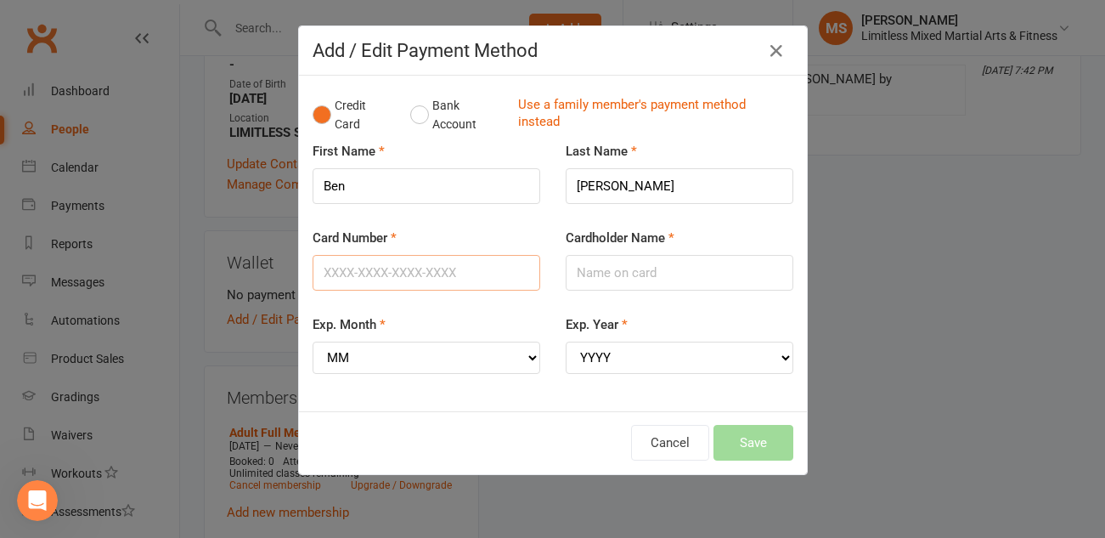
click at [350, 274] on input "Card Number" at bounding box center [427, 273] width 228 height 36
click at [422, 115] on button "Bank Account" at bounding box center [457, 115] width 94 height 52
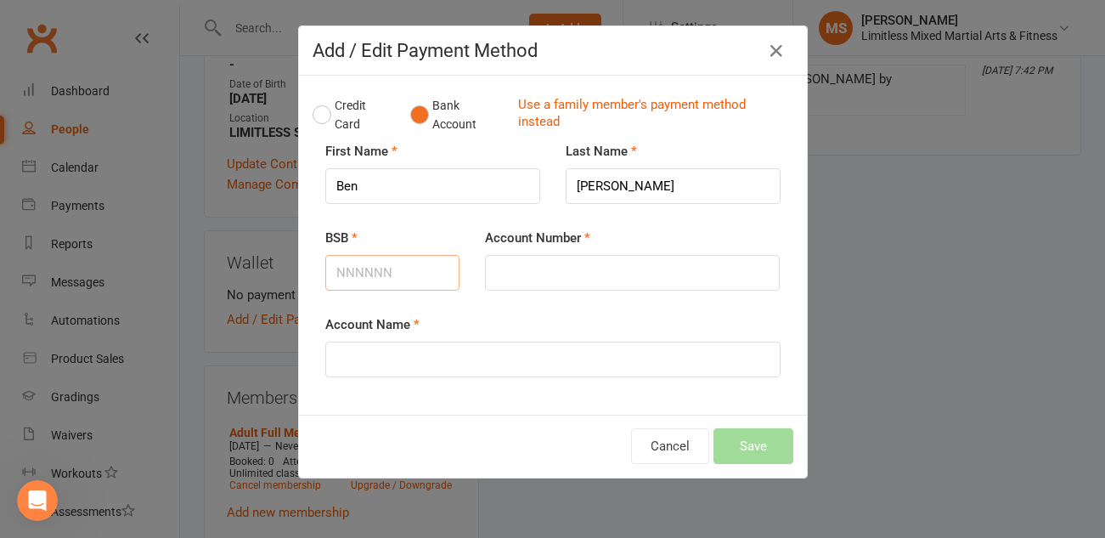
click at [378, 279] on input "BSB" at bounding box center [392, 273] width 135 height 36
type input "063527"
click at [547, 279] on input "Account Number" at bounding box center [632, 273] width 295 height 36
type input "10769905"
click at [459, 351] on input "Account Name" at bounding box center [552, 359] width 455 height 36
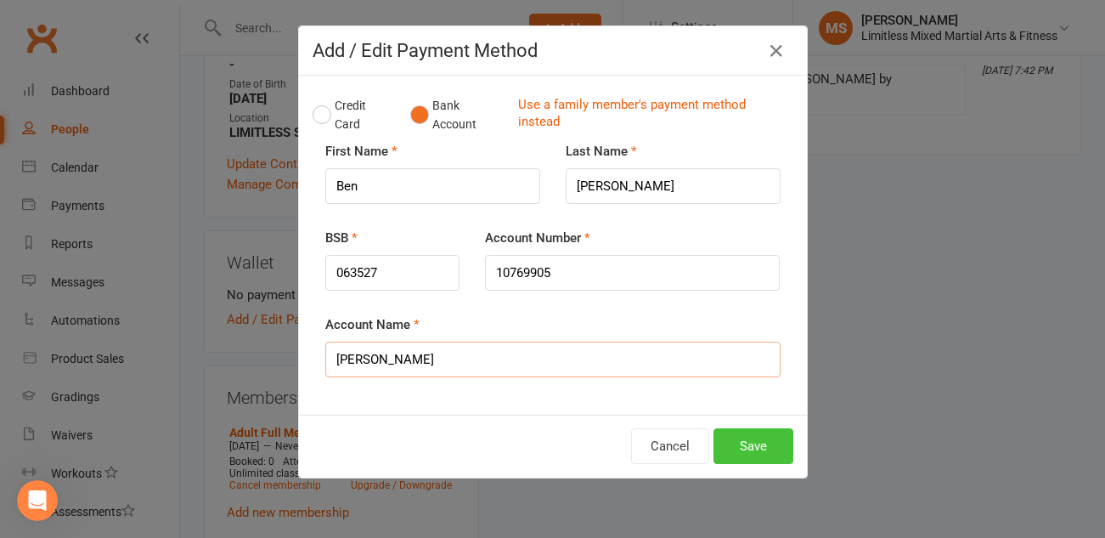
type input "[PERSON_NAME]"
click at [770, 441] on button "Save" at bounding box center [753, 446] width 80 height 36
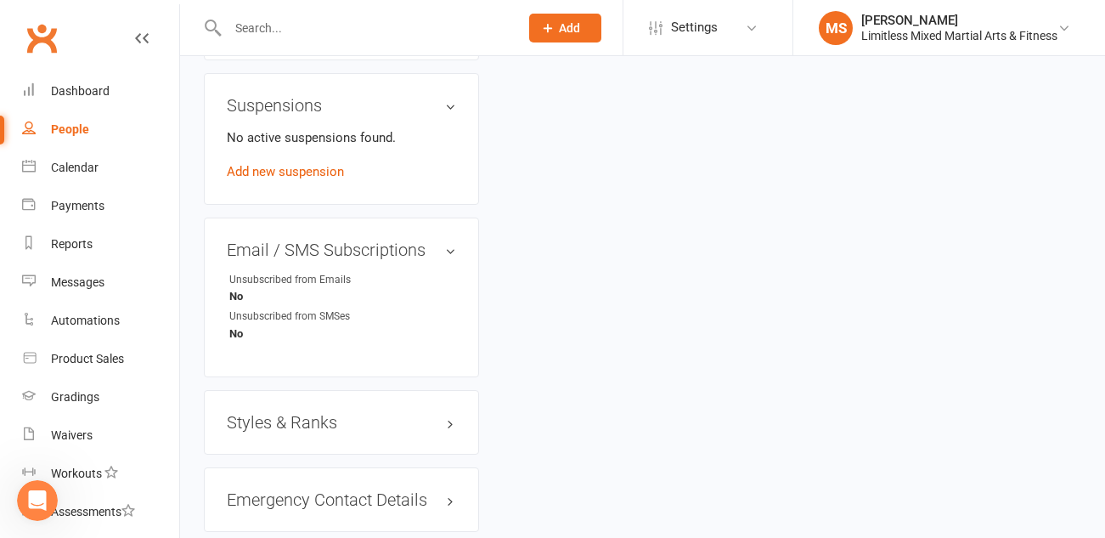
scroll to position [1194, 0]
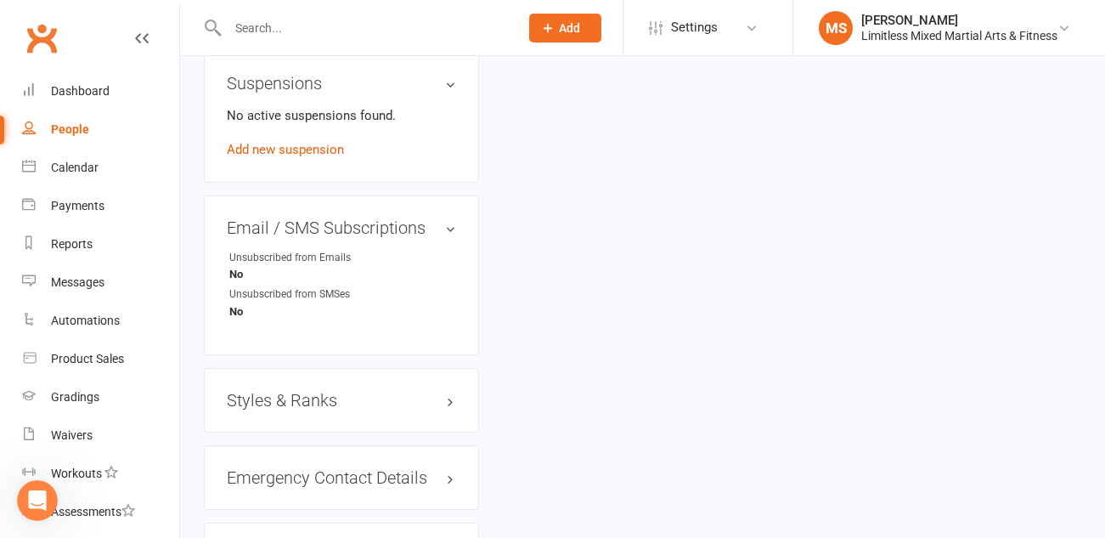
click at [300, 391] on h3 "Styles & Ranks" at bounding box center [341, 400] width 229 height 19
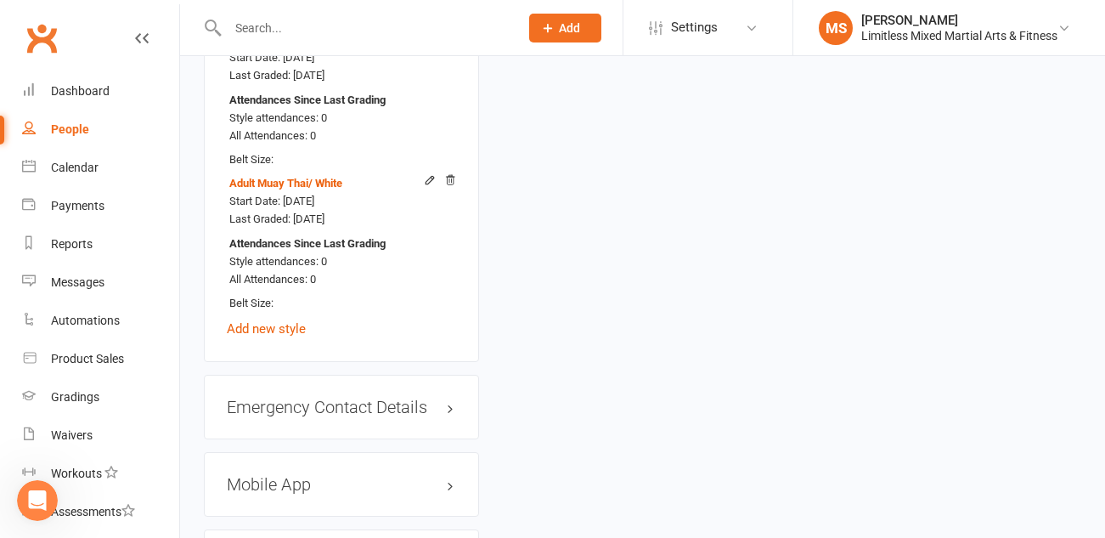
scroll to position [1699, 0]
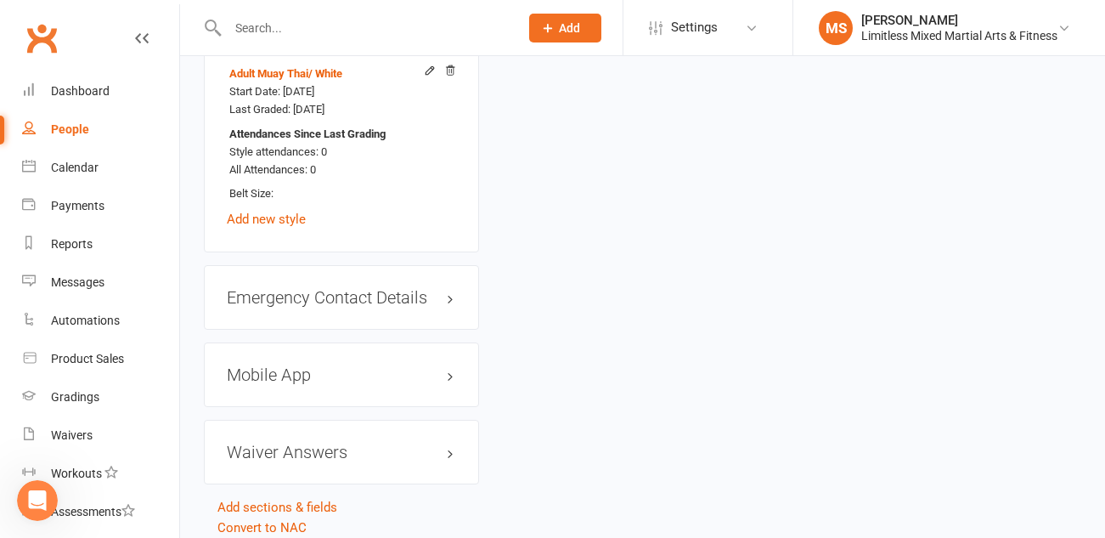
click at [290, 365] on h3 "Mobile App" at bounding box center [341, 374] width 229 height 19
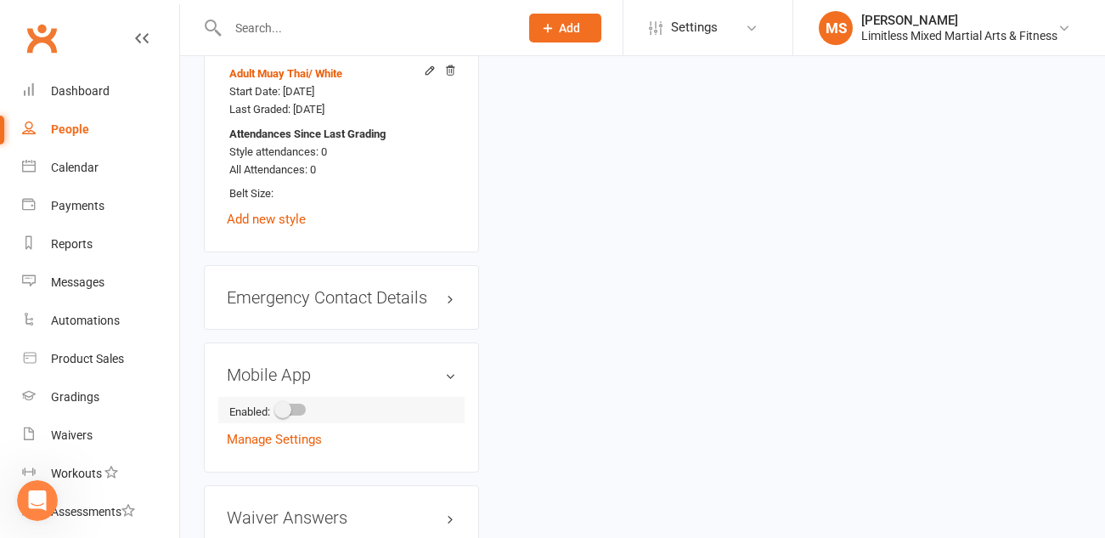
click at [295, 403] on div at bounding box center [291, 409] width 29 height 12
click at [277, 407] on input "checkbox" at bounding box center [277, 407] width 0 height 0
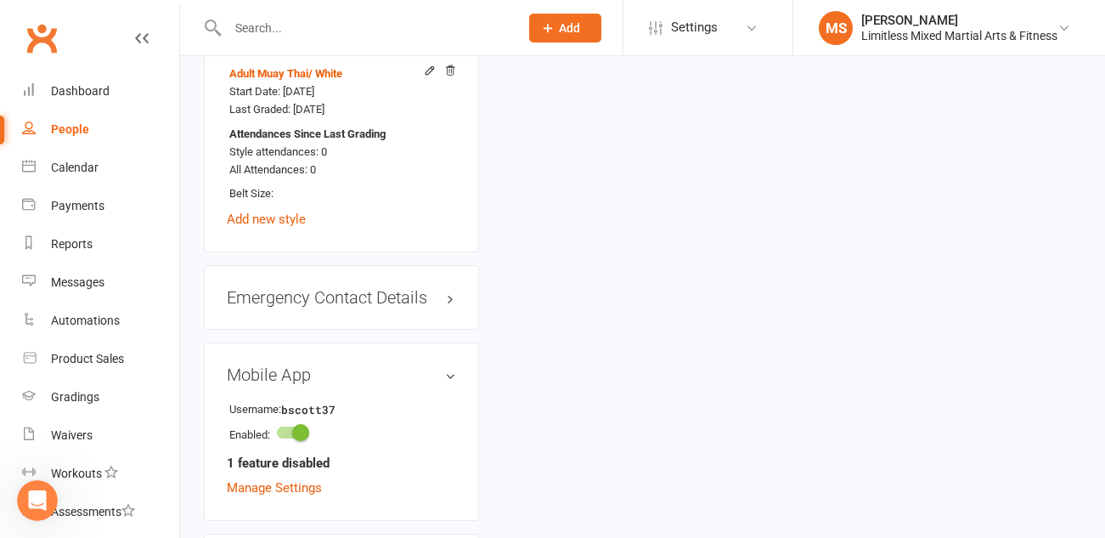
click at [296, 453] on strong "1 feature disabled" at bounding box center [278, 463] width 103 height 20
click at [293, 480] on link "Manage Settings" at bounding box center [274, 487] width 95 height 15
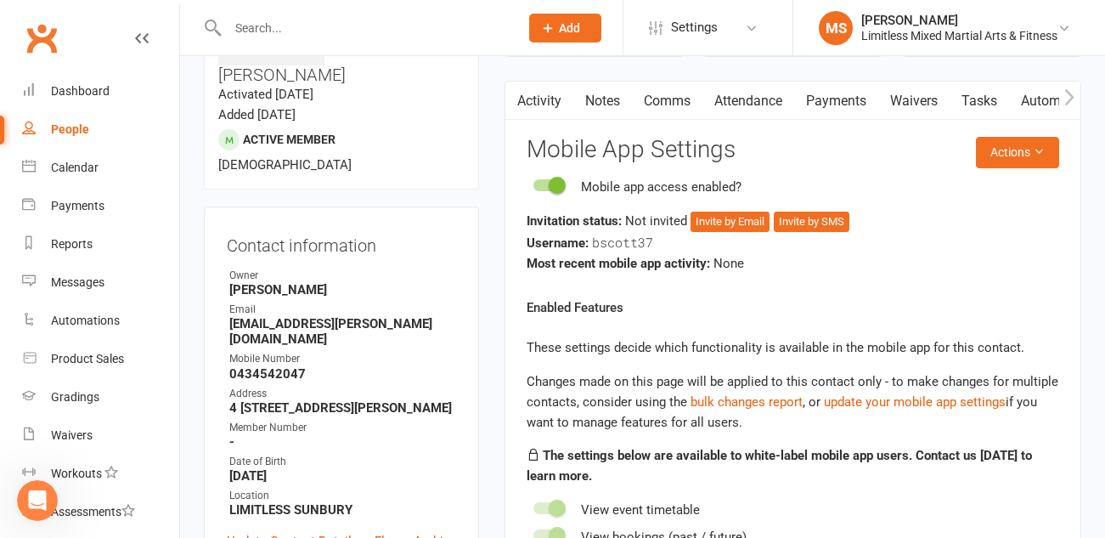
scroll to position [130, 0]
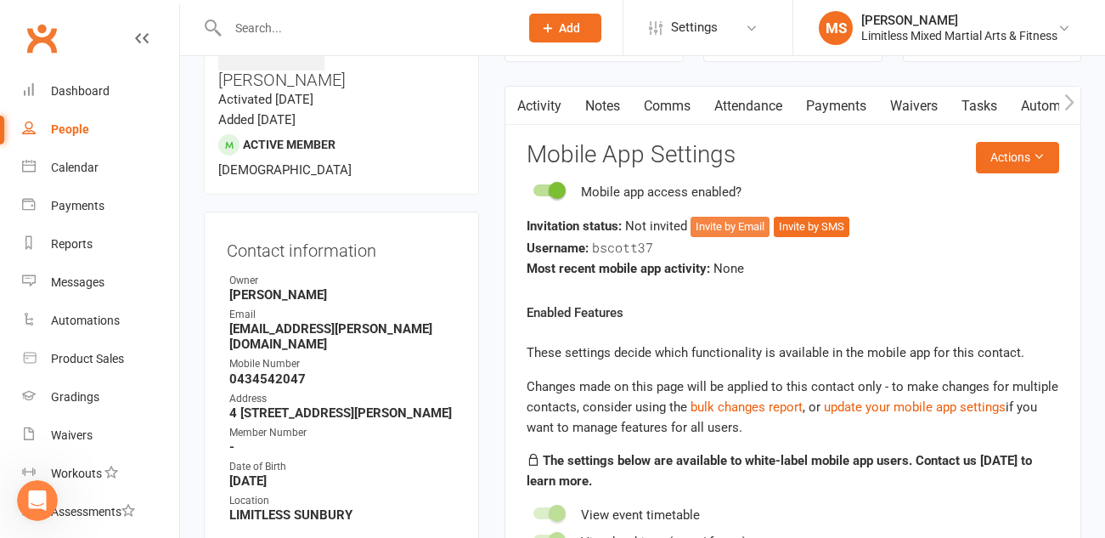
click at [724, 229] on button "Invite by Email" at bounding box center [729, 227] width 79 height 20
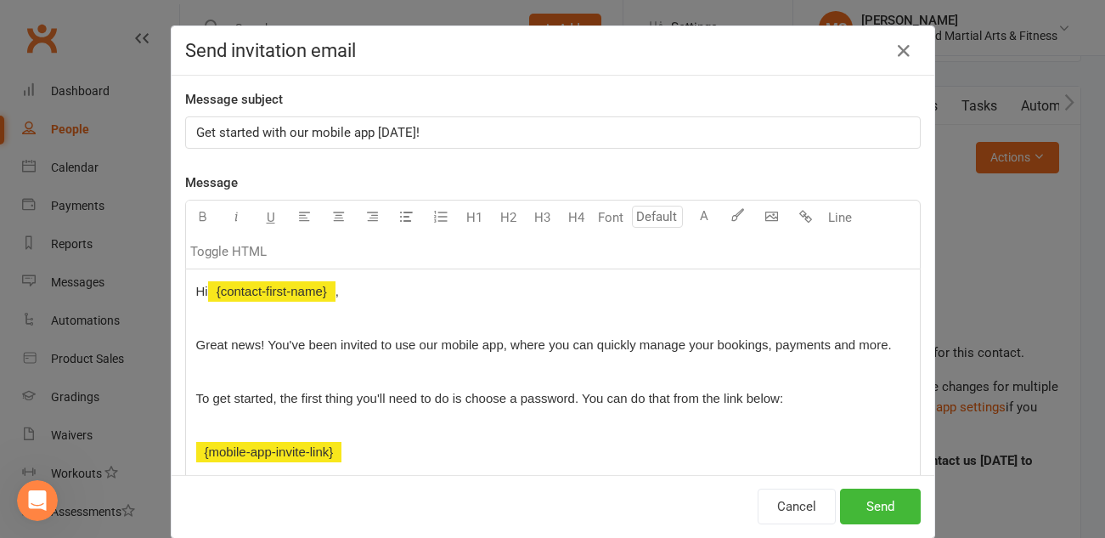
click at [200, 136] on span "Get started with our mobile app [DATE]!" at bounding box center [307, 132] width 223 height 15
click at [810, 349] on span "Great news! You've been invited to use our mobile app, where you can quickly ma…" at bounding box center [544, 344] width 696 height 14
click at [877, 502] on button "Send" at bounding box center [880, 506] width 81 height 36
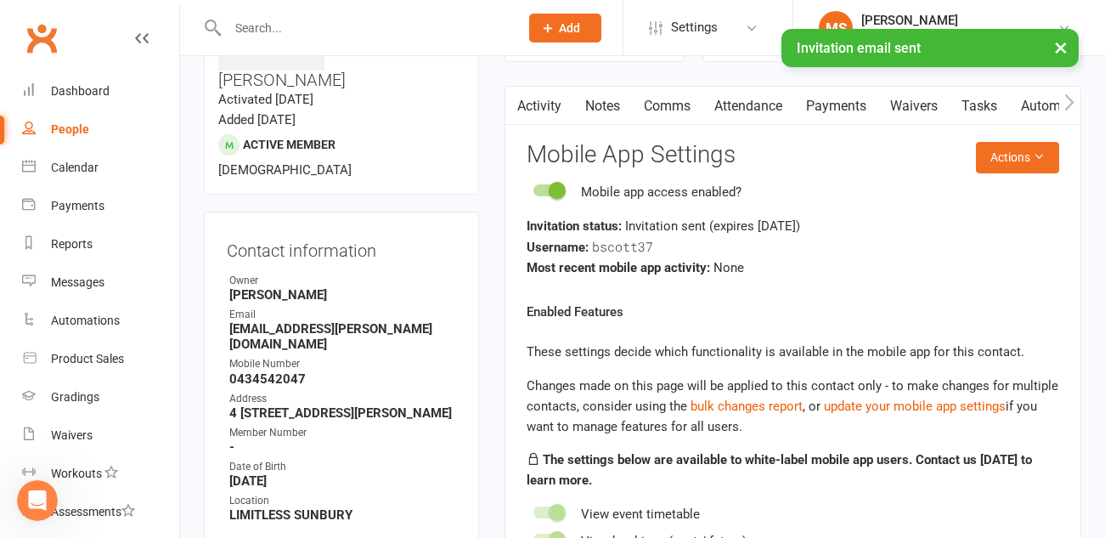
scroll to position [0, 0]
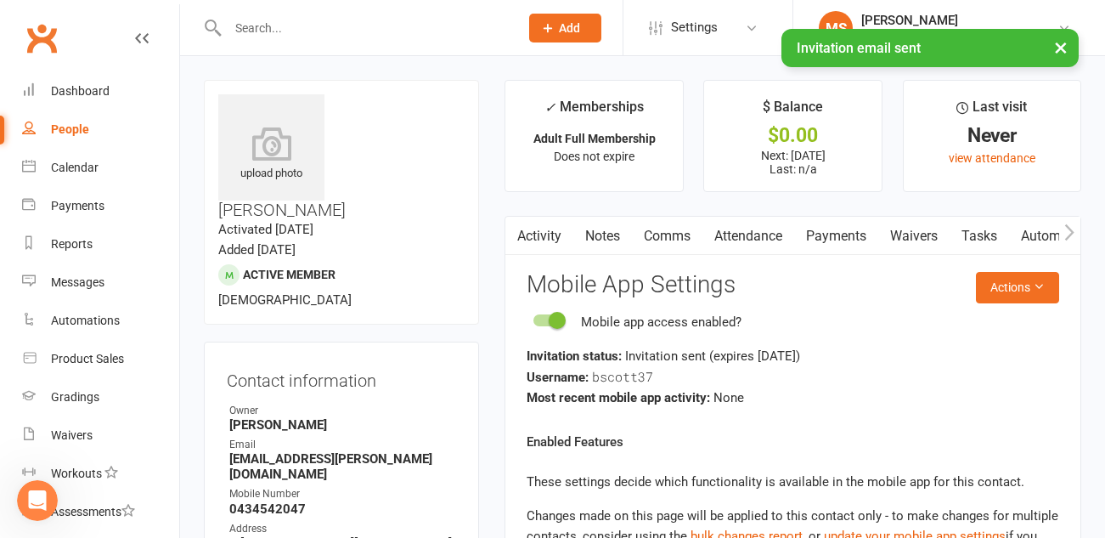
click at [767, 236] on link "Attendance" at bounding box center [748, 236] width 92 height 39
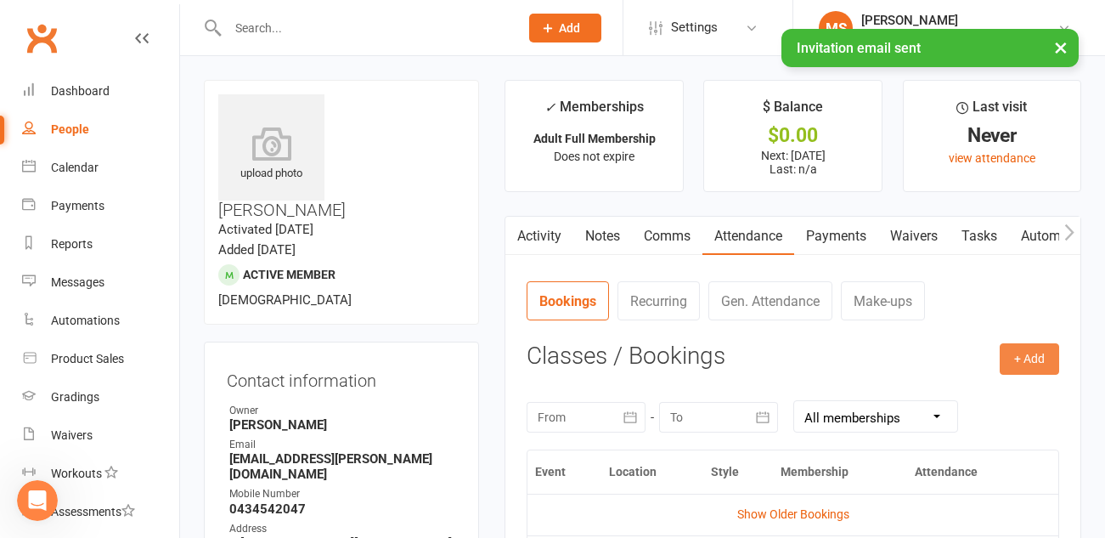
click at [1019, 363] on button "+ Add" at bounding box center [1029, 358] width 59 height 31
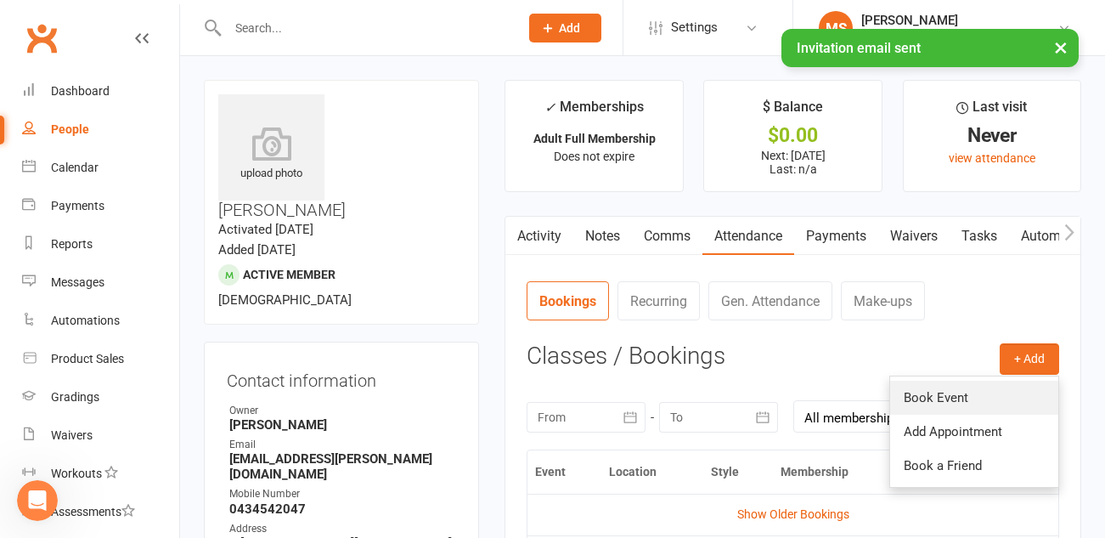
click at [961, 394] on link "Book Event" at bounding box center [974, 397] width 168 height 34
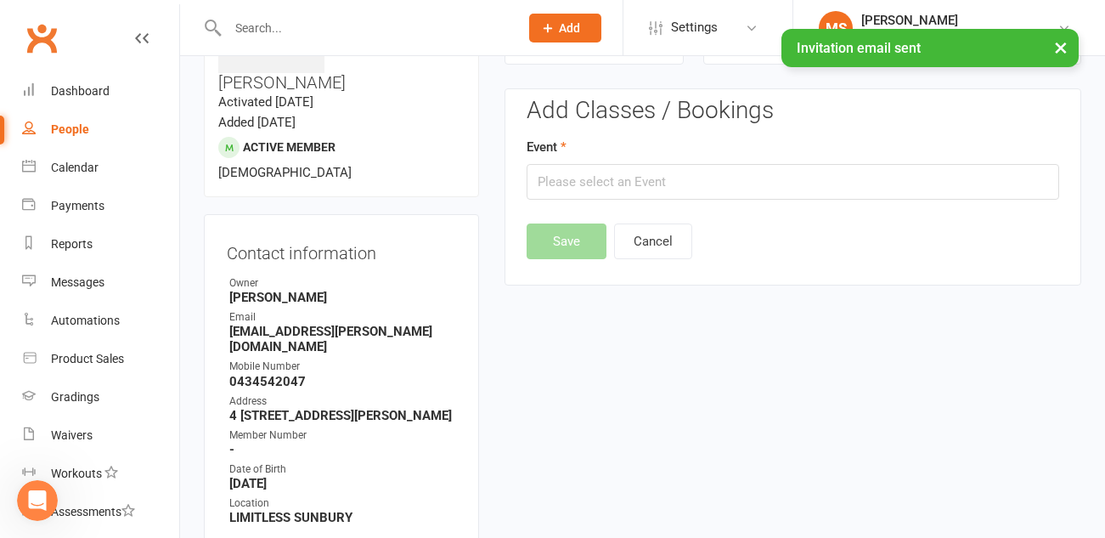
scroll to position [130, 0]
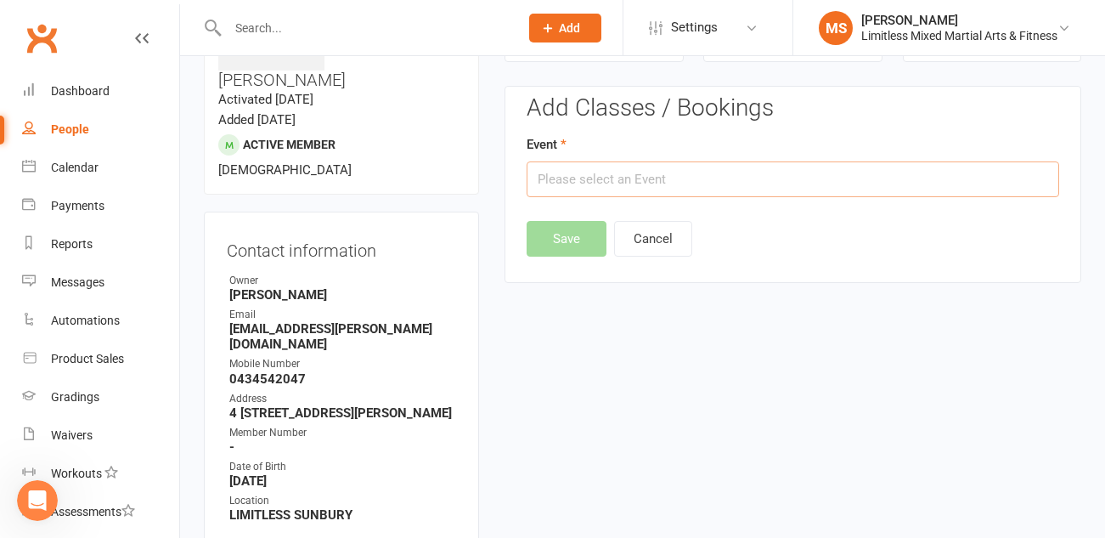
click at [661, 183] on input "text" at bounding box center [793, 179] width 533 height 36
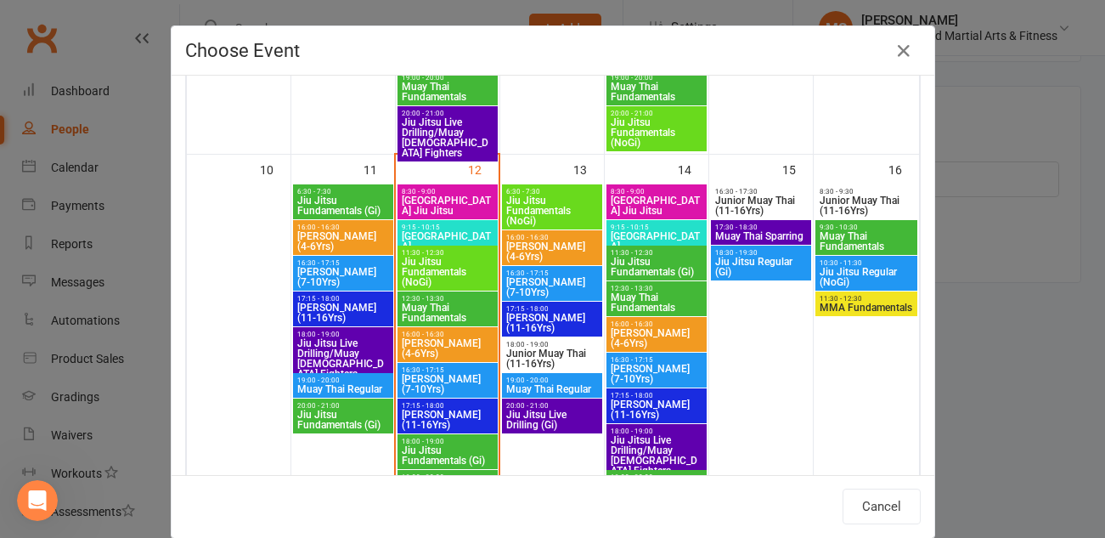
scroll to position [891, 0]
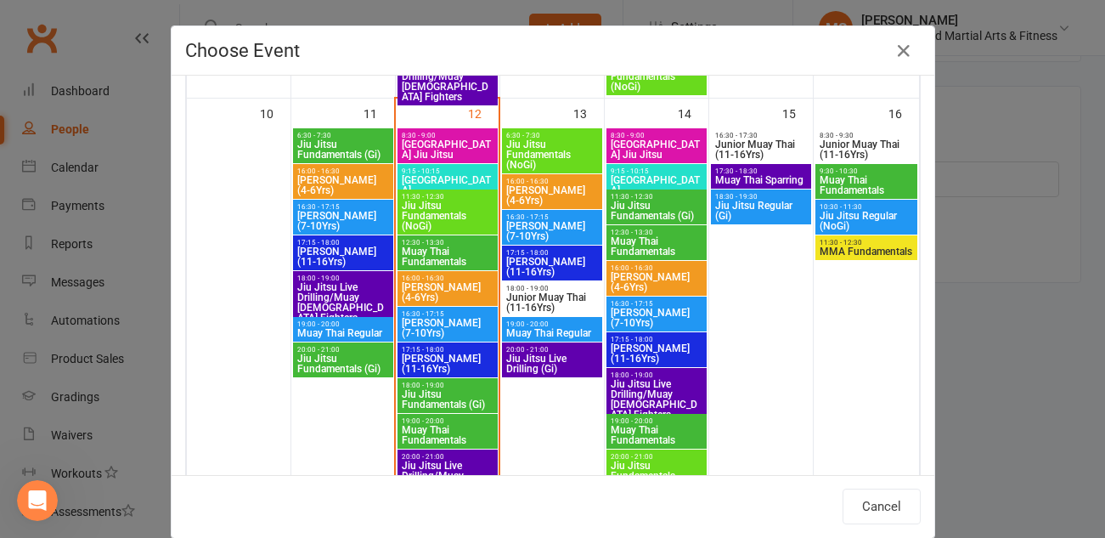
click at [452, 251] on span "Muay Thai Fundamentals" at bounding box center [447, 256] width 93 height 20
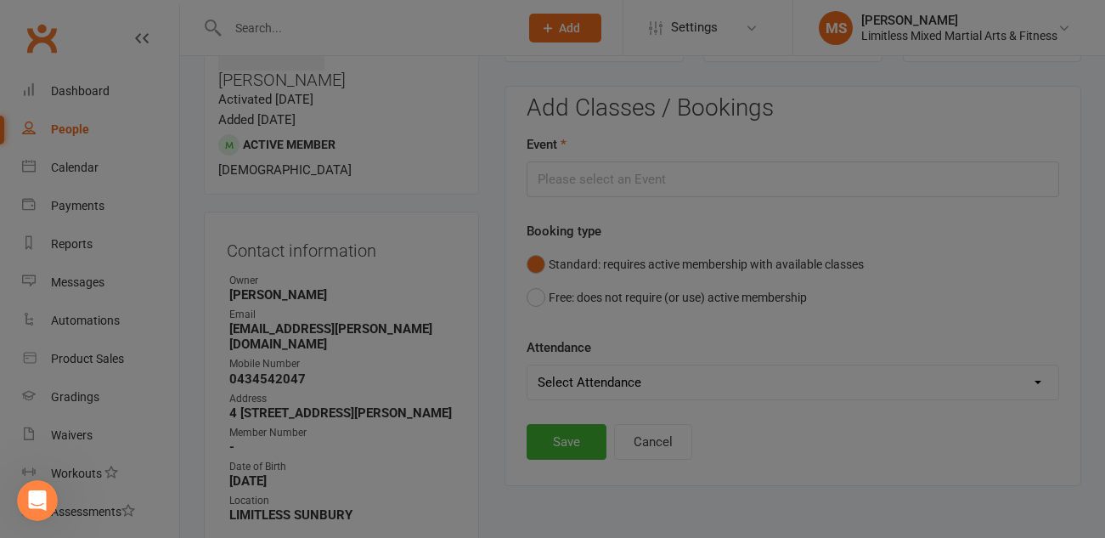
type input "Muay Thai Fundamentals - [DATE] 12:30:00 PM"
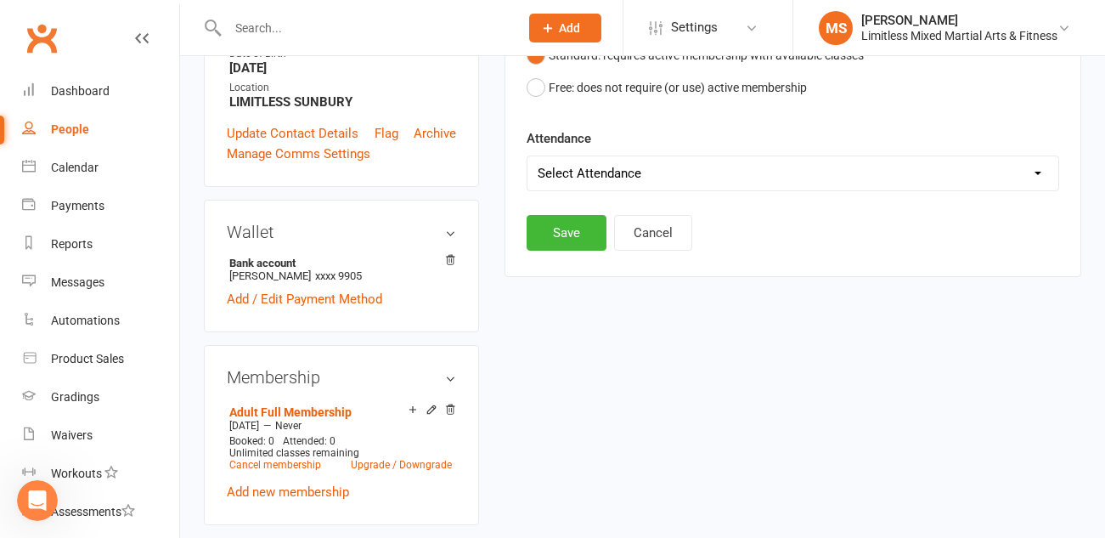
scroll to position [576, 0]
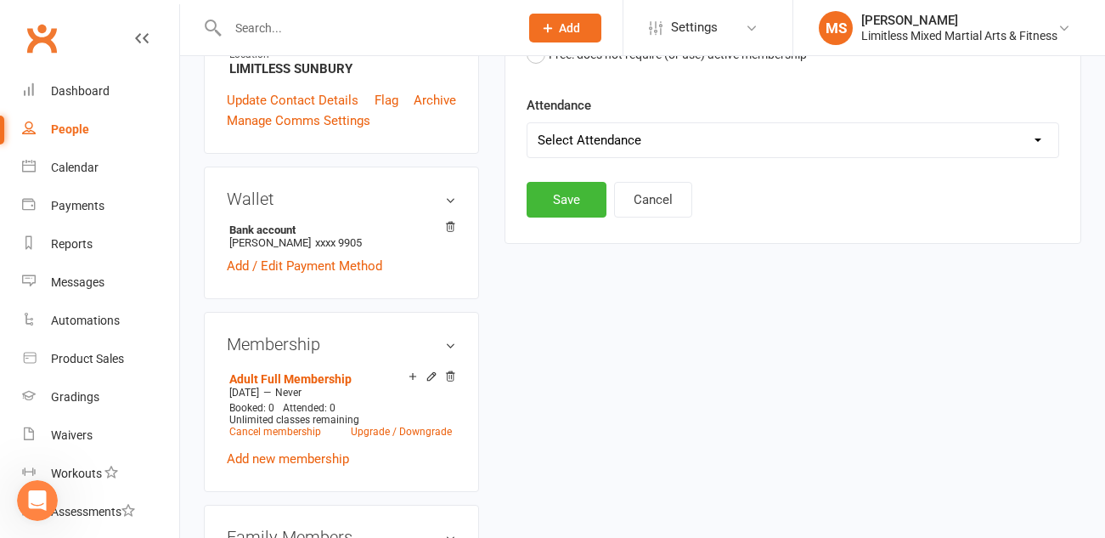
click at [649, 146] on select "Select Attendance Attended Absent" at bounding box center [792, 140] width 531 height 34
select select "0"
click at [575, 205] on button "Save" at bounding box center [567, 200] width 80 height 36
